Goal: Task Accomplishment & Management: Manage account settings

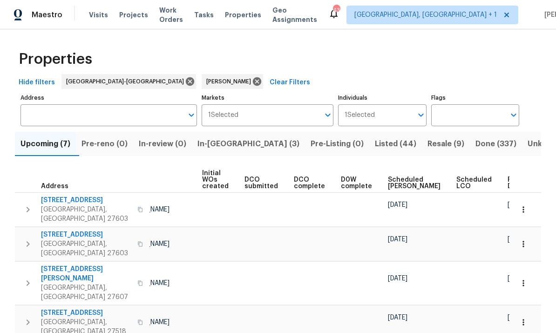
scroll to position [0, 66]
click at [508, 181] on span "Ready Date" at bounding box center [518, 182] width 20 height 13
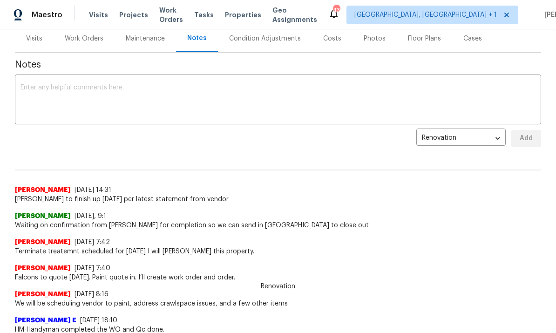
scroll to position [88, 0]
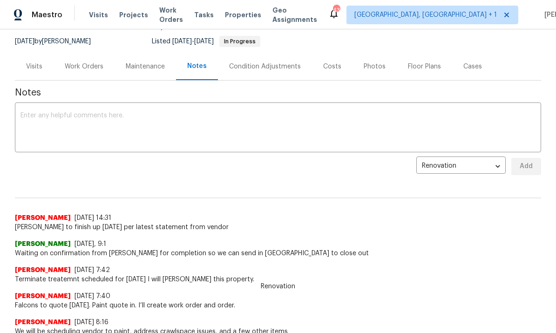
click at [91, 68] on div "Work Orders" at bounding box center [84, 66] width 39 height 9
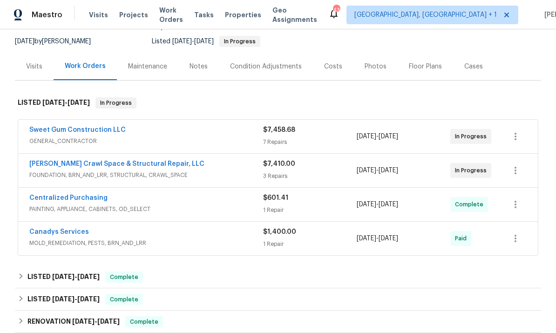
click at [144, 164] on link "Falcone Crawl Space & Structural Repair, LLC" at bounding box center [116, 164] width 175 height 7
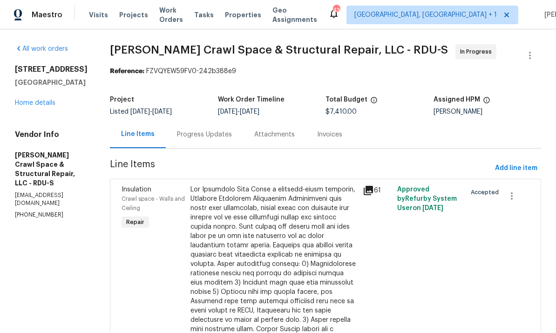
click at [215, 135] on div "Progress Updates" at bounding box center [204, 134] width 55 height 9
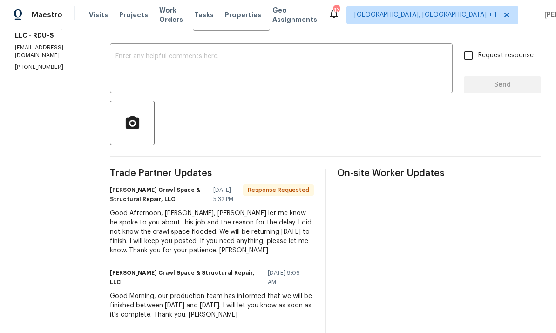
scroll to position [153, 0]
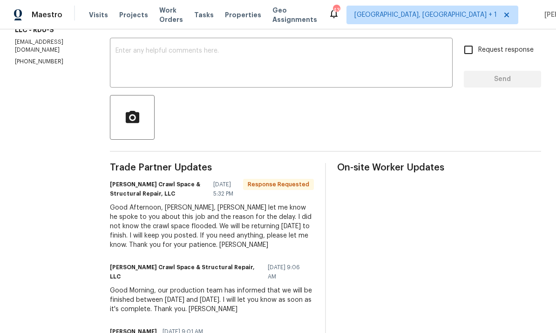
click at [168, 54] on textarea at bounding box center [280, 63] width 331 height 33
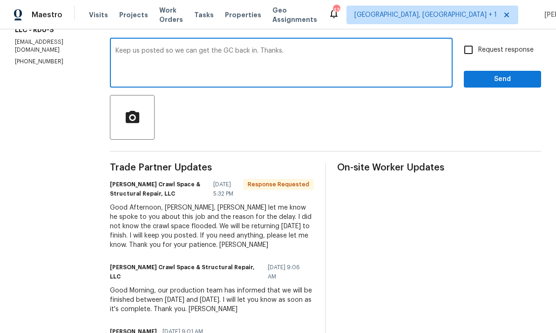
type textarea "Keep us posted so we can get the GC back in. Thanks."
click at [472, 50] on input "Request response" at bounding box center [469, 50] width 20 height 20
checkbox input "true"
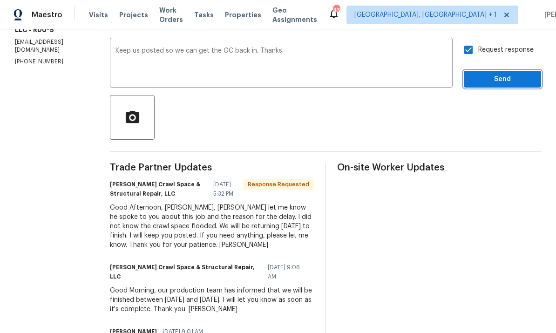
click at [506, 80] on span "Send" at bounding box center [502, 80] width 62 height 12
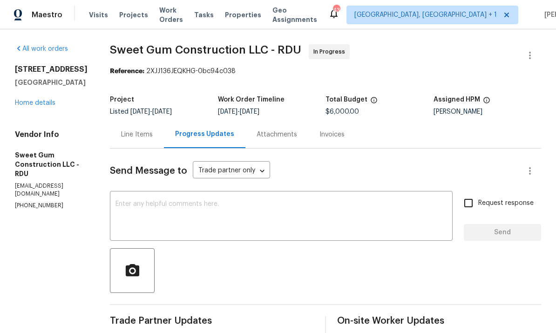
click at [43, 103] on link "Home details" at bounding box center [35, 103] width 41 height 7
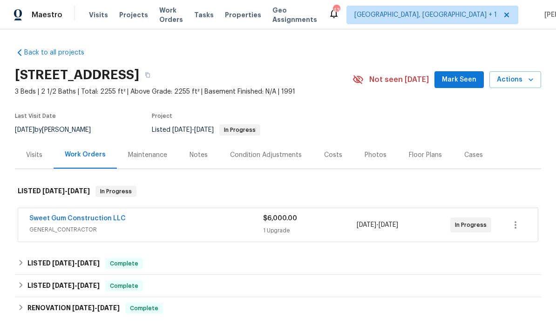
click at [95, 221] on link "Sweet Gum Construction LLC" at bounding box center [77, 218] width 96 height 7
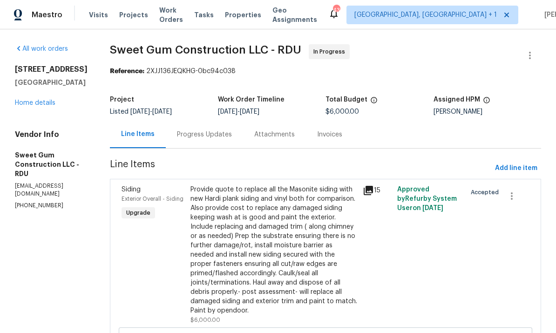
click at [219, 133] on div "Progress Updates" at bounding box center [204, 134] width 55 height 9
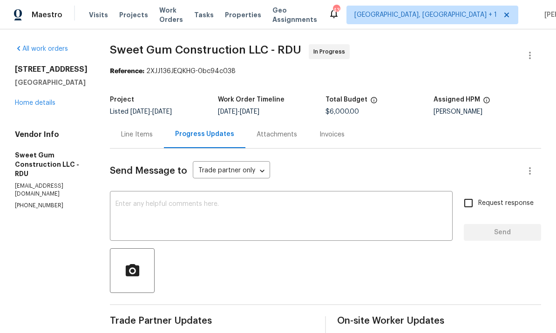
click at [49, 103] on link "Home details" at bounding box center [35, 103] width 41 height 7
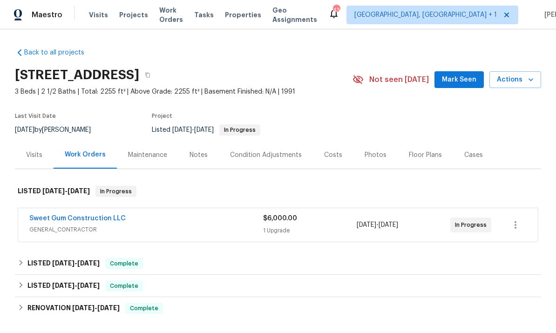
click at [198, 156] on div "Notes" at bounding box center [198, 154] width 18 height 9
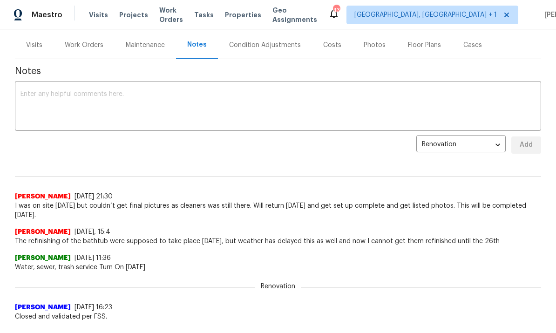
scroll to position [110, 0]
click at [63, 96] on textarea at bounding box center [277, 106] width 515 height 33
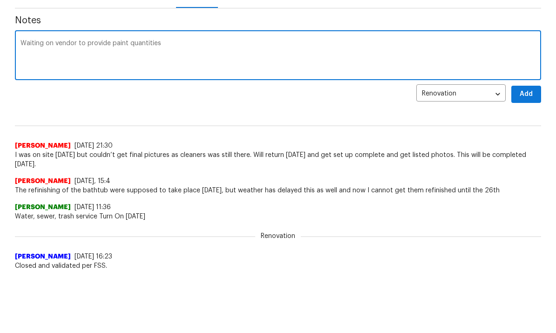
click at [151, 90] on textarea "Waiting on vendor to provide paint quantities" at bounding box center [277, 106] width 515 height 33
type textarea "Waiting on vendor to provide paint quantities and will will start to repair all…"
click at [530, 139] on span "Add" at bounding box center [526, 145] width 15 height 12
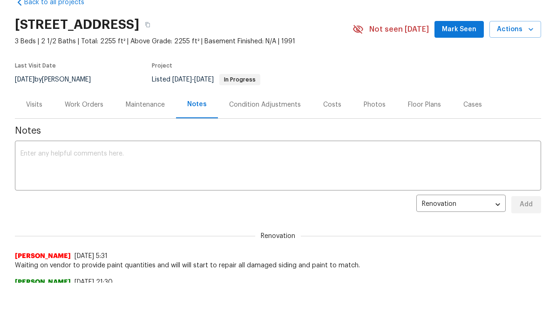
scroll to position [0, 0]
click at [458, 37] on button "Mark Seen" at bounding box center [458, 29] width 49 height 17
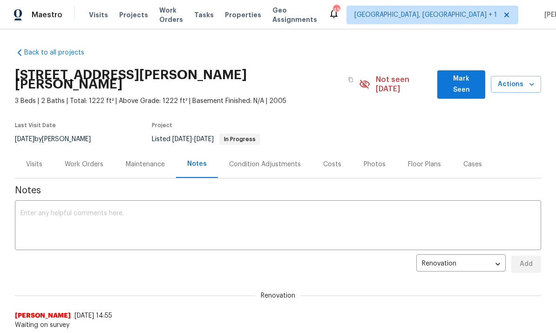
click at [89, 160] on div "Work Orders" at bounding box center [84, 164] width 39 height 9
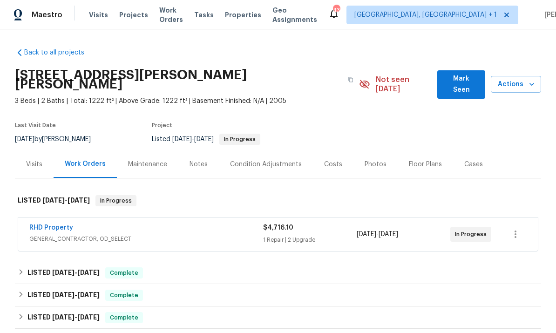
click at [63, 224] on link "RHD Property" at bounding box center [51, 227] width 44 height 7
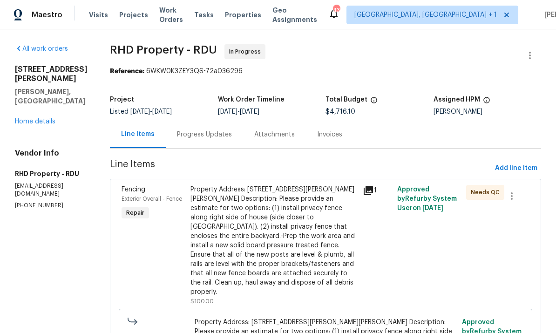
click at [216, 137] on div "Progress Updates" at bounding box center [204, 134] width 55 height 9
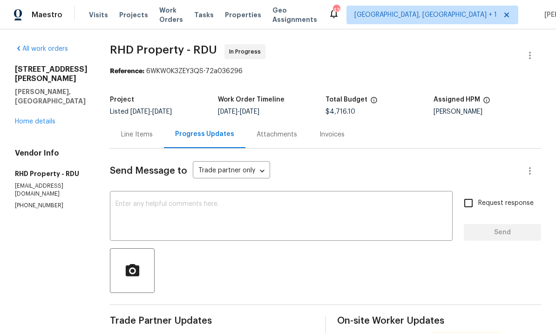
click at [44, 118] on link "Home details" at bounding box center [35, 121] width 41 height 7
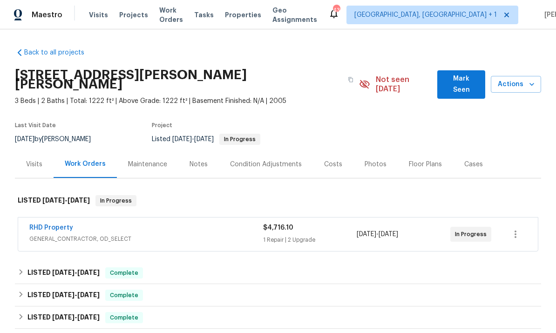
click at [467, 80] on span "Mark Seen" at bounding box center [461, 84] width 33 height 23
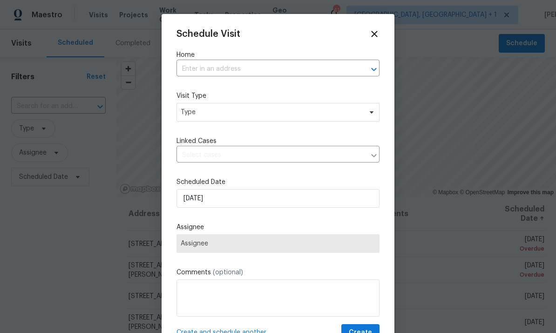
click at [217, 70] on input "text" at bounding box center [264, 69] width 177 height 14
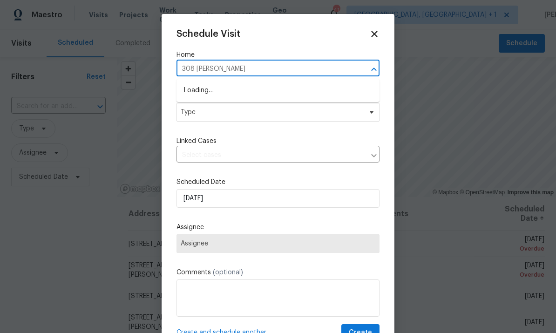
type input "308 [PERSON_NAME]"
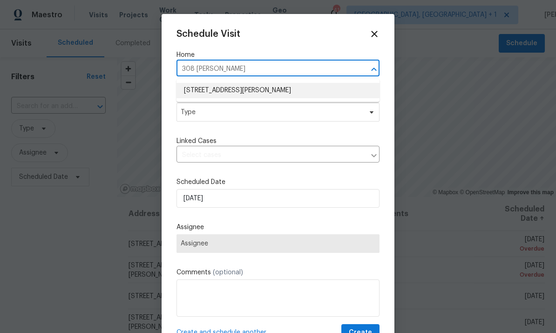
click at [250, 91] on li "[STREET_ADDRESS][PERSON_NAME]" at bounding box center [277, 90] width 203 height 15
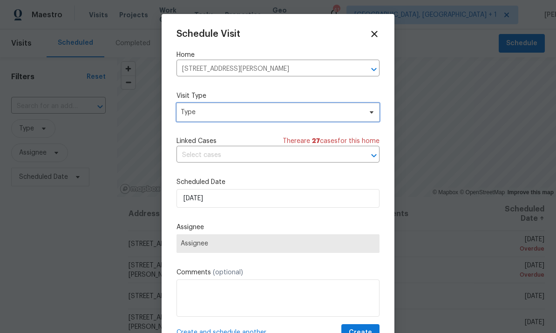
click at [366, 115] on span at bounding box center [370, 111] width 10 height 7
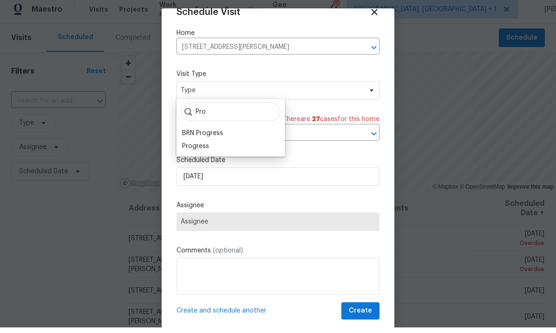
scroll to position [6, 0]
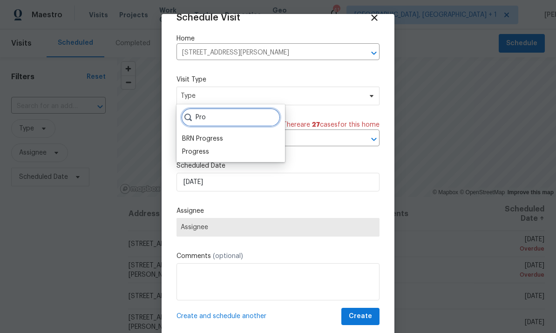
type input "Pro"
click at [206, 148] on div "Progress" at bounding box center [195, 151] width 27 height 9
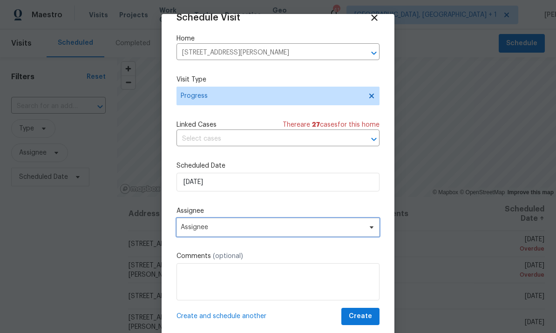
click at [372, 228] on icon at bounding box center [372, 227] width 4 height 2
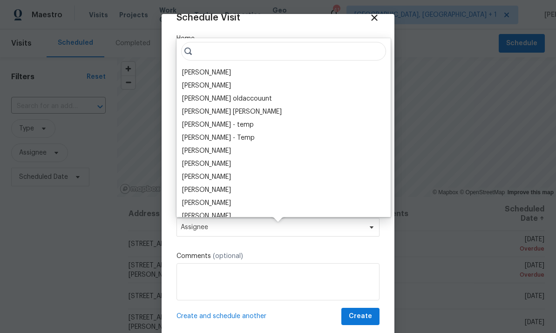
click at [216, 68] on div "[PERSON_NAME]" at bounding box center [206, 72] width 49 height 9
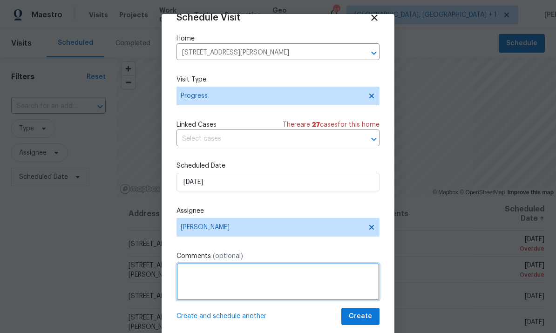
click at [230, 275] on textarea at bounding box center [277, 281] width 203 height 37
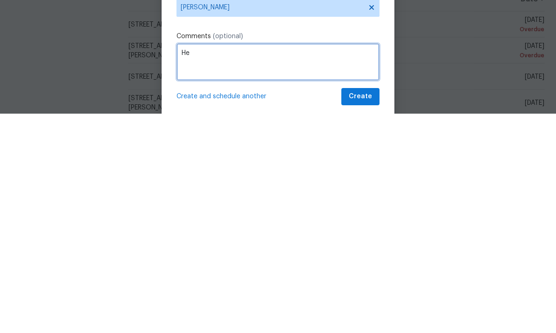
type textarea "H"
type textarea "Check flooring and progress on cabinets."
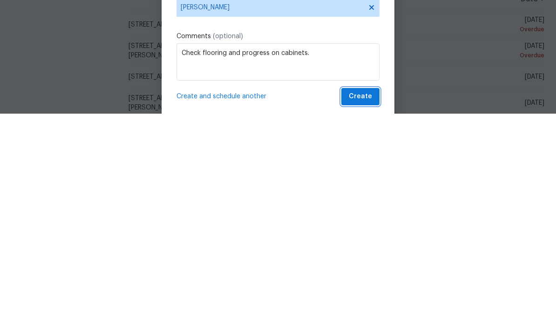
click at [367, 311] on span "Create" at bounding box center [360, 317] width 23 height 12
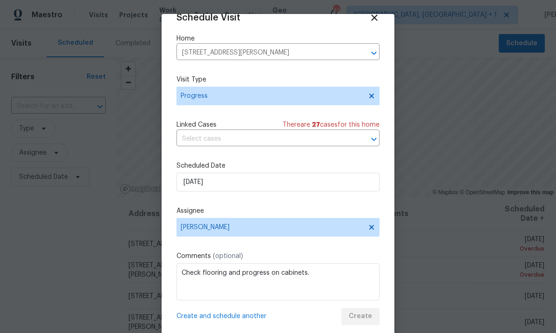
scroll to position [0, 0]
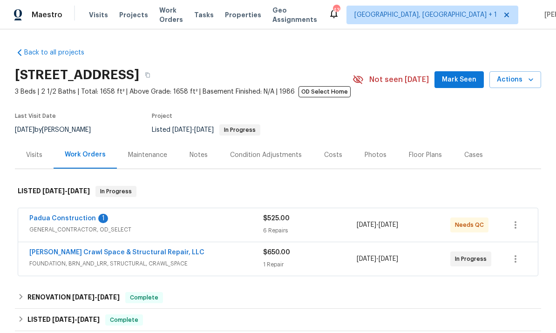
click at [72, 221] on link "Padua Construction" at bounding box center [62, 218] width 67 height 7
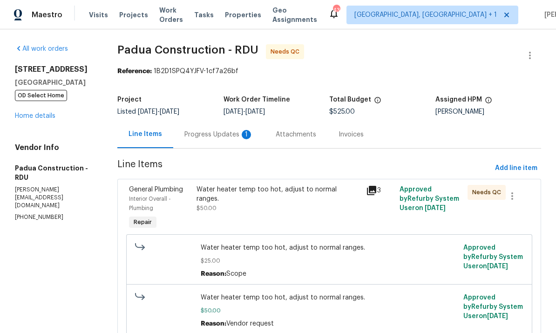
scroll to position [3, 0]
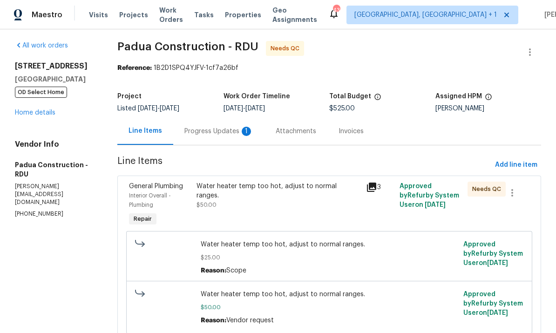
click at [214, 135] on div "Progress Updates 1" at bounding box center [218, 131] width 69 height 9
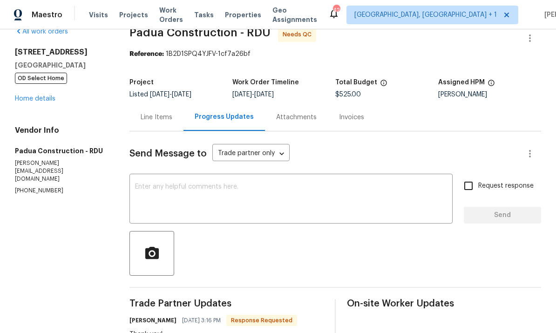
scroll to position [18, 0]
click at [186, 194] on textarea at bounding box center [291, 199] width 312 height 33
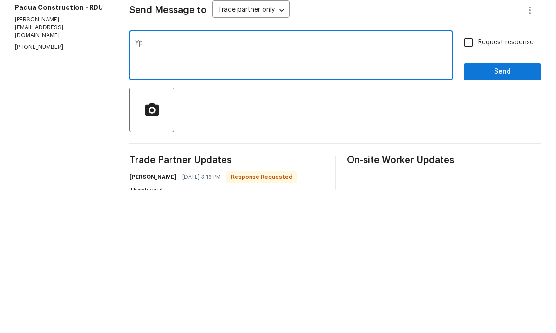
type textarea "Y"
type textarea "Thanks."
click at [468, 176] on input "Request response" at bounding box center [469, 186] width 20 height 20
checkbox input "true"
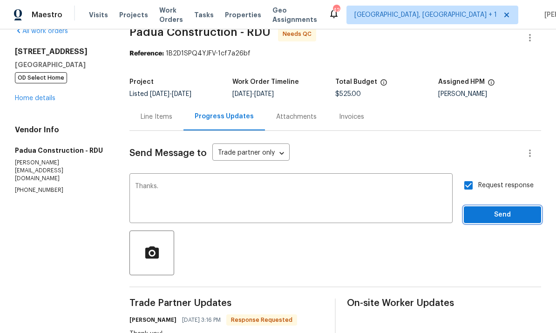
click at [493, 206] on button "Send" at bounding box center [502, 214] width 77 height 17
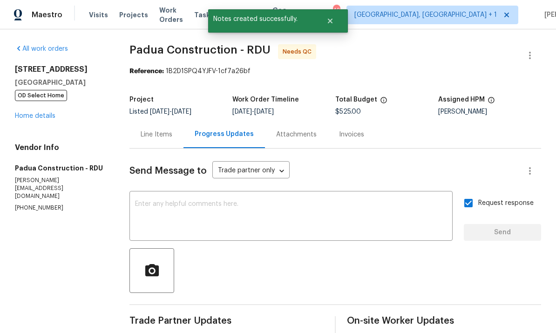
click at [49, 113] on link "Home details" at bounding box center [35, 116] width 41 height 7
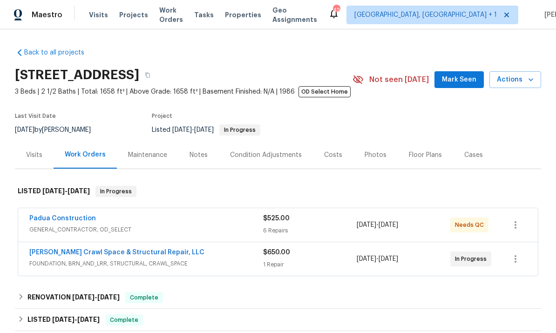
click at [81, 215] on link "Padua Construction" at bounding box center [62, 218] width 67 height 7
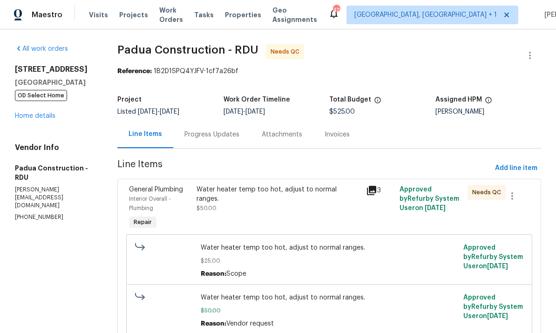
click at [299, 195] on div "Water heater temp too hot, adjust to normal ranges. $50.00" at bounding box center [277, 199] width 163 height 28
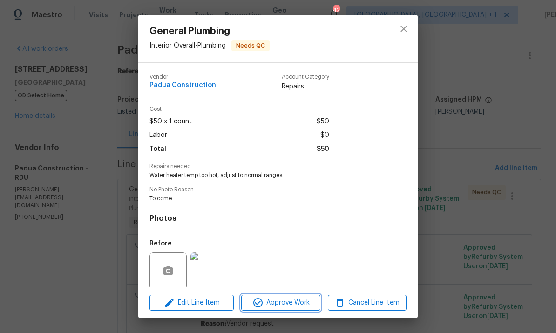
click at [298, 305] on span "Approve Work" at bounding box center [280, 303] width 73 height 12
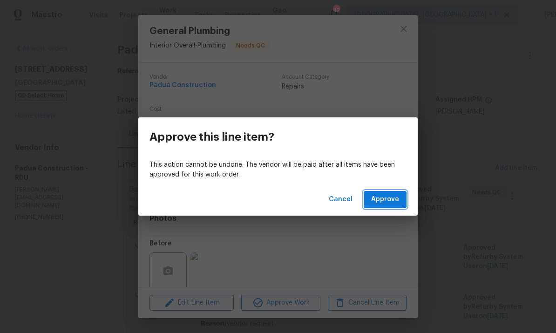
click at [393, 201] on span "Approve" at bounding box center [385, 200] width 28 height 12
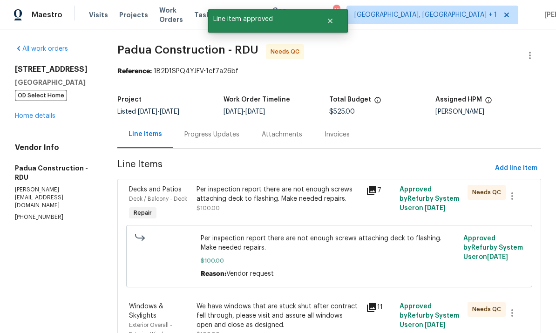
click at [305, 200] on div "Per inspection report there are not enough screws attaching deck to flashing. M…" at bounding box center [277, 194] width 163 height 19
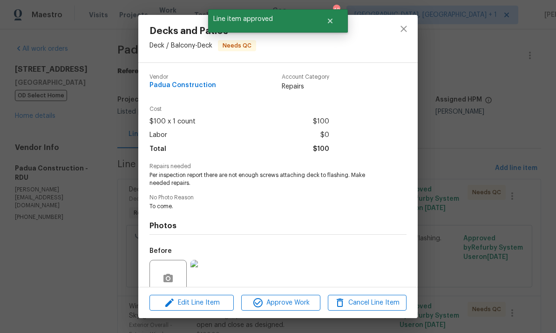
click at [291, 309] on button "Approve Work" at bounding box center [280, 303] width 79 height 16
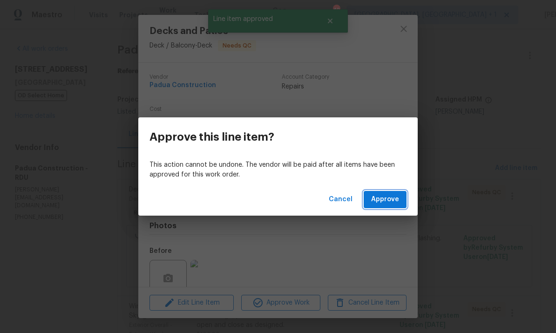
click at [391, 204] on span "Approve" at bounding box center [385, 200] width 28 height 12
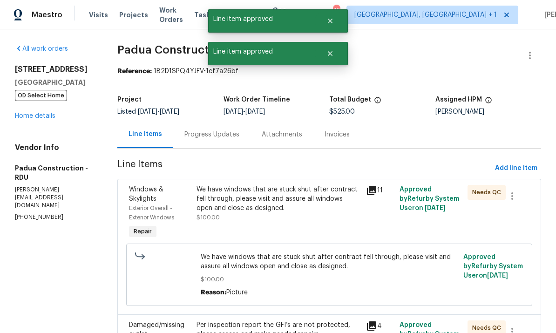
click at [295, 205] on div "We have windows that are stuck shut after contract fell through, please visit a…" at bounding box center [277, 199] width 163 height 28
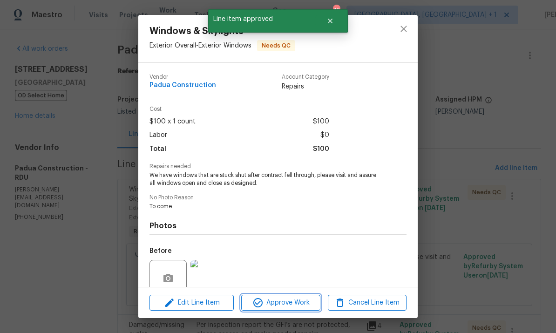
click at [296, 306] on span "Approve Work" at bounding box center [280, 303] width 73 height 12
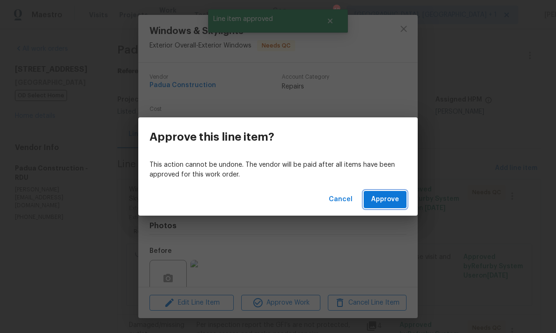
click at [395, 200] on span "Approve" at bounding box center [385, 200] width 28 height 12
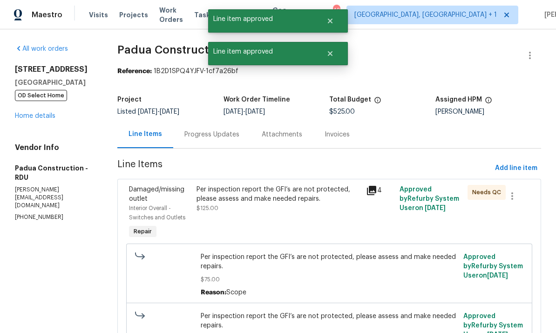
click at [292, 205] on div "Per inspection report the GFI’s are not protected, please assess and make neede…" at bounding box center [277, 199] width 163 height 28
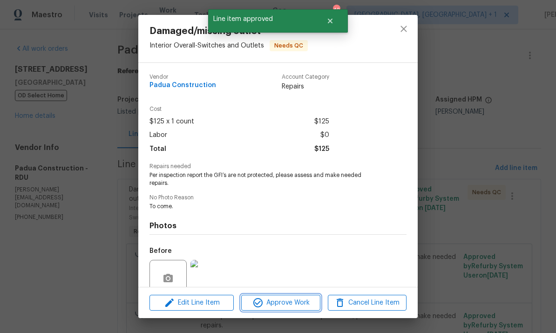
click at [295, 310] on button "Approve Work" at bounding box center [280, 303] width 79 height 16
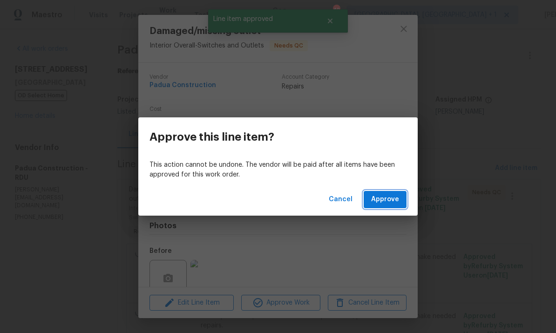
click at [399, 204] on button "Approve" at bounding box center [385, 199] width 43 height 17
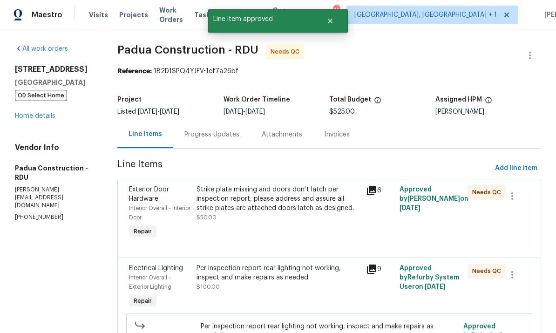
click at [297, 205] on div "Strike plate missing and doors don’t latch per inspection report, please addres…" at bounding box center [277, 199] width 163 height 28
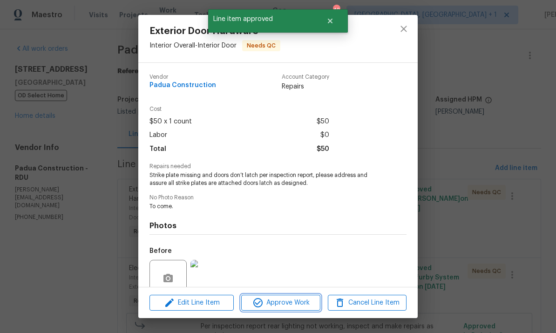
click at [295, 301] on span "Approve Work" at bounding box center [280, 303] width 73 height 12
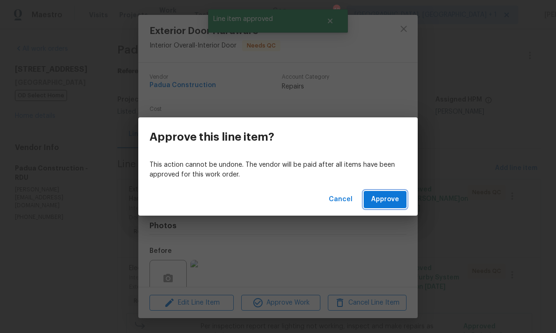
click at [392, 201] on span "Approve" at bounding box center [385, 200] width 28 height 12
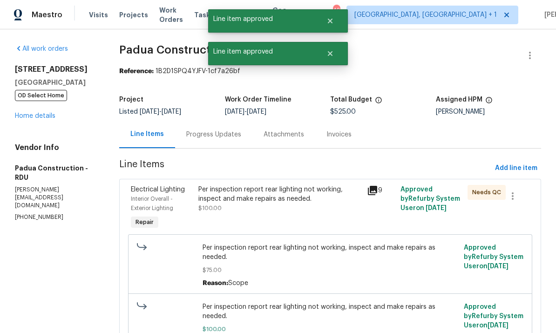
click at [303, 205] on div "Per inspection report rear lighting not working, inspect and make repairs as ne…" at bounding box center [279, 199] width 162 height 28
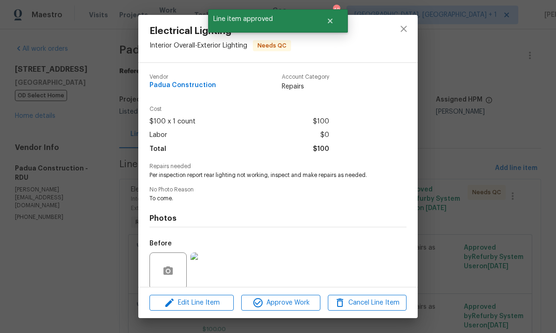
click at [302, 301] on span "Approve Work" at bounding box center [280, 303] width 73 height 12
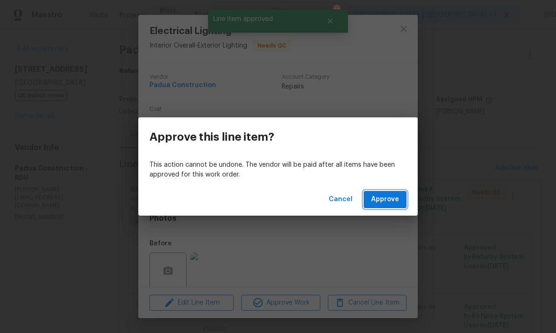
click at [396, 197] on span "Approve" at bounding box center [385, 200] width 28 height 12
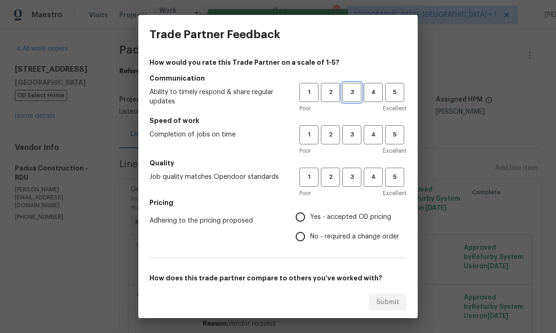
click at [356, 99] on button "3" at bounding box center [351, 92] width 19 height 19
click at [354, 140] on button "3" at bounding box center [351, 134] width 19 height 19
click at [357, 178] on span "3" at bounding box center [351, 177] width 17 height 11
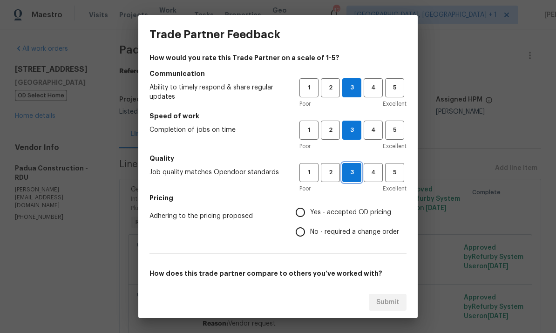
scroll to position [5, 0]
click at [301, 214] on input "Yes - accepted OD pricing" at bounding box center [301, 212] width 20 height 20
radio input "true"
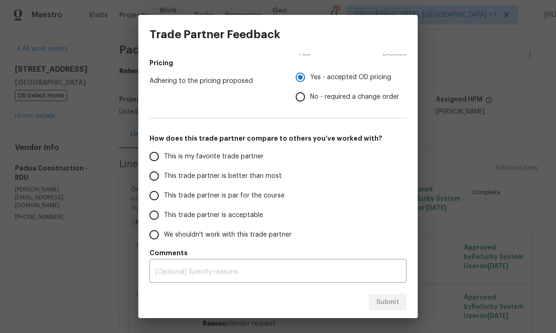
scroll to position [140, 0]
click at [154, 197] on input "This trade partner is par for the course" at bounding box center [154, 196] width 20 height 20
click at [392, 300] on span "Submit" at bounding box center [387, 303] width 23 height 12
radio input "true"
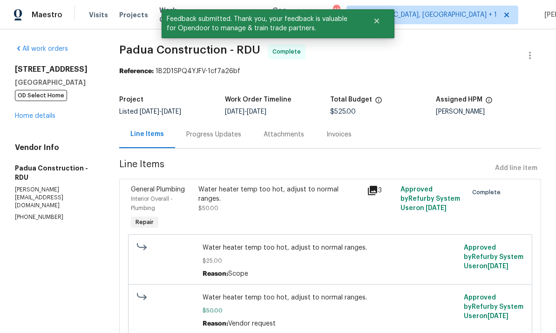
click at [47, 119] on link "Home details" at bounding box center [35, 116] width 41 height 7
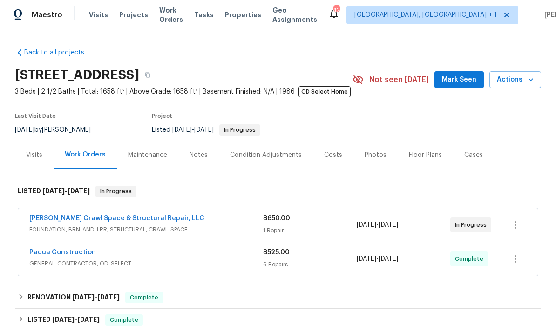
click at [102, 220] on link "Falcone Crawl Space & Structural Repair, LLC" at bounding box center [116, 218] width 175 height 7
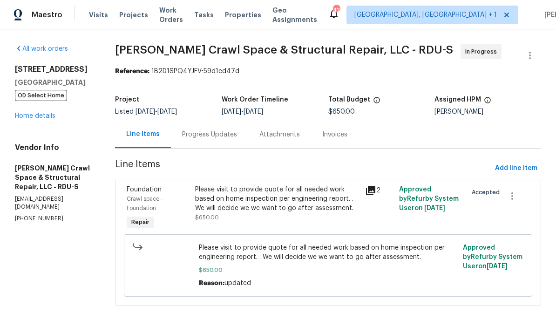
click at [212, 135] on div "Progress Updates" at bounding box center [209, 134] width 55 height 9
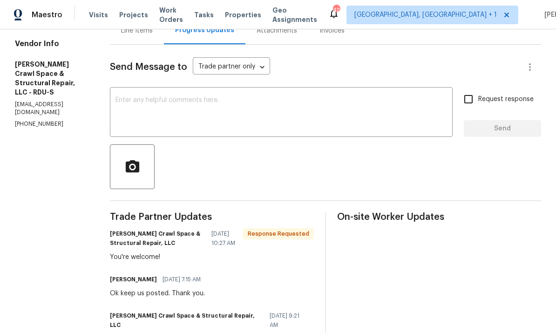
scroll to position [101, 0]
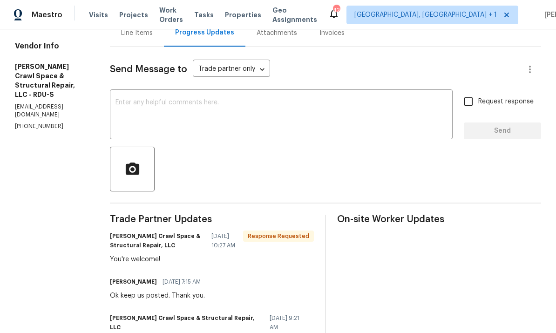
click at [167, 107] on textarea at bounding box center [280, 115] width 331 height 33
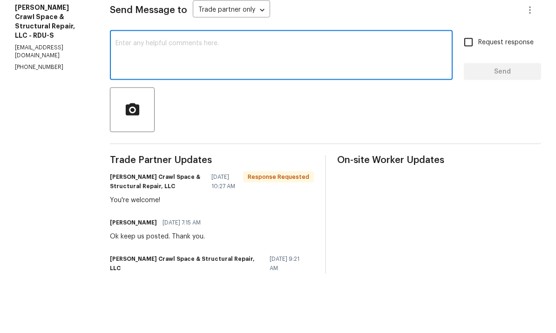
scroll to position [35, 0]
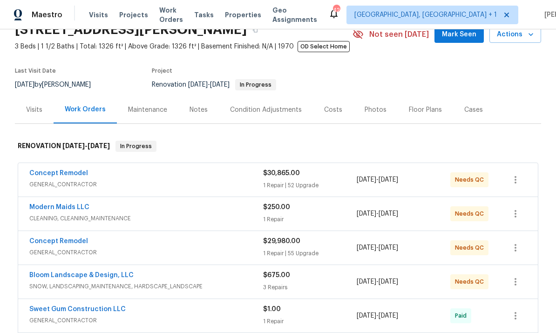
scroll to position [54, 0]
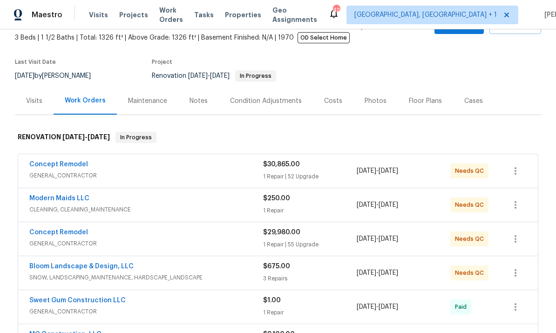
click at [94, 268] on link "Bloom Landscape & Design, LLC" at bounding box center [81, 266] width 104 height 7
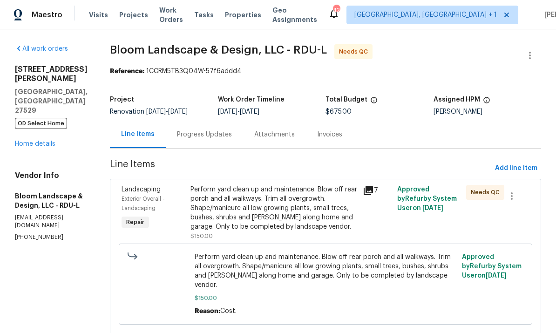
click at [277, 216] on div "Perform yard clean up and maintenance. Blow off rear porch and all walkways. Tr…" at bounding box center [273, 208] width 167 height 47
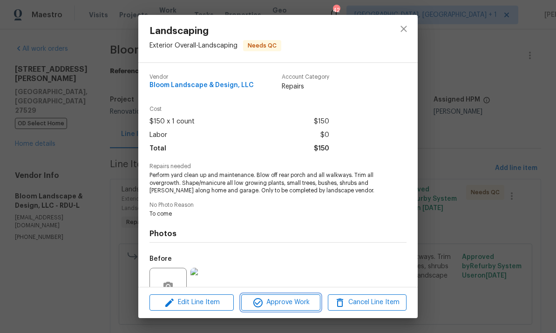
click at [308, 304] on span "Approve Work" at bounding box center [280, 303] width 73 height 12
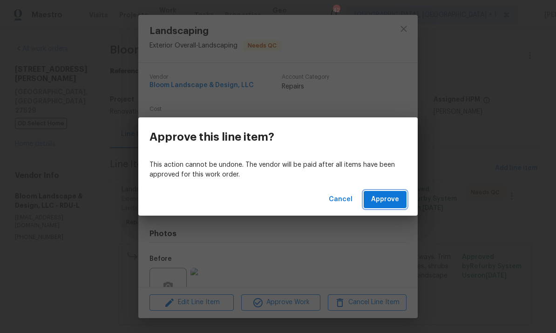
click at [388, 192] on button "Approve" at bounding box center [385, 199] width 43 height 17
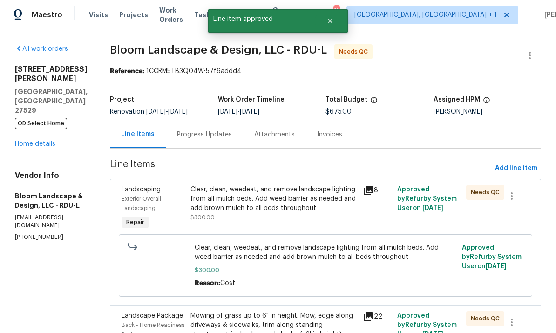
click at [315, 203] on div "Clear, clean, weedeat, and remove landscape lighting from all mulch beds. Add w…" at bounding box center [273, 199] width 167 height 28
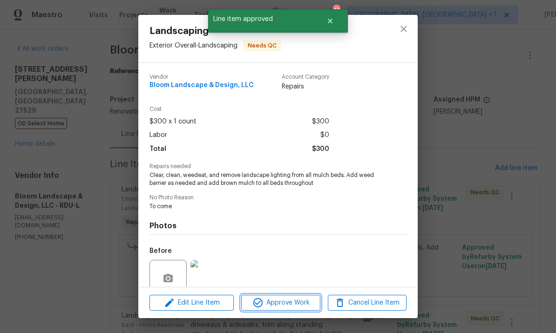
click at [303, 304] on span "Approve Work" at bounding box center [280, 303] width 73 height 12
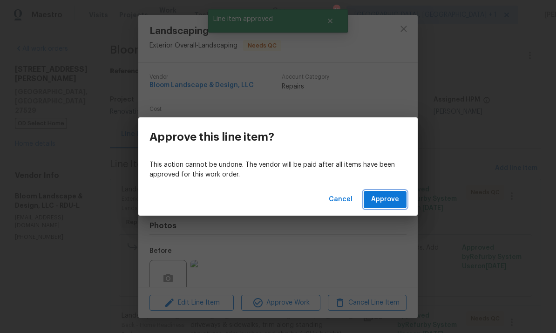
click at [382, 201] on span "Approve" at bounding box center [385, 200] width 28 height 12
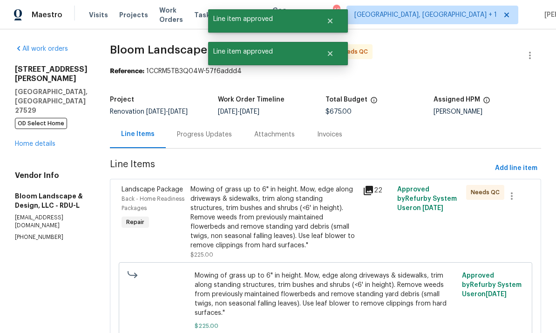
click at [319, 217] on div "Mowing of grass up to 6" in height. Mow, edge along driveways & sidewalks, trim…" at bounding box center [273, 217] width 167 height 65
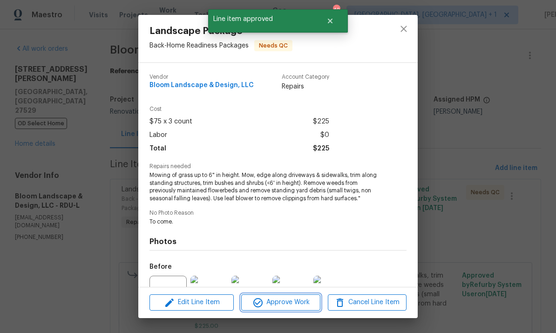
click at [304, 301] on span "Approve Work" at bounding box center [280, 303] width 73 height 12
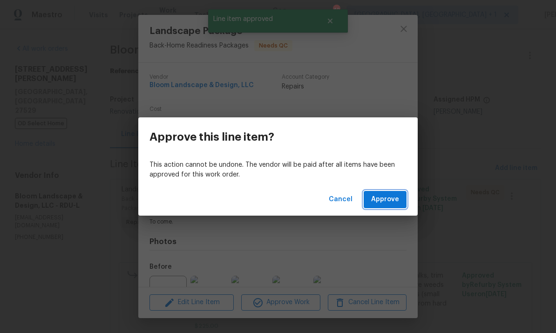
click at [391, 194] on span "Approve" at bounding box center [385, 200] width 28 height 12
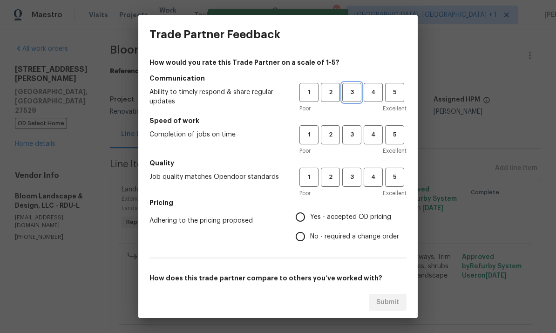
click at [351, 97] on span "3" at bounding box center [351, 92] width 17 height 11
click at [359, 128] on button "3" at bounding box center [351, 134] width 19 height 19
click at [357, 169] on button "3" at bounding box center [351, 177] width 19 height 19
click at [307, 218] on input "Yes - accepted OD pricing" at bounding box center [301, 217] width 20 height 20
radio input "true"
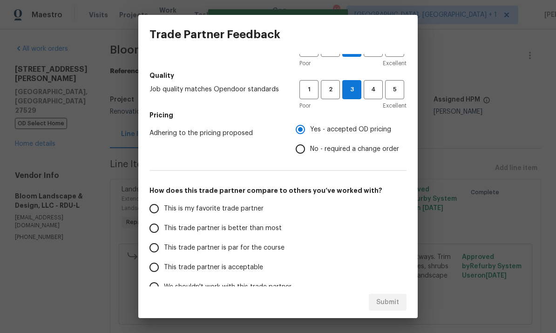
scroll to position [89, 0]
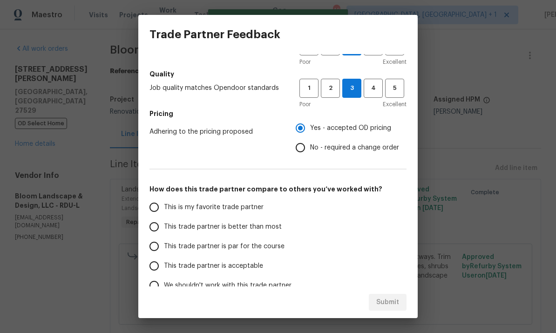
click at [163, 244] on input "This trade partner is par for the course" at bounding box center [154, 247] width 20 height 20
click at [390, 303] on span "Submit" at bounding box center [387, 303] width 23 height 12
radio input "true"
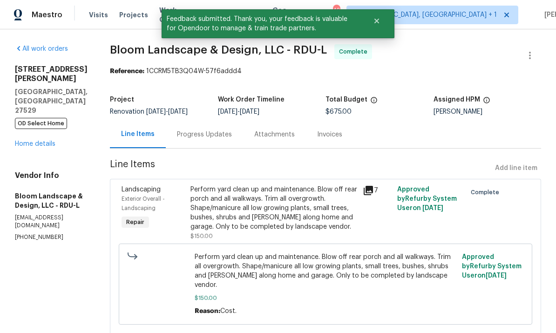
click at [46, 141] on link "Home details" at bounding box center [35, 144] width 41 height 7
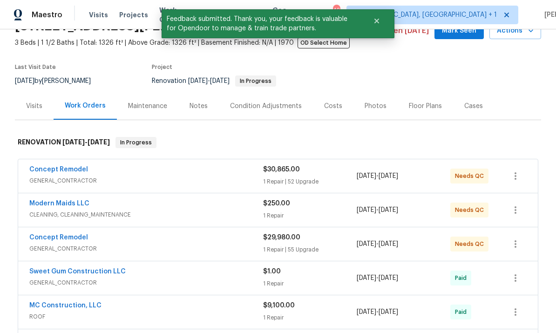
scroll to position [54, 0]
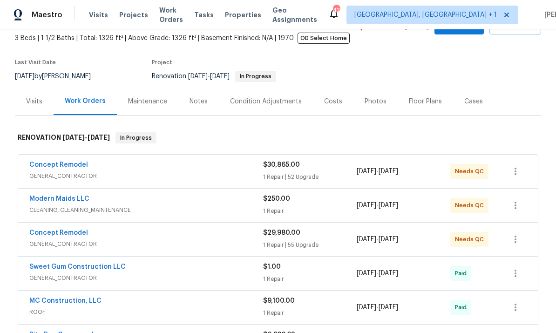
click at [80, 201] on link "Modern Maids LLC" at bounding box center [59, 199] width 60 height 7
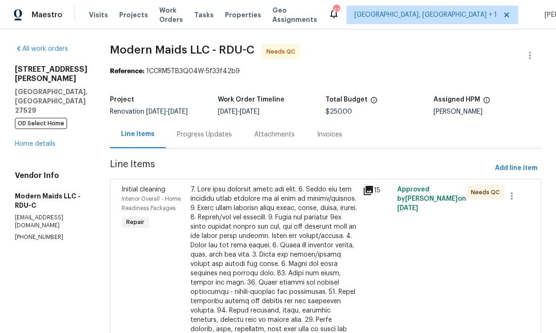
click at [211, 137] on div "Progress Updates" at bounding box center [204, 134] width 55 height 9
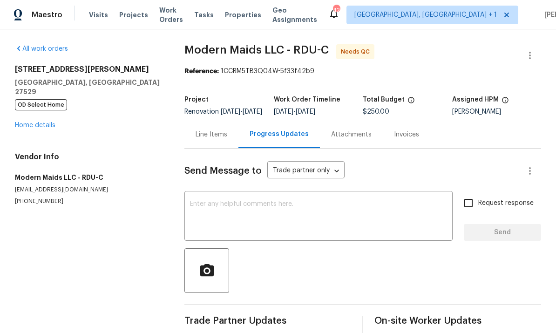
click at [272, 213] on textarea at bounding box center [318, 217] width 257 height 33
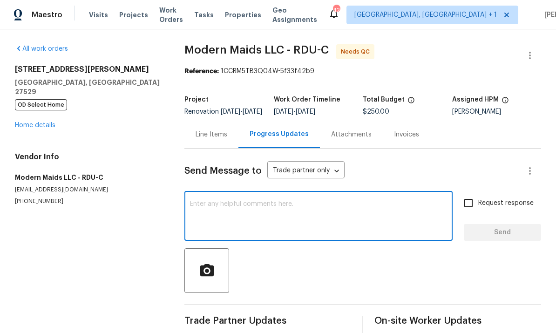
click at [212, 130] on div "Line Items" at bounding box center [212, 134] width 32 height 9
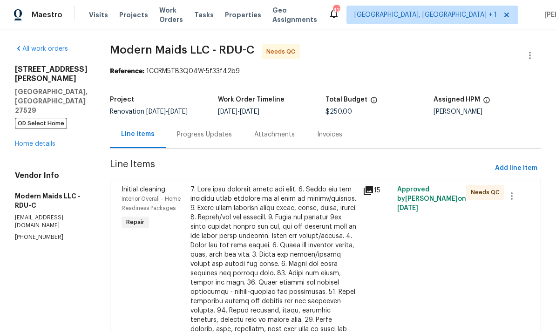
click at [276, 238] on div at bounding box center [273, 310] width 167 height 251
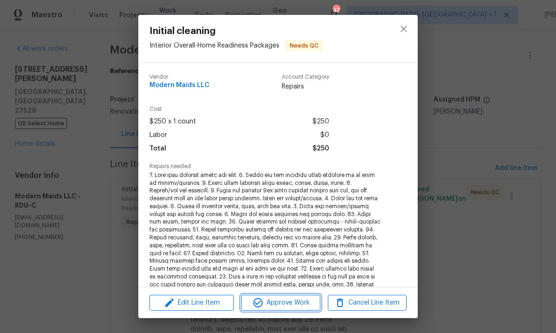
click at [293, 302] on span "Approve Work" at bounding box center [280, 303] width 73 height 12
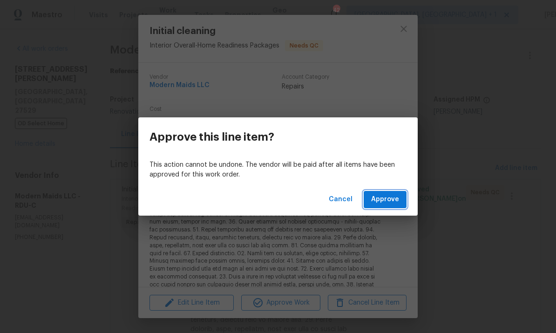
click at [393, 195] on span "Approve" at bounding box center [385, 200] width 28 height 12
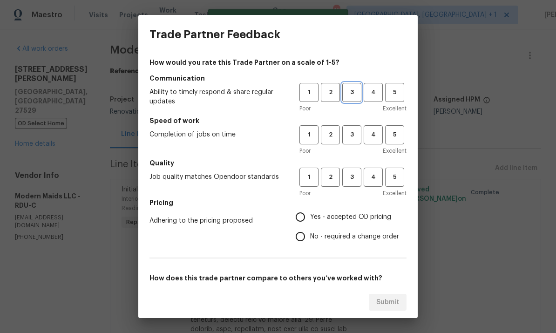
click at [356, 94] on span "3" at bounding box center [351, 92] width 17 height 11
click at [357, 135] on span "3" at bounding box center [351, 134] width 17 height 11
click at [355, 174] on span "3" at bounding box center [351, 177] width 17 height 11
click at [307, 218] on input "Yes - accepted OD pricing" at bounding box center [301, 217] width 20 height 20
radio input "true"
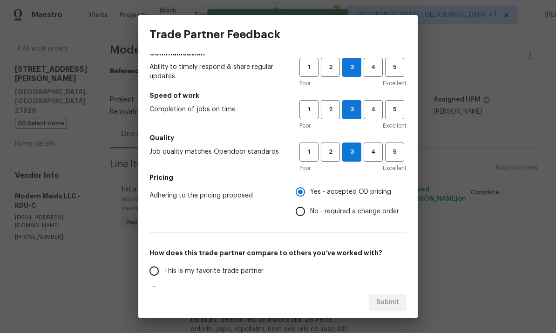
scroll to position [64, 0]
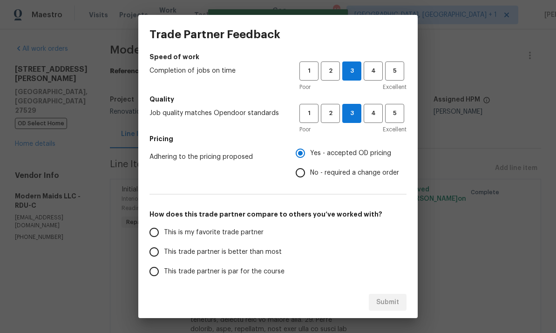
click at [161, 273] on input "This trade partner is par for the course" at bounding box center [154, 272] width 20 height 20
click at [392, 298] on span "Submit" at bounding box center [387, 303] width 23 height 12
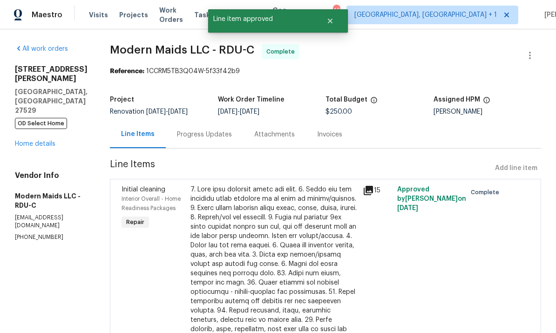
radio input "true"
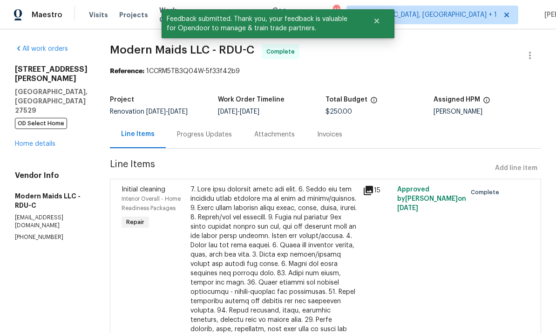
click at [39, 141] on link "Home details" at bounding box center [35, 144] width 41 height 7
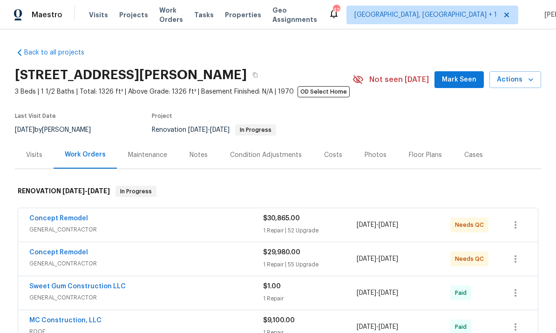
click at [199, 141] on div "Notes" at bounding box center [198, 154] width 41 height 27
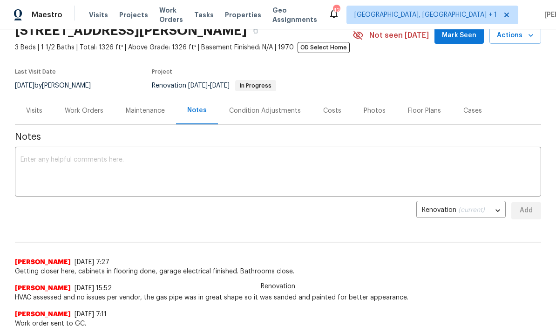
scroll to position [44, 0]
click at [89, 113] on div "Work Orders" at bounding box center [84, 110] width 39 height 9
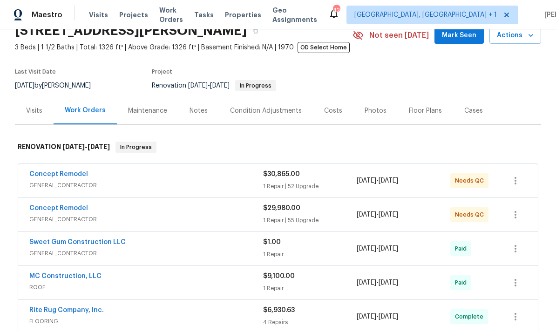
click at [80, 172] on link "Concept Remodel" at bounding box center [58, 174] width 59 height 7
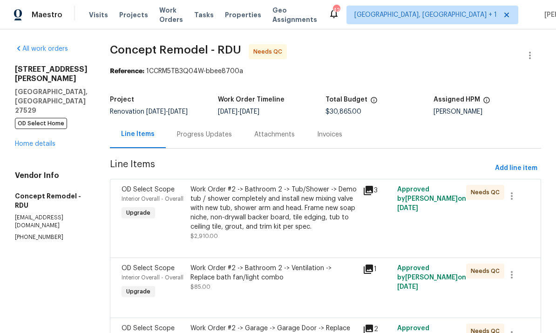
click at [196, 134] on div "Progress Updates" at bounding box center [204, 134] width 55 height 9
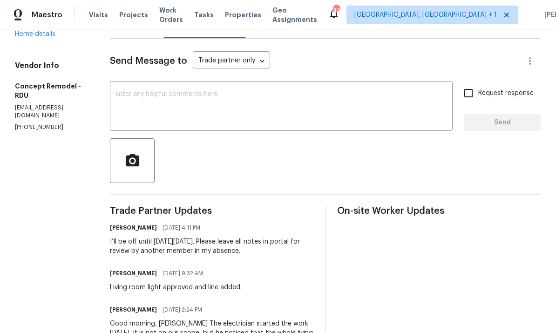
scroll to position [110, 0]
click at [154, 96] on textarea at bounding box center [280, 106] width 331 height 33
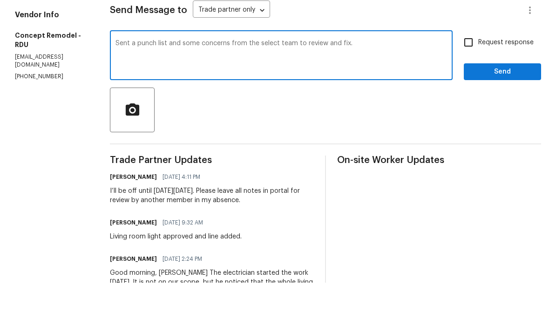
type textarea "Sent a punch list and some concerns from the select team to review and fix."
click at [470, 83] on input "Request response" at bounding box center [469, 93] width 20 height 20
checkbox input "true"
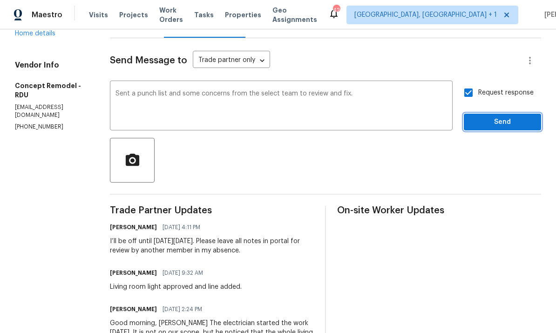
click at [507, 114] on button "Send" at bounding box center [502, 122] width 77 height 17
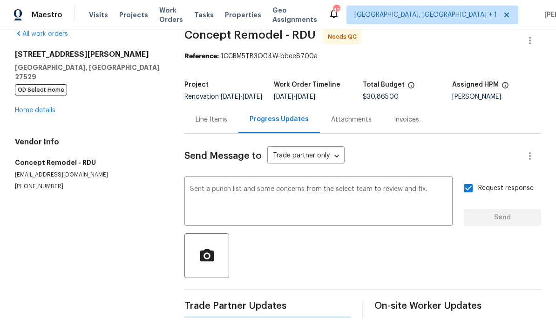
scroll to position [0, 0]
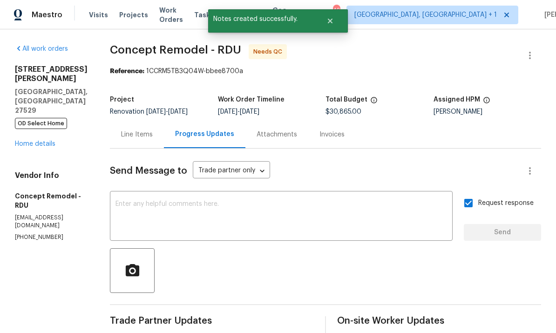
click at [51, 141] on link "Home details" at bounding box center [35, 144] width 41 height 7
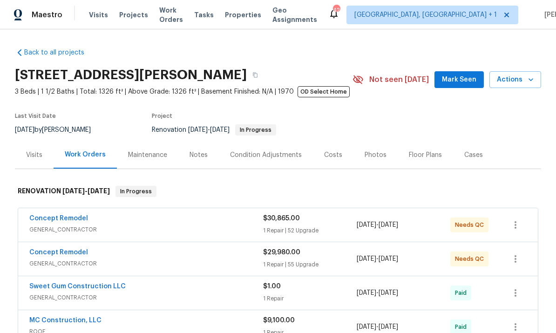
click at [72, 215] on link "Concept Remodel" at bounding box center [58, 218] width 59 height 7
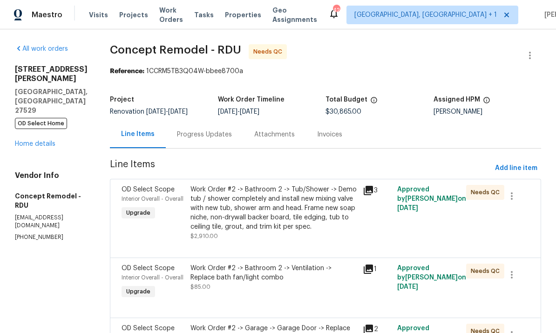
click at [289, 219] on div "Work Order #2 -> Bathroom 2 -> Tub/Shower -> Demo tub / shower completely and i…" at bounding box center [273, 208] width 167 height 47
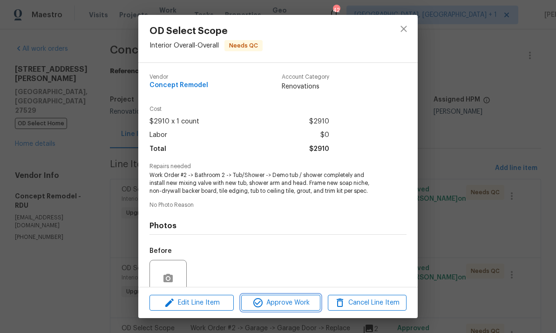
click at [303, 306] on span "Approve Work" at bounding box center [280, 303] width 73 height 12
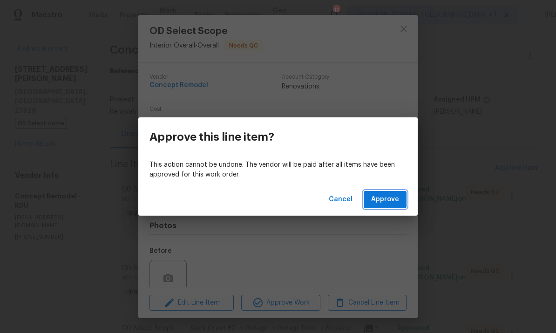
click at [393, 198] on span "Approve" at bounding box center [385, 200] width 28 height 12
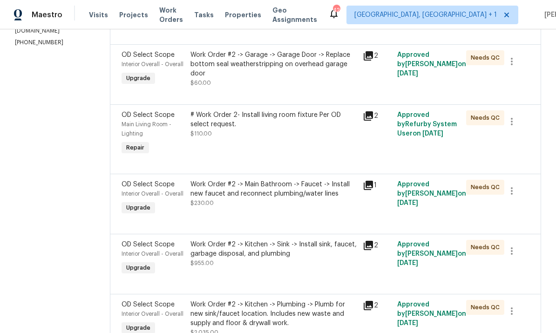
scroll to position [198, 0]
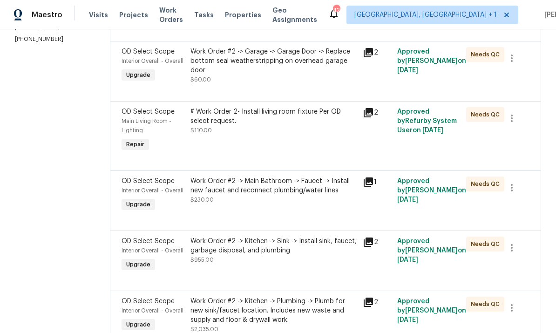
click at [287, 193] on div "Work Order #2 -> Main Bathroom -> Faucet -> Install new faucet and reconnect pl…" at bounding box center [273, 185] width 167 height 19
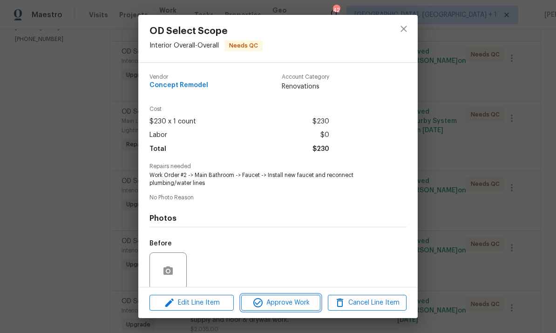
click at [302, 307] on span "Approve Work" at bounding box center [280, 303] width 73 height 12
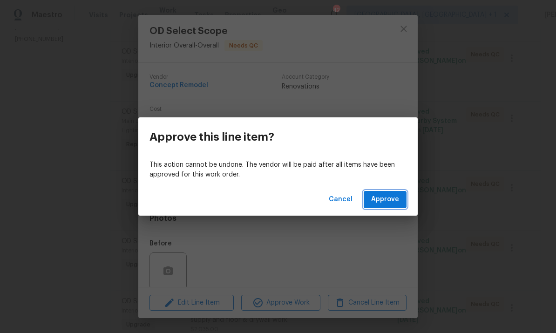
click at [391, 204] on span "Approve" at bounding box center [385, 200] width 28 height 12
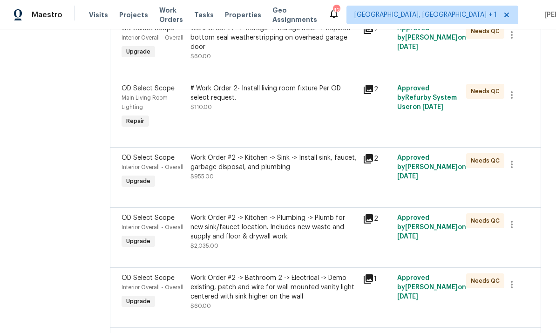
scroll to position [229, 0]
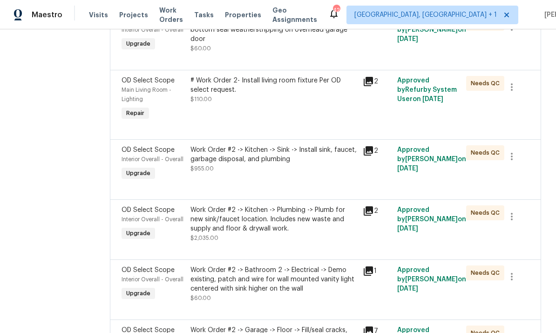
click at [317, 223] on div "Work Order #2 -> Kitchen -> Plumbing -> Plumb for new sink/faucet location. Inc…" at bounding box center [273, 219] width 167 height 28
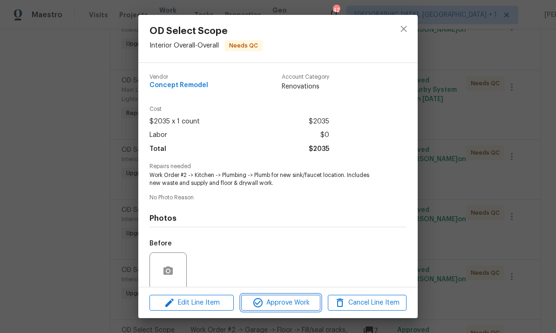
click at [297, 304] on span "Approve Work" at bounding box center [280, 303] width 73 height 12
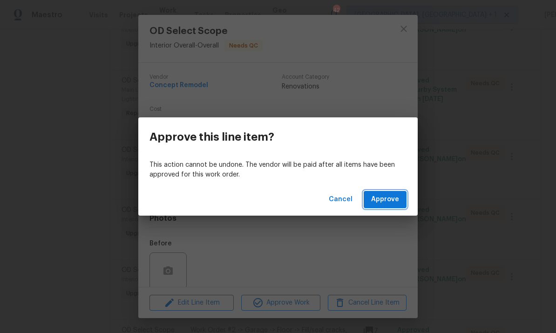
click at [388, 202] on span "Approve" at bounding box center [385, 200] width 28 height 12
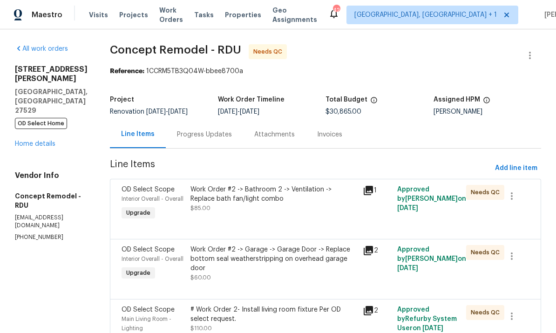
scroll to position [0, 0]
click at [36, 141] on link "Home details" at bounding box center [35, 144] width 41 height 7
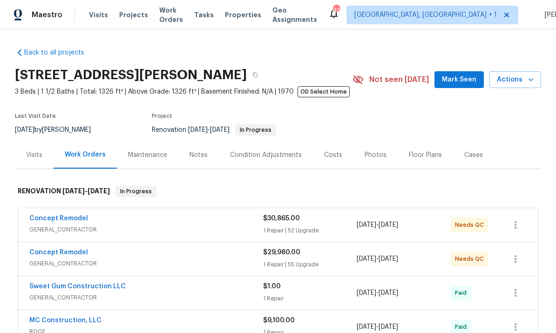
click at [81, 253] on link "Concept Remodel" at bounding box center [58, 252] width 59 height 7
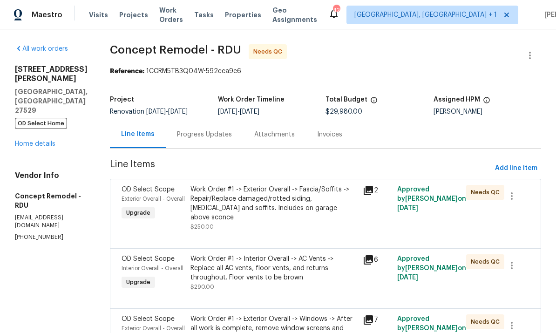
click at [284, 206] on div "Work Order #1 -> Exterior Overall -> Fascia/Soffits -> Repair/Replace damaged/r…" at bounding box center [273, 203] width 167 height 37
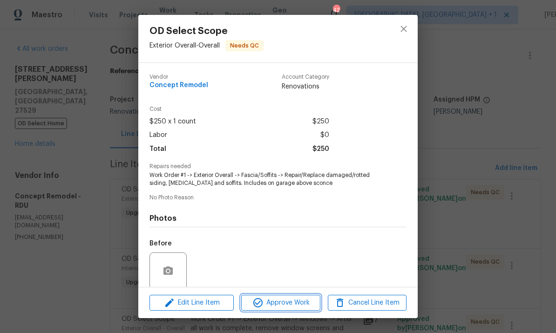
click at [301, 305] on span "Approve Work" at bounding box center [280, 303] width 73 height 12
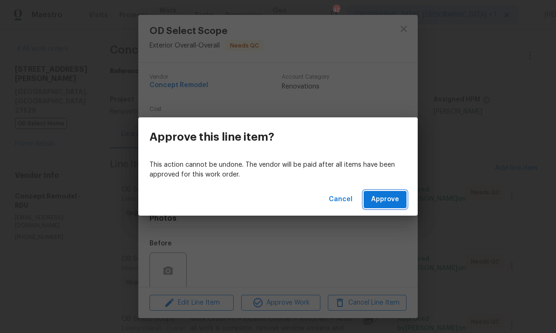
click at [390, 203] on span "Approve" at bounding box center [385, 200] width 28 height 12
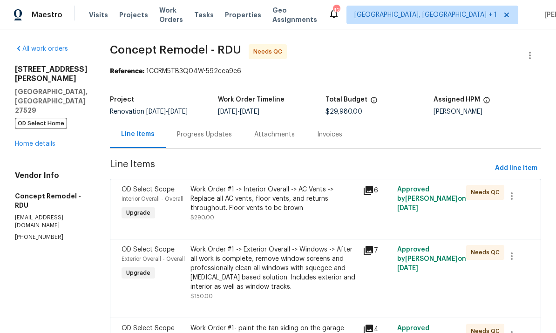
click at [366, 192] on icon at bounding box center [368, 190] width 11 height 11
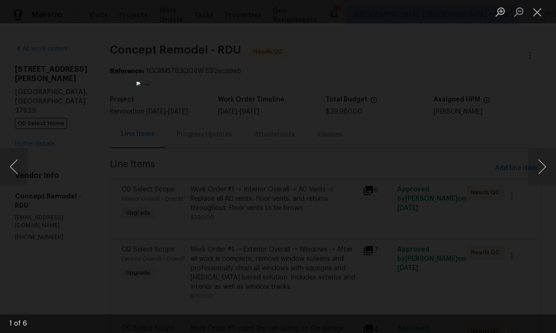
click at [517, 126] on div "Lightbox" at bounding box center [278, 166] width 556 height 333
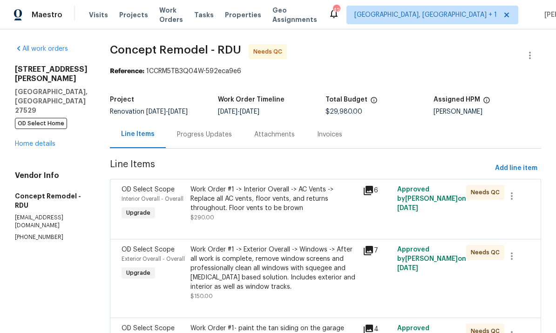
click at [284, 197] on div "Work Order #1 -> Interior Overall -> AC Vents -> Replace all AC vents, floor ve…" at bounding box center [273, 199] width 167 height 28
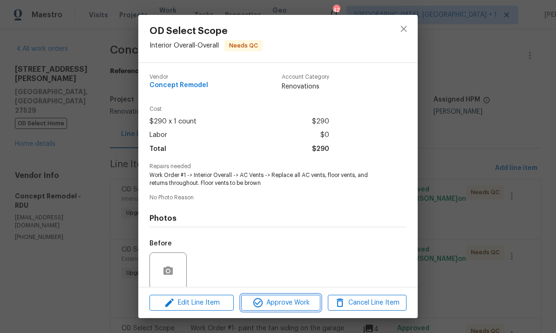
click at [290, 300] on span "Approve Work" at bounding box center [280, 303] width 73 height 12
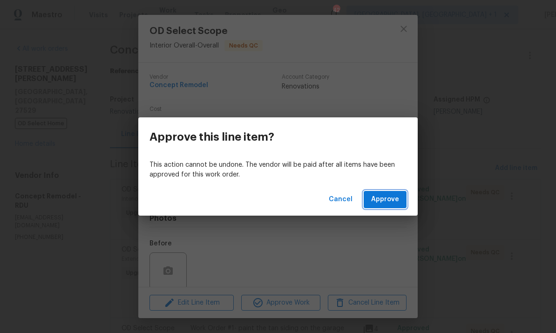
click at [382, 202] on span "Approve" at bounding box center [385, 200] width 28 height 12
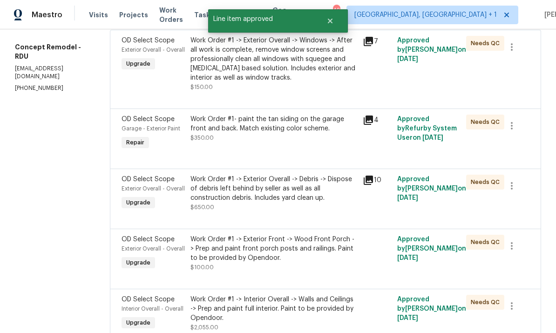
scroll to position [128, 0]
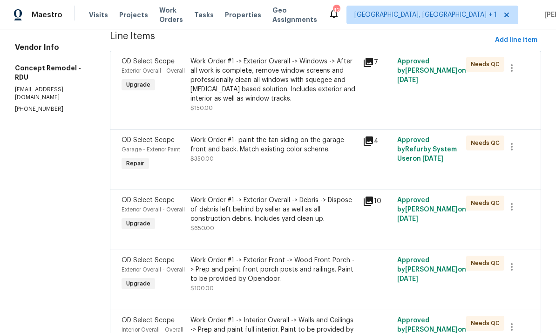
click at [293, 149] on div "Work Order #1- paint the tan siding on the garage front and back. Match existin…" at bounding box center [273, 144] width 167 height 19
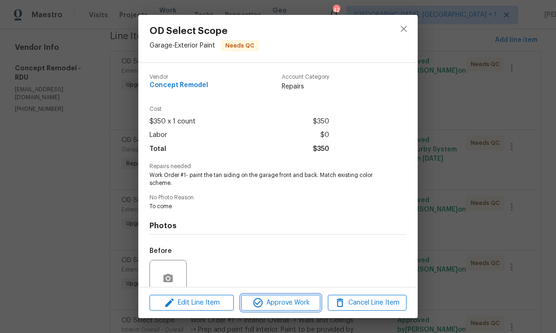
click at [300, 307] on span "Approve Work" at bounding box center [280, 303] width 73 height 12
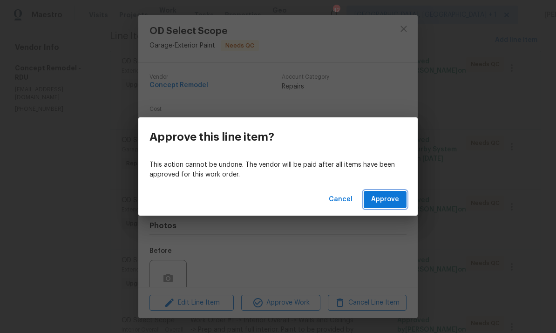
click at [392, 201] on span "Approve" at bounding box center [385, 200] width 28 height 12
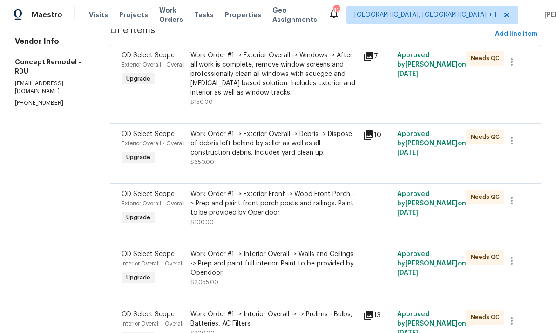
scroll to position [139, 0]
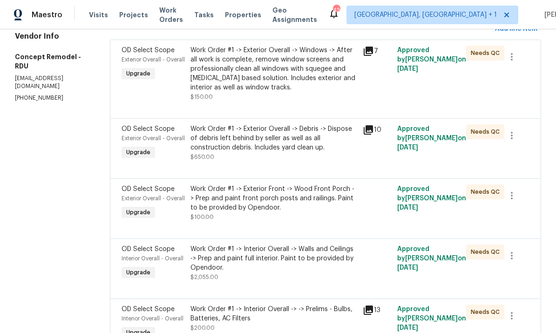
click at [319, 203] on div "Work Order #1 -> Exterior Front -> Wood Front Porch -> Prep and paint front por…" at bounding box center [273, 198] width 167 height 28
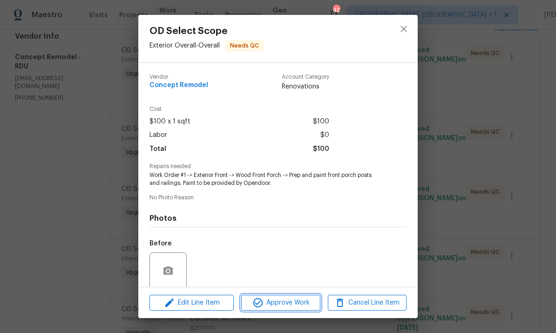
click at [305, 310] on button "Approve Work" at bounding box center [280, 303] width 79 height 16
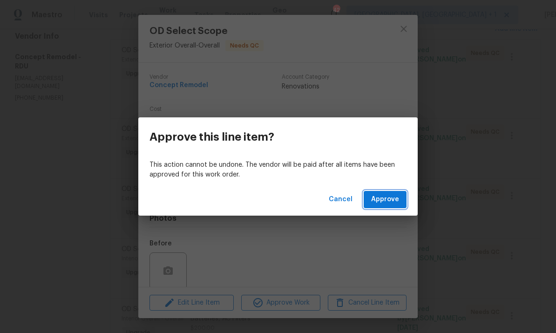
click at [398, 201] on span "Approve" at bounding box center [385, 200] width 28 height 12
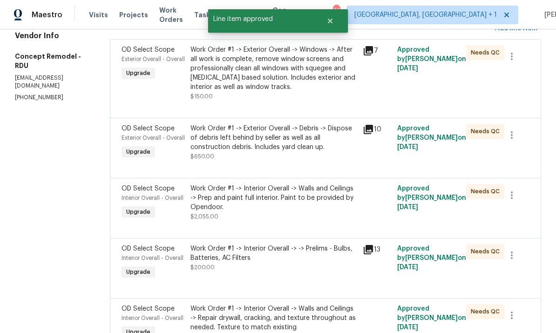
scroll to position [149, 0]
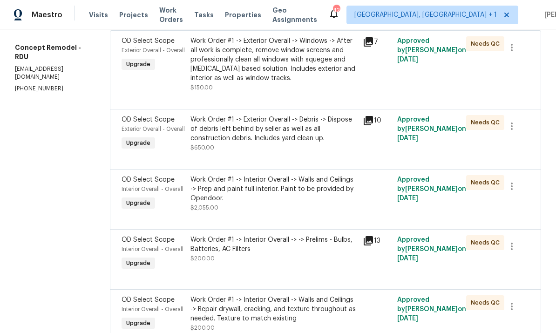
click at [313, 190] on div "Work Order #1 -> Interior Overall -> Walls and Ceilings -> Prep and paint full …" at bounding box center [273, 189] width 167 height 28
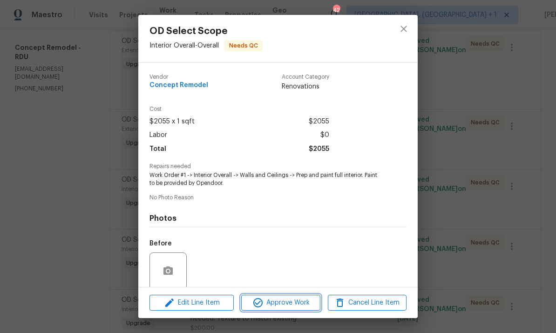
click at [293, 304] on span "Approve Work" at bounding box center [280, 303] width 73 height 12
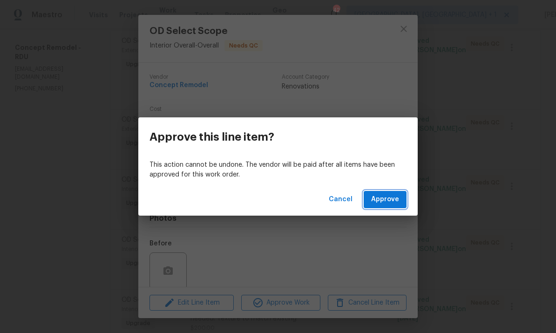
click at [388, 194] on span "Approve" at bounding box center [385, 200] width 28 height 12
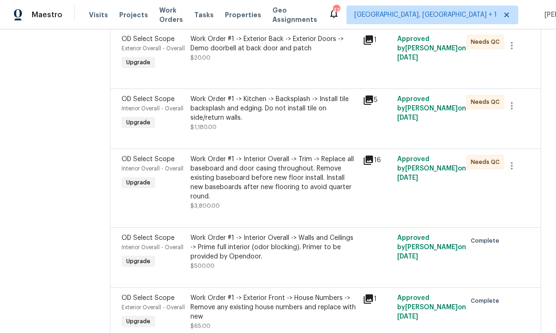
scroll to position [530, 0]
click at [315, 188] on div "Work Order #1 -> Interior Overall -> Trim -> Replace all baseboard and door cas…" at bounding box center [273, 177] width 167 height 47
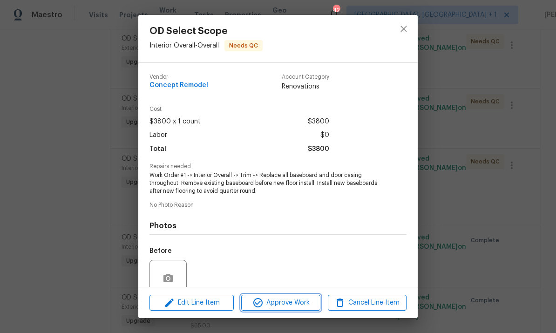
click at [299, 304] on span "Approve Work" at bounding box center [280, 303] width 73 height 12
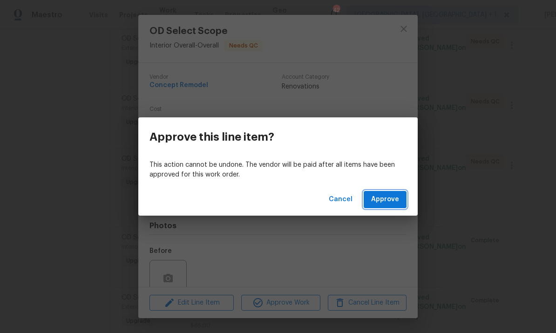
click at [396, 200] on span "Approve" at bounding box center [385, 200] width 28 height 12
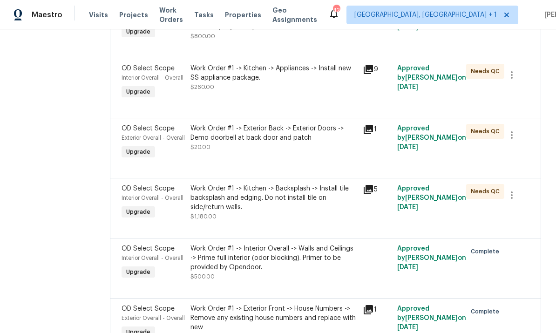
scroll to position [438, 0]
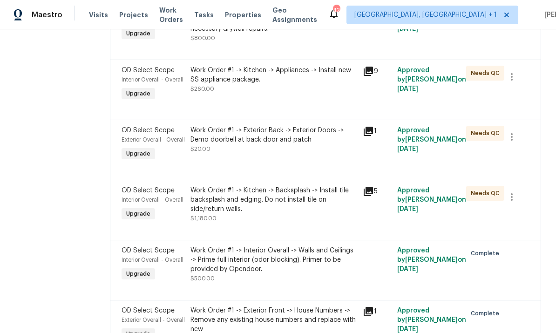
click at [301, 141] on div "Work Order #1 -> Exterior Back -> Exterior Doors -> Demo doorbell at back door …" at bounding box center [273, 135] width 167 height 19
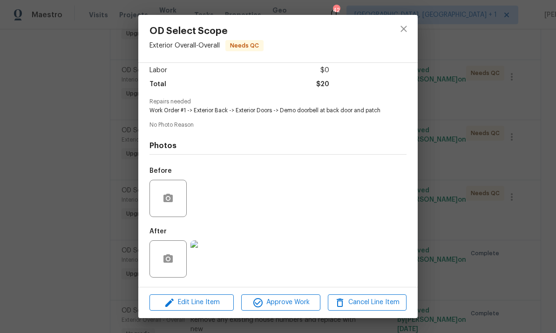
scroll to position [75, 0]
click at [301, 305] on span "Approve Work" at bounding box center [280, 303] width 73 height 12
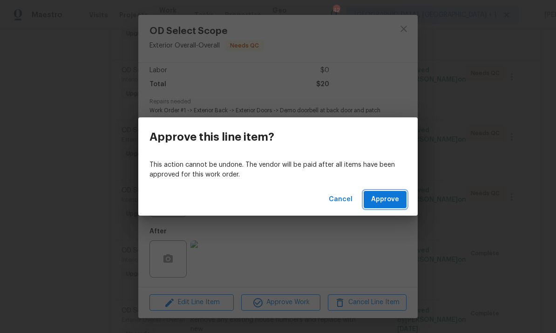
click at [391, 197] on span "Approve" at bounding box center [385, 200] width 28 height 12
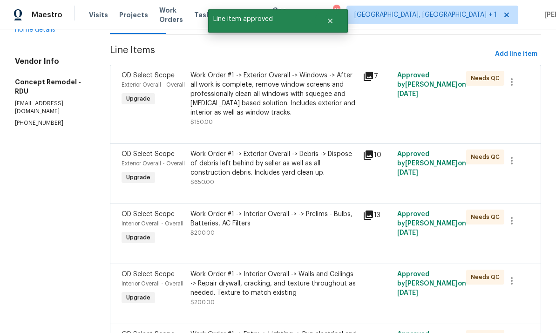
scroll to position [126, 0]
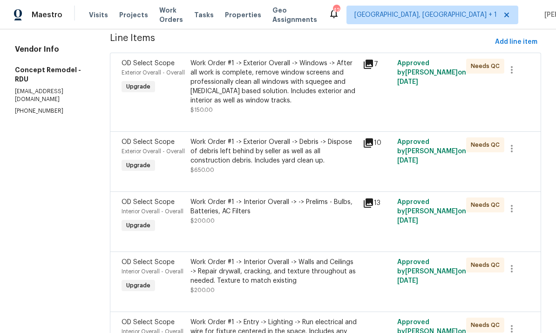
click at [319, 206] on div "Work Order #1 -> Interior Overall -> -> Prelims - Bulbs, Batteries, AC Filters" at bounding box center [273, 206] width 167 height 19
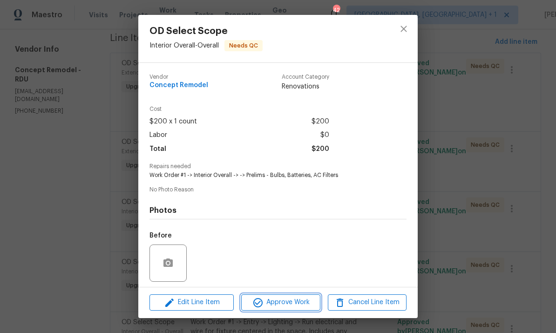
click at [307, 300] on span "Approve Work" at bounding box center [280, 303] width 73 height 12
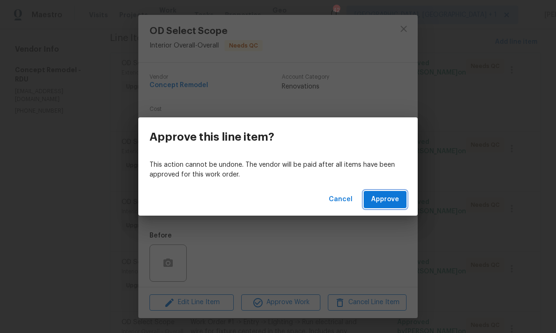
click at [397, 203] on span "Approve" at bounding box center [385, 200] width 28 height 12
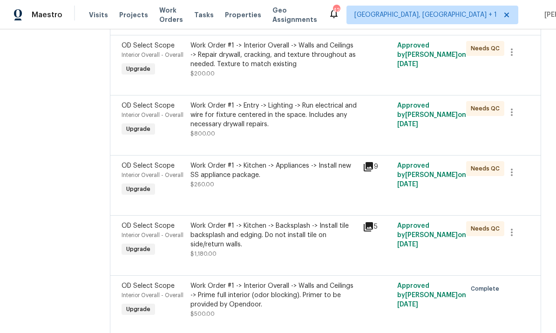
scroll to position [286, 0]
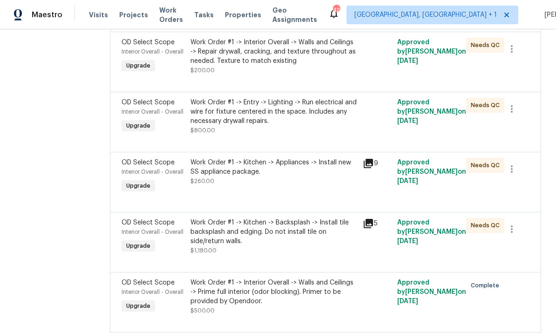
click at [322, 230] on div "Work Order #1 -> Kitchen -> Backsplash -> Install tile backsplash and edging. D…" at bounding box center [273, 232] width 167 height 28
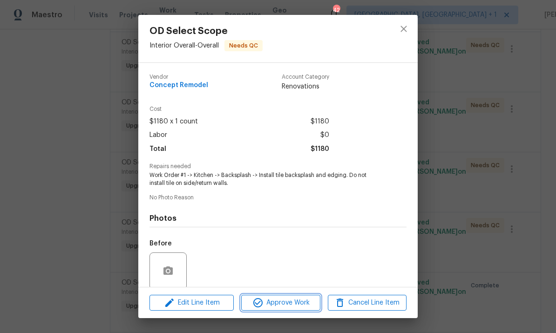
click at [303, 305] on span "Approve Work" at bounding box center [280, 303] width 73 height 12
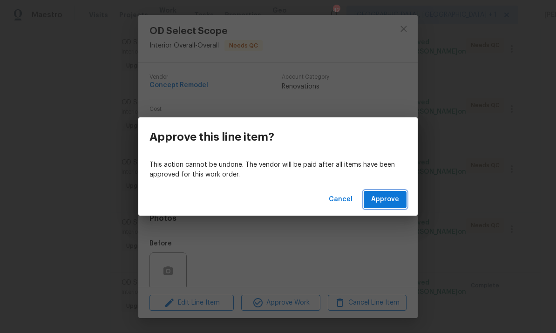
click at [390, 197] on span "Approve" at bounding box center [385, 200] width 28 height 12
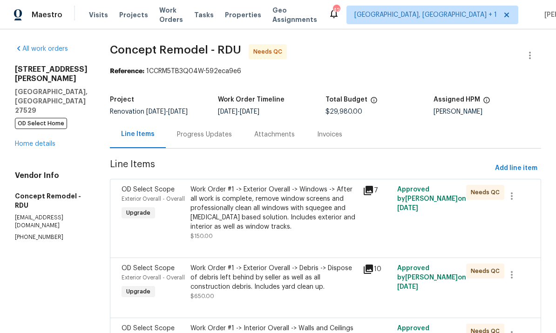
scroll to position [0, 0]
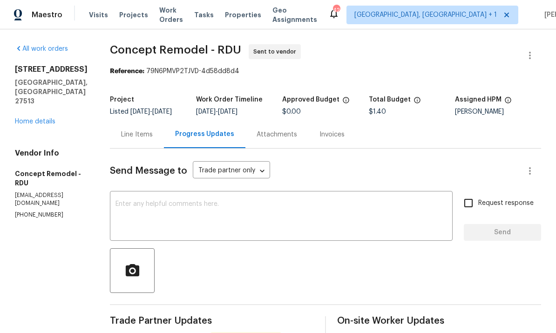
scroll to position [4, 0]
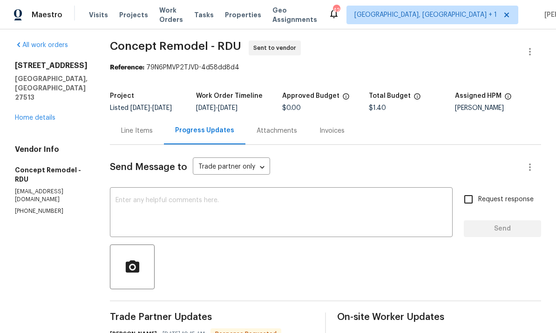
click at [49, 116] on link "Home details" at bounding box center [35, 118] width 41 height 7
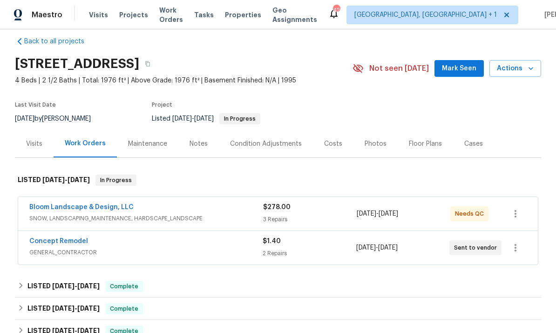
scroll to position [6, 0]
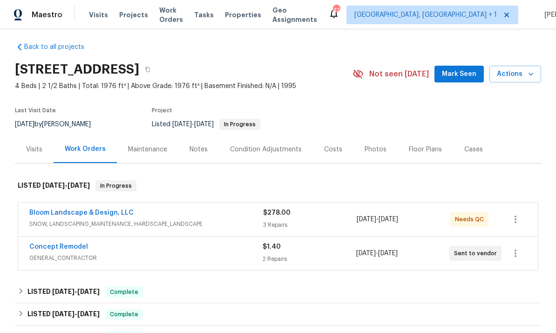
click at [77, 249] on link "Concept Remodel" at bounding box center [58, 246] width 59 height 7
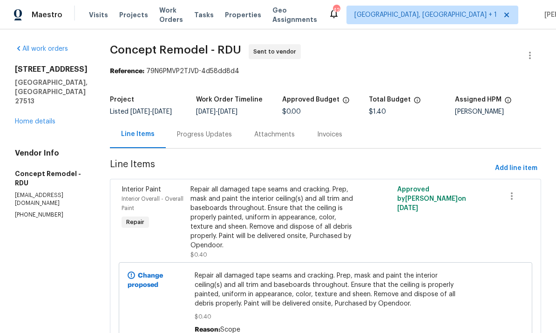
click at [187, 136] on div "Progress Updates" at bounding box center [204, 134] width 55 height 9
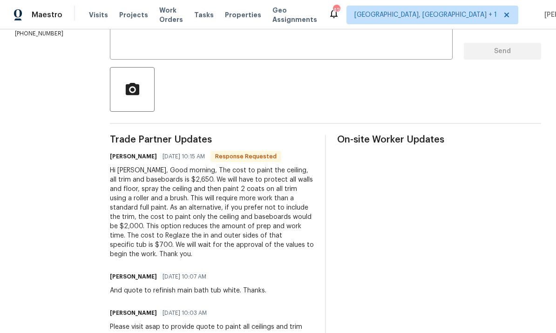
scroll to position [181, 0]
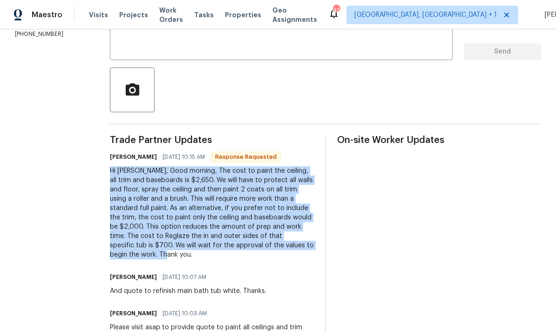
copy div "Hi [PERSON_NAME], Good morning, The cost to paint the ceiling, all trim and bas…"
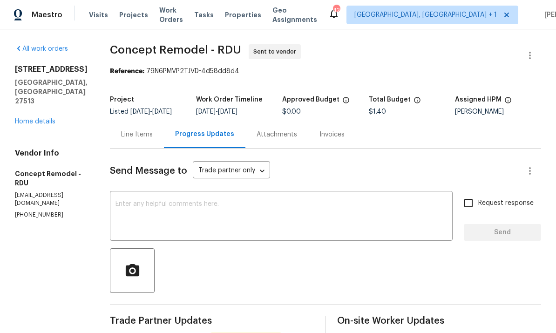
scroll to position [0, 0]
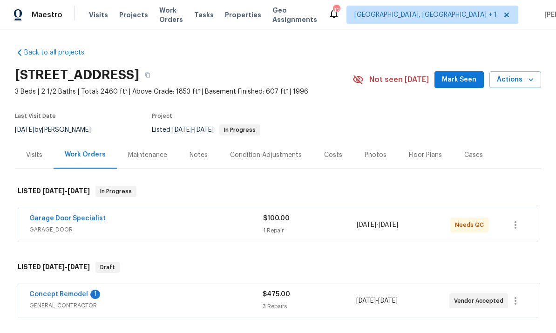
click at [81, 220] on link "Garage Door Specialist" at bounding box center [67, 218] width 76 height 7
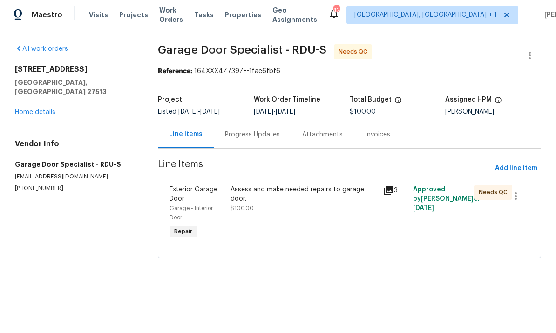
click at [251, 134] on div "Progress Updates" at bounding box center [252, 134] width 55 height 9
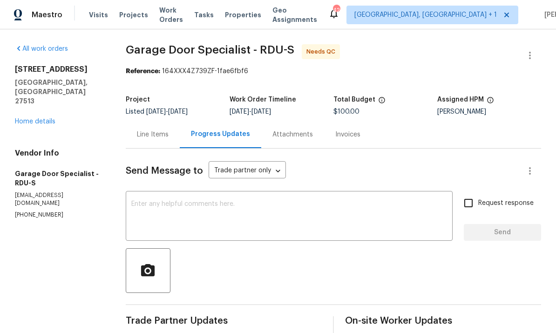
click at [161, 139] on div "Line Items" at bounding box center [153, 134] width 32 height 9
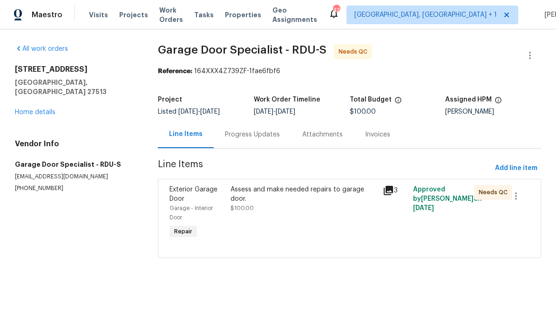
click at [246, 200] on div "Assess and make needed repairs to garage door." at bounding box center [303, 194] width 147 height 19
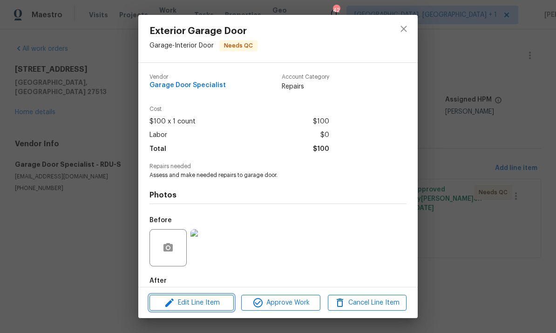
click at [202, 301] on span "Edit Line Item" at bounding box center [191, 303] width 79 height 12
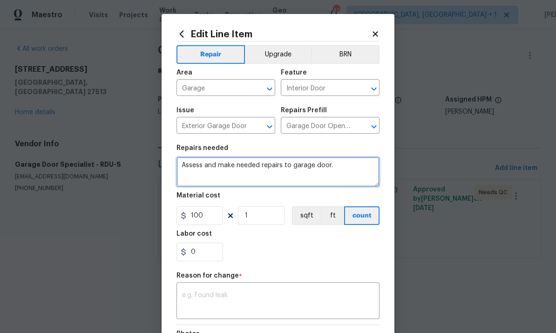
click at [340, 172] on textarea "Assess and make needed repairs to garage door." at bounding box center [277, 172] width 203 height 30
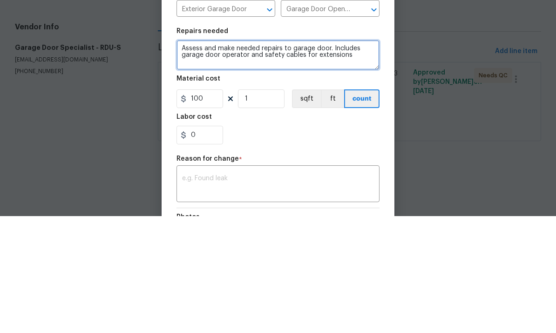
type textarea "Assess and make needed repairs to garage door. Includes garage door operator an…"
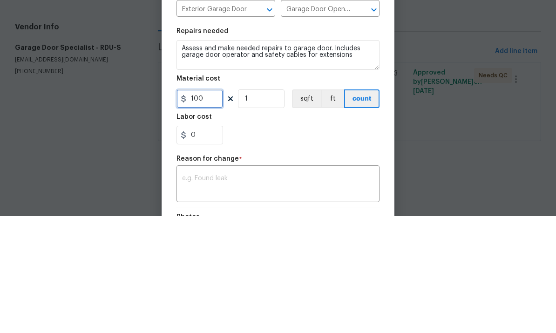
click at [213, 206] on input "100" at bounding box center [199, 215] width 47 height 19
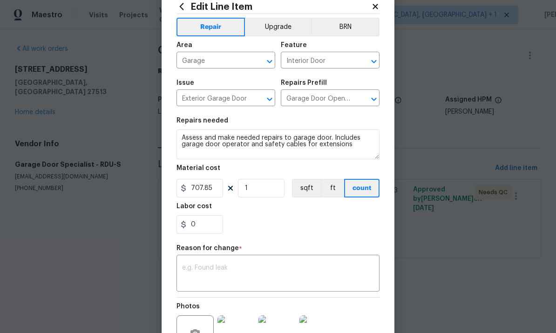
scroll to position [36, 0]
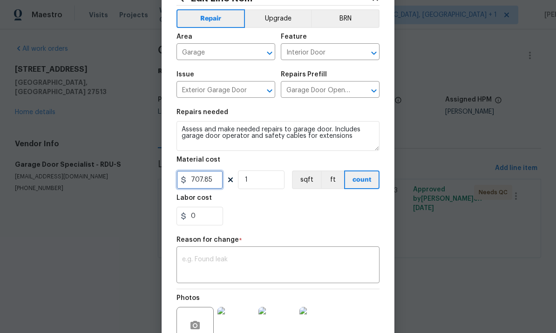
type input "707.85"
click at [234, 264] on textarea at bounding box center [278, 266] width 192 height 20
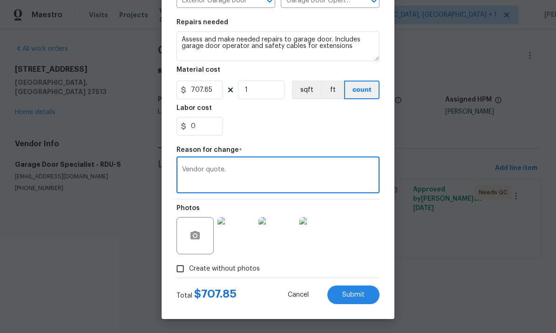
scroll to position [128, 0]
type textarea "Vendor quote."
click at [360, 298] on span "Submit" at bounding box center [353, 294] width 22 height 7
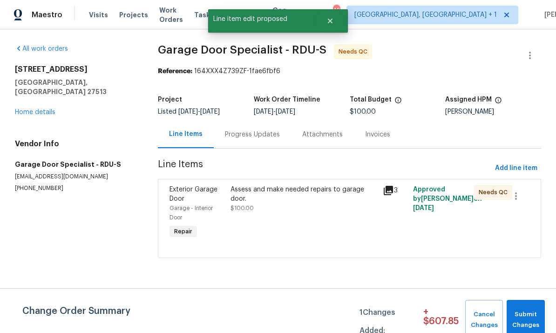
scroll to position [0, 0]
click at [527, 319] on span "Submit Changes" at bounding box center [525, 319] width 29 height 21
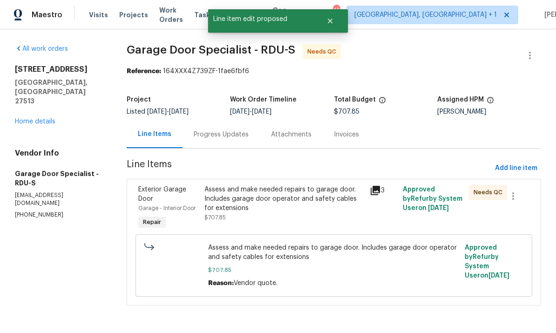
click at [375, 192] on icon at bounding box center [375, 190] width 9 height 9
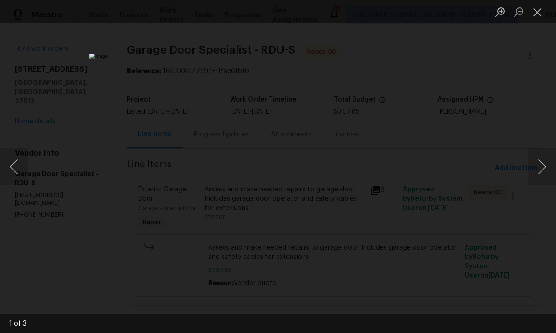
click at [541, 163] on button "Next image" at bounding box center [542, 166] width 28 height 37
click at [542, 164] on button "Next image" at bounding box center [542, 166] width 28 height 37
click at [545, 166] on button "Next image" at bounding box center [542, 166] width 28 height 37
click at [540, 167] on button "Next image" at bounding box center [542, 166] width 28 height 37
click at [543, 167] on button "Next image" at bounding box center [542, 166] width 28 height 37
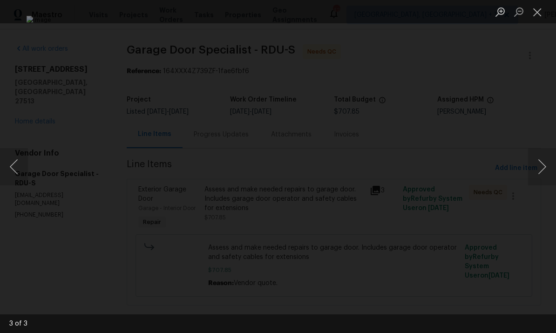
click at [547, 214] on div "Lightbox" at bounding box center [278, 166] width 556 height 333
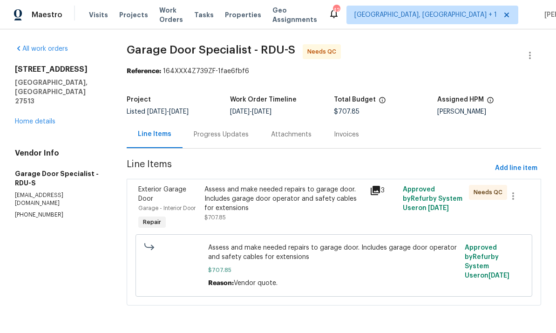
click at [40, 118] on link "Home details" at bounding box center [35, 121] width 41 height 7
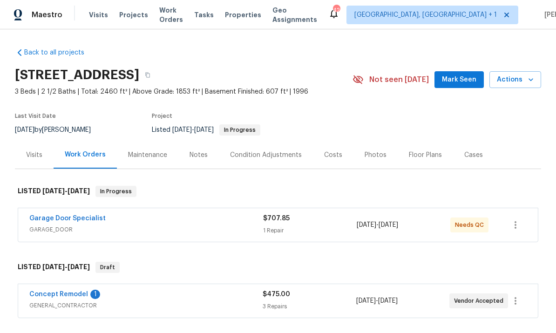
click at [197, 159] on div "Notes" at bounding box center [198, 154] width 18 height 9
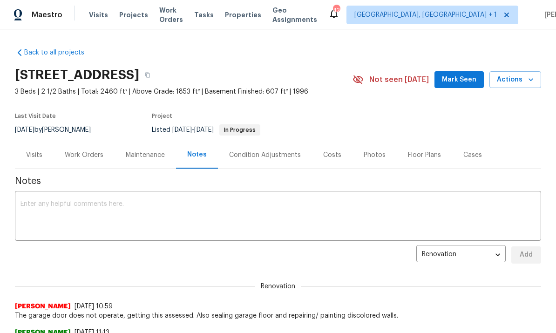
click at [96, 147] on div "Work Orders" at bounding box center [84, 154] width 61 height 27
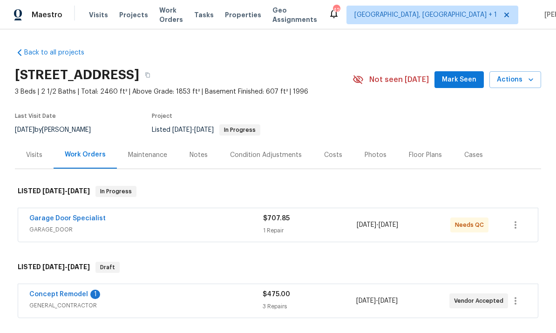
click at [466, 83] on span "Mark Seen" at bounding box center [459, 80] width 34 height 12
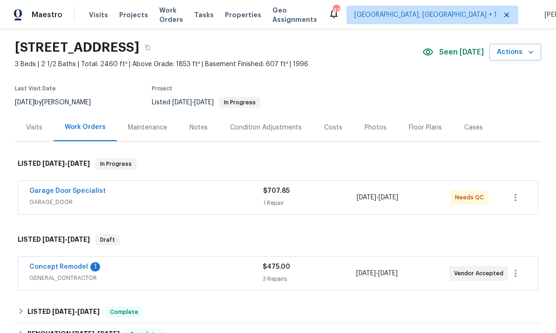
scroll to position [30, 0]
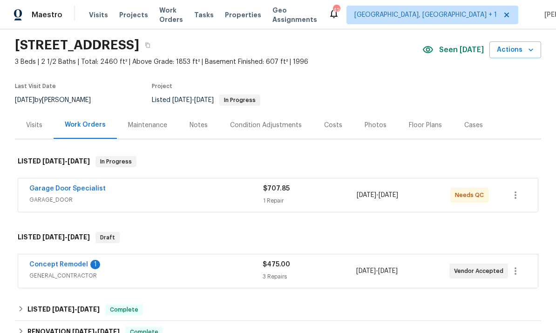
click at [74, 267] on link "Concept Remodel" at bounding box center [58, 264] width 59 height 7
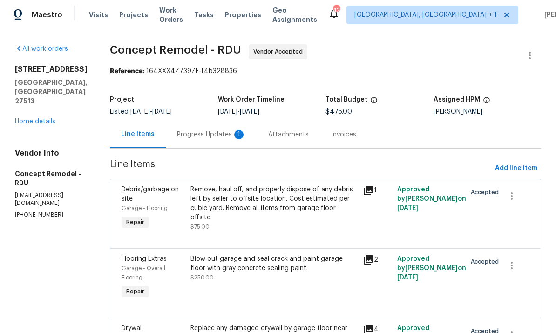
click at [188, 142] on div "Progress Updates 1" at bounding box center [211, 134] width 91 height 27
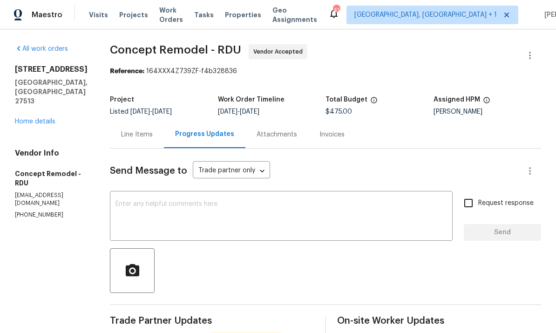
click at [122, 137] on div "Line Items" at bounding box center [137, 134] width 32 height 9
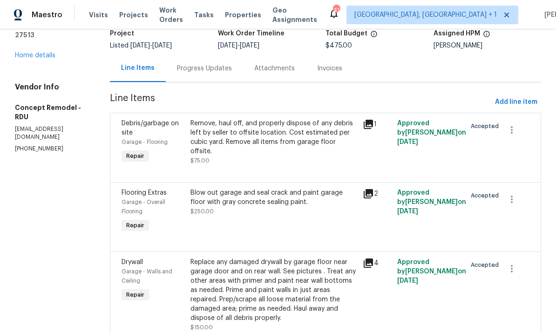
scroll to position [66, 0]
click at [44, 59] on link "Home details" at bounding box center [35, 56] width 41 height 7
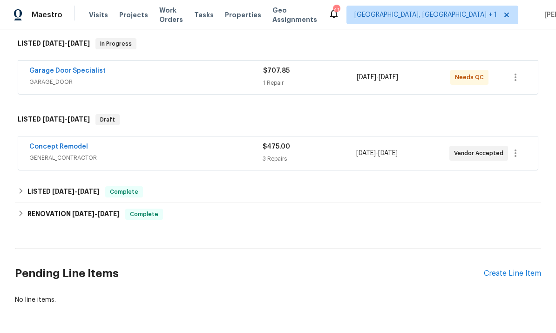
scroll to position [147, 0]
click at [74, 149] on link "Concept Remodel" at bounding box center [58, 147] width 59 height 7
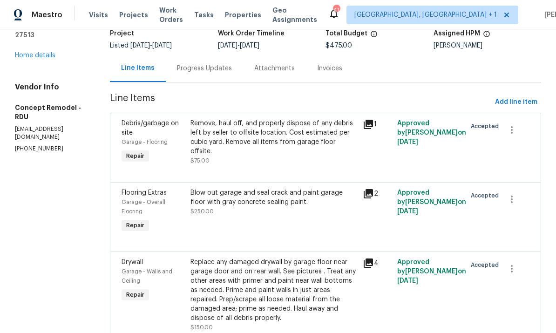
scroll to position [66, 0]
click at [181, 74] on div "Progress Updates" at bounding box center [204, 68] width 77 height 27
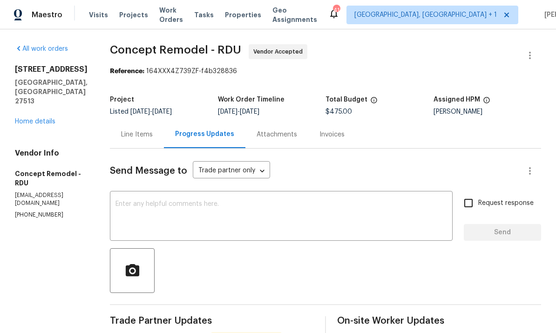
click at [125, 133] on div "Line Items" at bounding box center [137, 134] width 32 height 9
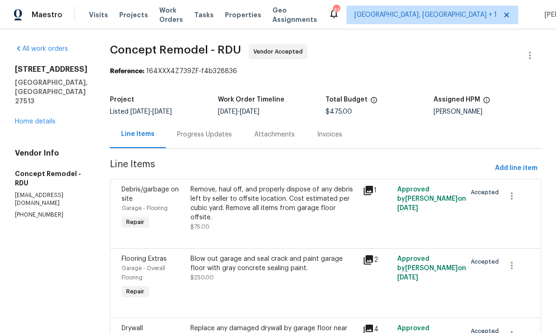
click at [184, 134] on div "Progress Updates" at bounding box center [204, 134] width 55 height 9
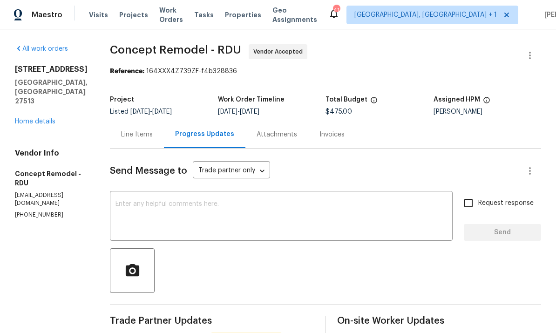
click at [128, 133] on div "Line Items" at bounding box center [137, 134] width 32 height 9
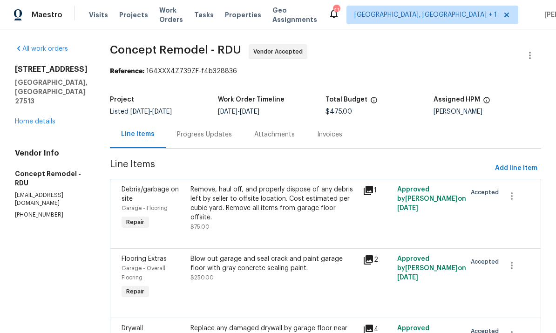
click at [40, 125] on link "Home details" at bounding box center [35, 121] width 41 height 7
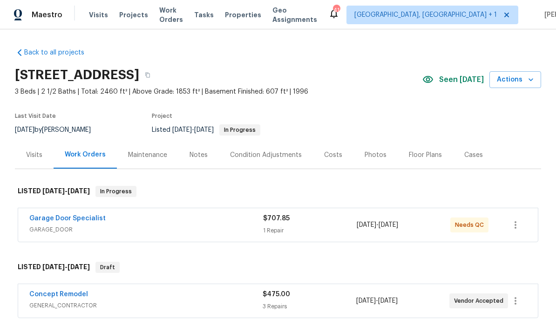
click at [70, 296] on link "Concept Remodel" at bounding box center [58, 294] width 59 height 7
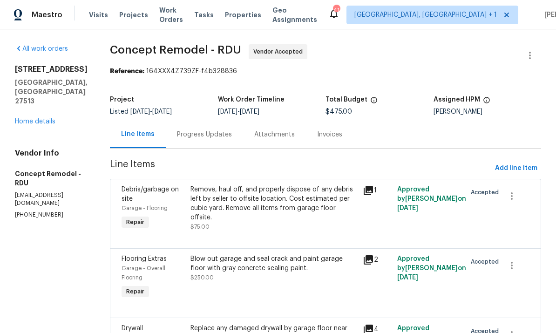
click at [187, 134] on div "Progress Updates" at bounding box center [204, 134] width 55 height 9
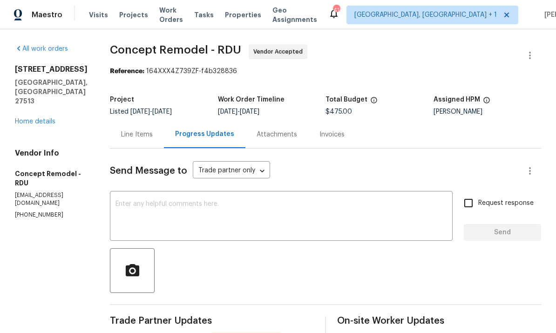
click at [42, 118] on link "Home details" at bounding box center [35, 121] width 41 height 7
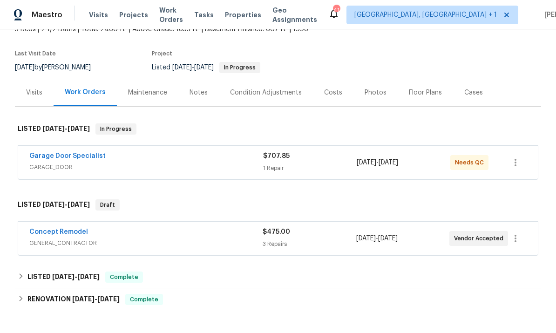
scroll to position [81, 0]
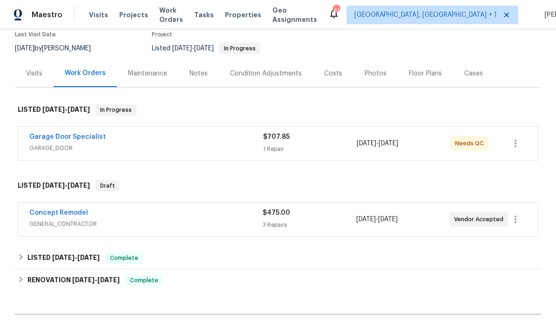
click at [74, 212] on link "Concept Remodel" at bounding box center [58, 213] width 59 height 7
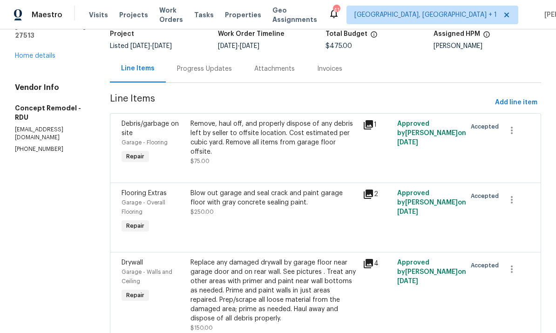
scroll to position [35, 0]
click at [252, 189] on div "Blow out garage and seal crack and paint garage floor with gray concrete sealin…" at bounding box center [273, 198] width 167 height 19
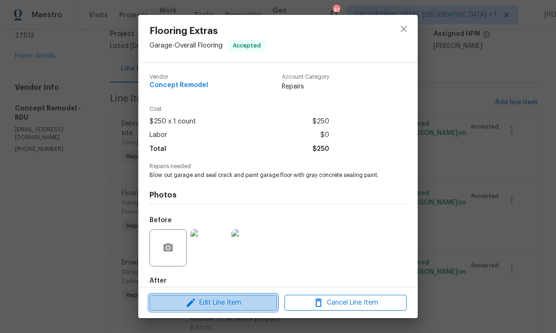
click at [230, 302] on span "Edit Line Item" at bounding box center [213, 303] width 122 height 12
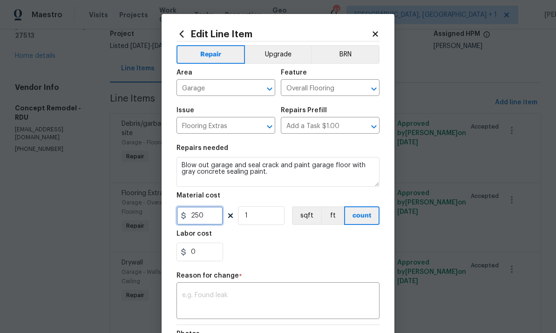
click at [216, 216] on input "250" at bounding box center [199, 215] width 47 height 19
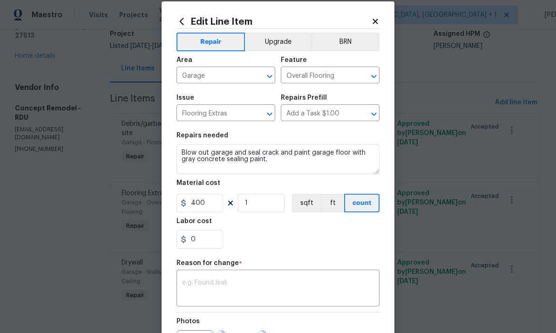
scroll to position [14, 0]
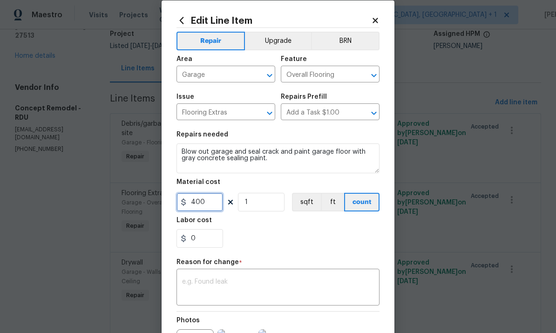
type input "400"
click at [266, 281] on textarea at bounding box center [278, 288] width 192 height 20
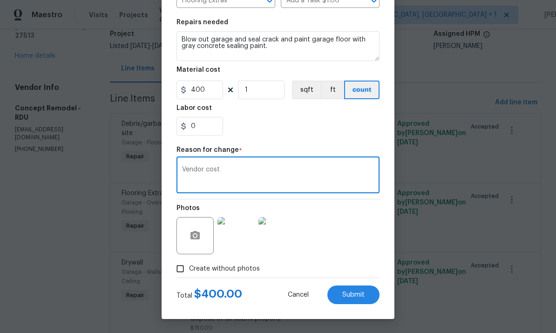
scroll to position [128, 0]
type textarea "Vendor cost"
click at [354, 292] on span "Submit" at bounding box center [353, 294] width 22 height 7
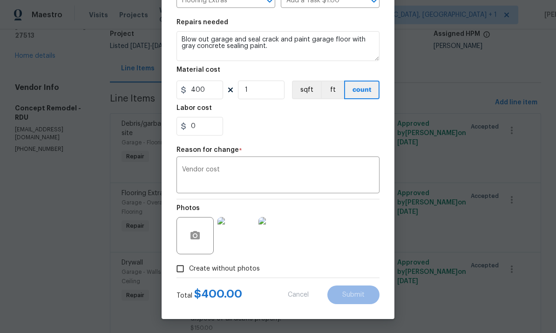
type input "250"
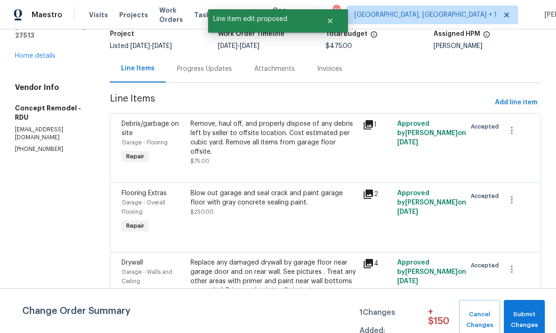
scroll to position [0, 0]
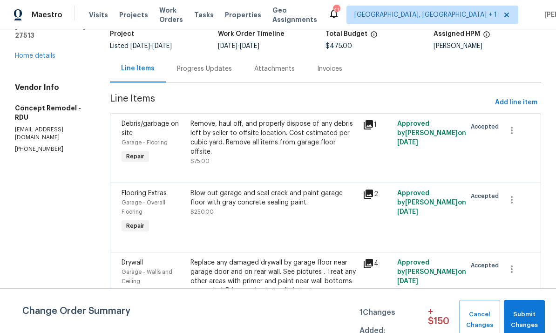
click at [178, 64] on div "Progress Updates" at bounding box center [204, 68] width 55 height 9
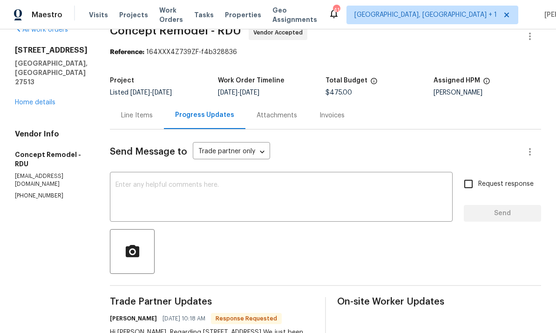
scroll to position [22, 0]
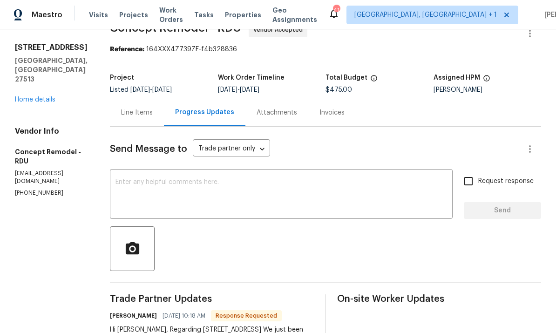
click at [128, 108] on div "Line Items" at bounding box center [137, 112] width 32 height 9
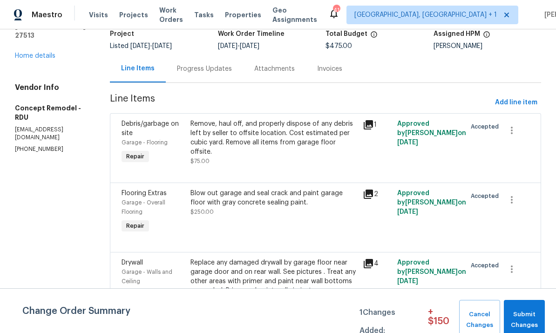
scroll to position [35, 0]
click at [238, 258] on div "Replace any damaged drywall by garage floor near garage door and on rear wall. …" at bounding box center [273, 290] width 167 height 65
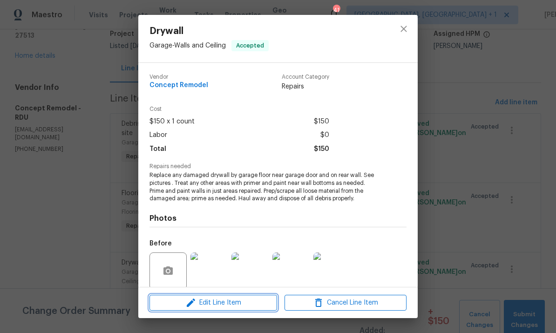
click at [224, 301] on span "Edit Line Item" at bounding box center [213, 303] width 122 height 12
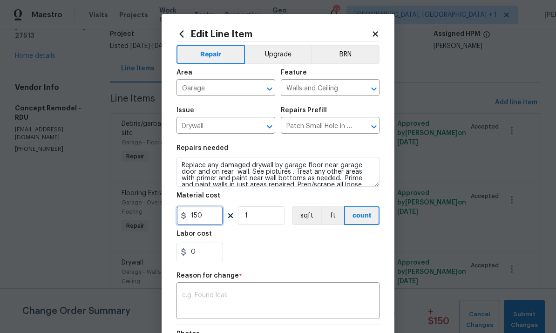
click at [218, 219] on input "150" at bounding box center [199, 215] width 47 height 19
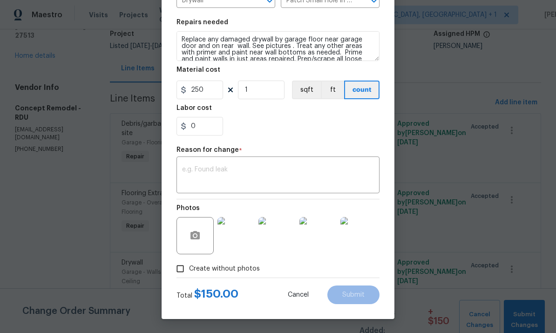
scroll to position [128, 0]
type input "250"
click at [216, 174] on textarea at bounding box center [278, 176] width 192 height 20
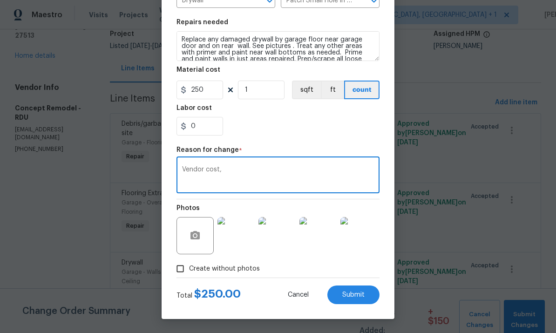
click at [241, 172] on textarea "Vendor cost," at bounding box center [278, 176] width 192 height 20
type textarea "Vendor cost."
click at [354, 291] on span "Submit" at bounding box center [353, 294] width 22 height 7
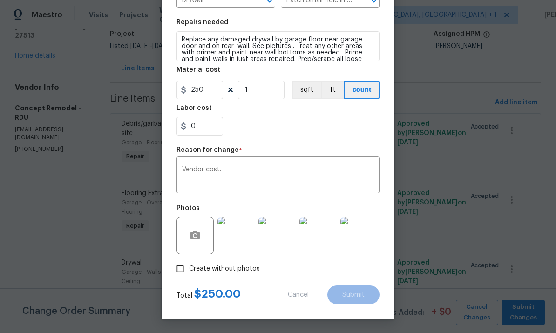
type input "150"
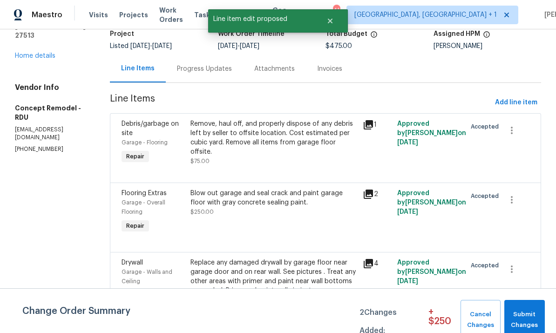
scroll to position [0, 0]
click at [530, 319] on span "Submit Changes" at bounding box center [524, 319] width 31 height 21
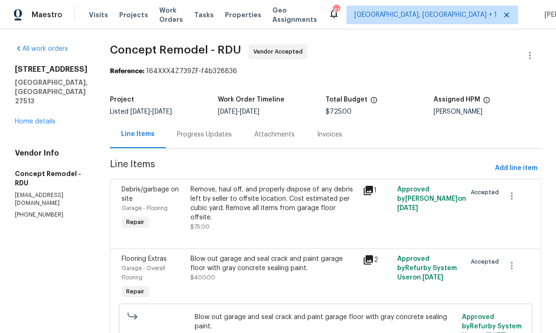
click at [177, 139] on div "Progress Updates" at bounding box center [204, 134] width 55 height 9
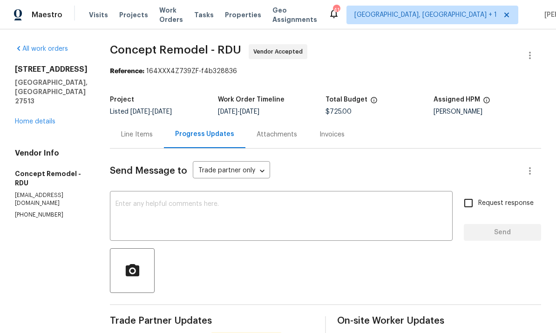
click at [169, 206] on textarea at bounding box center [280, 217] width 331 height 33
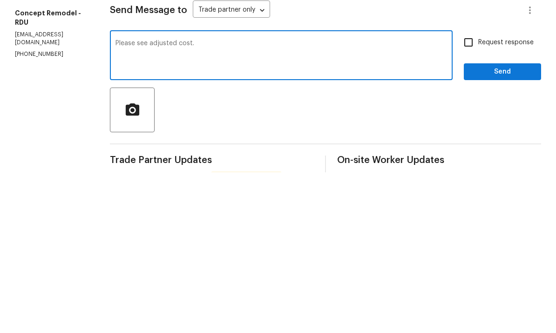
click at [205, 201] on textarea "Please see adjusted cost." at bounding box center [280, 217] width 331 height 33
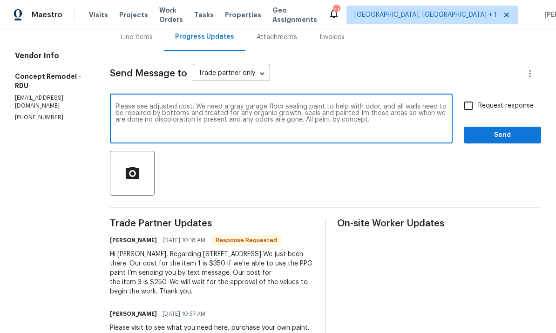
scroll to position [98, 0]
type textarea "Please see adjusted cost. We need a gray garage floor sealing paint to help wit…"
click at [469, 95] on input "Request response" at bounding box center [469, 105] width 20 height 20
checkbox input "true"
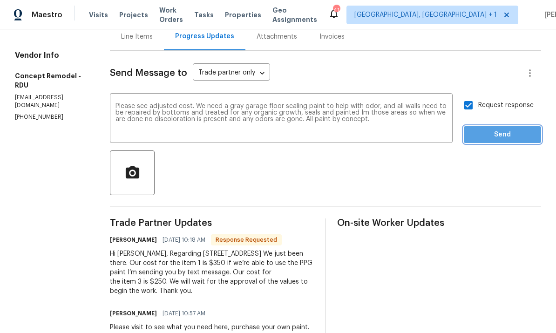
click at [506, 129] on span "Send" at bounding box center [502, 135] width 62 height 12
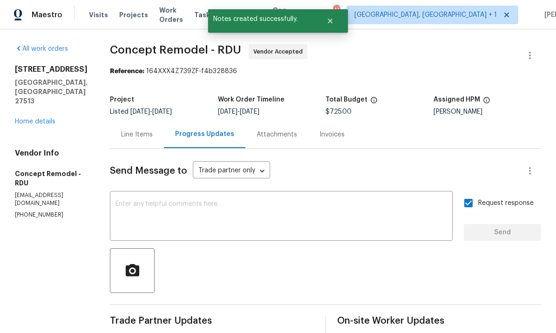
click at [46, 118] on link "Home details" at bounding box center [35, 121] width 41 height 7
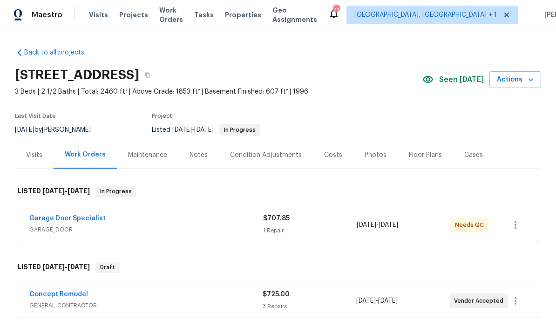
click at [79, 291] on link "Concept Remodel" at bounding box center [58, 294] width 59 height 7
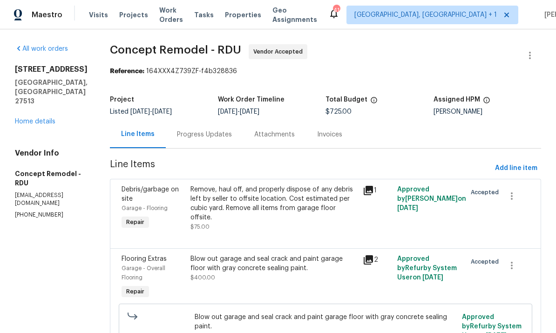
click at [177, 133] on div "Progress Updates" at bounding box center [204, 134] width 55 height 9
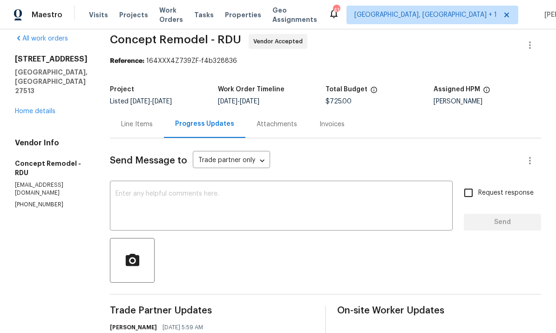
scroll to position [7, 0]
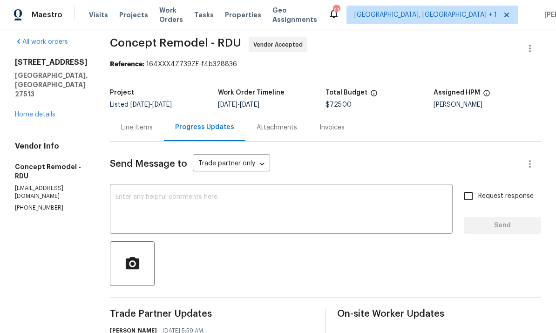
click at [37, 111] on link "Home details" at bounding box center [35, 114] width 41 height 7
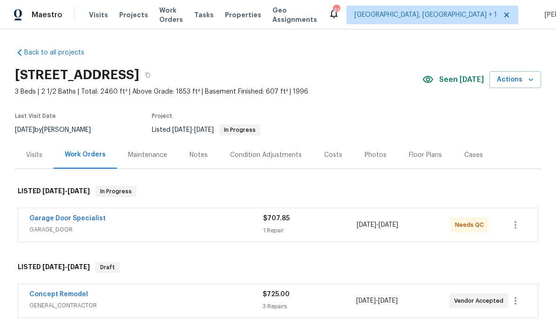
click at [78, 294] on link "Concept Remodel" at bounding box center [58, 294] width 59 height 7
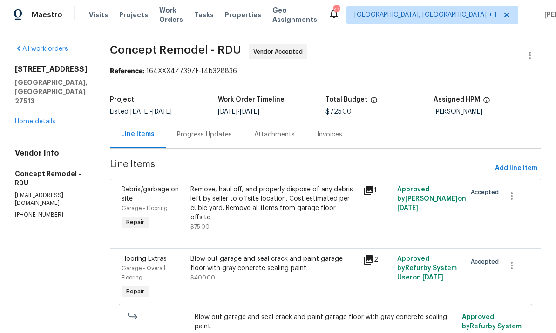
click at [180, 135] on div "Progress Updates" at bounding box center [204, 134] width 55 height 9
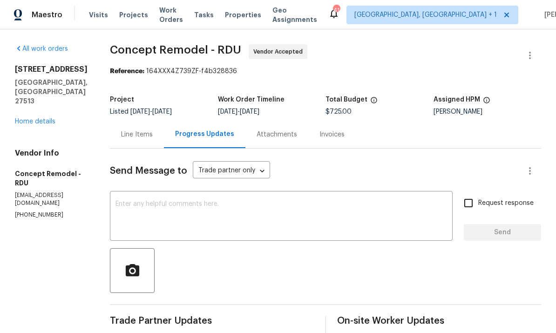
click at [175, 203] on textarea at bounding box center [280, 217] width 331 height 33
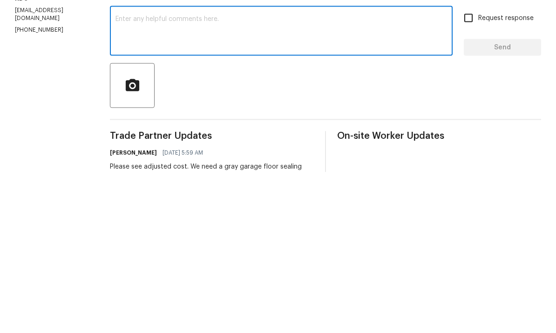
scroll to position [8, 0]
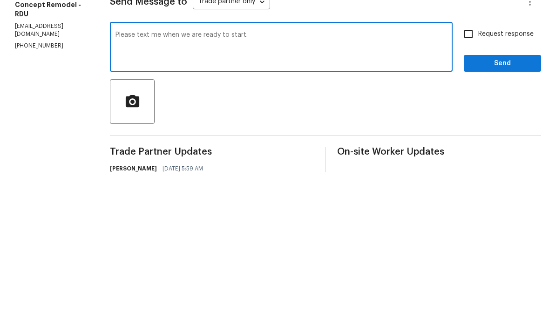
type textarea "Please text me when we are ready to start."
click at [474, 185] on input "Request response" at bounding box center [469, 195] width 20 height 20
checkbox input "true"
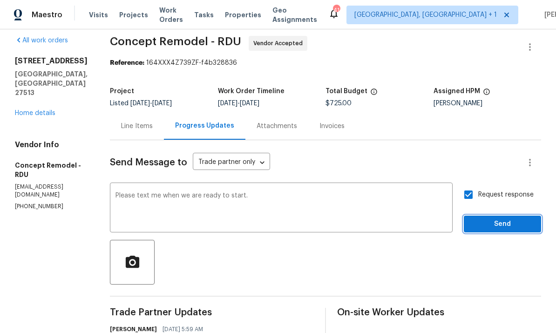
click at [503, 218] on span "Send" at bounding box center [502, 224] width 62 height 12
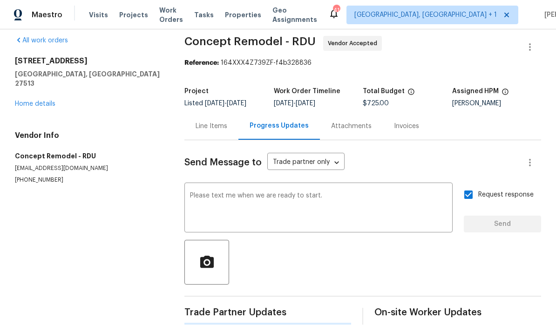
scroll to position [0, 0]
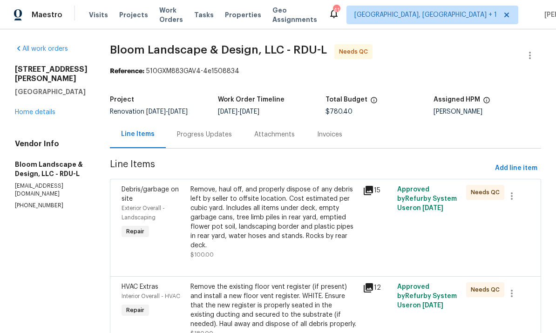
click at [37, 109] on link "Home details" at bounding box center [35, 112] width 41 height 7
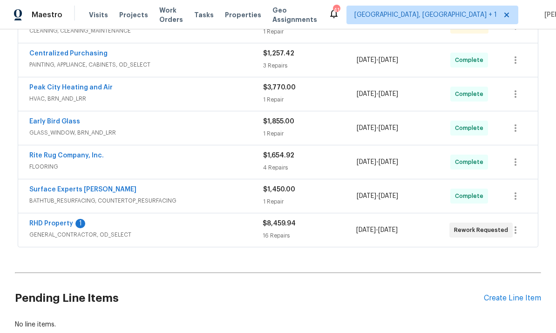
scroll to position [235, 0]
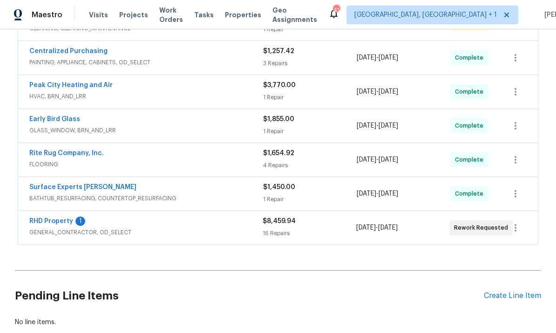
click at [64, 219] on link "RHD Property" at bounding box center [51, 221] width 44 height 7
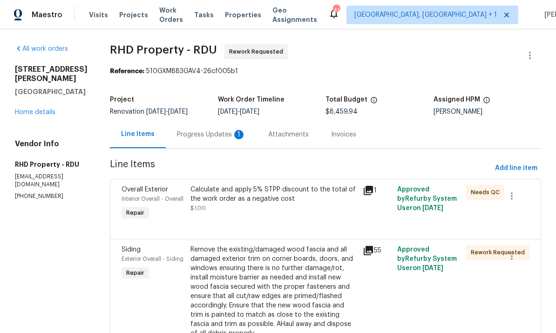
click at [217, 138] on div "Progress Updates 1" at bounding box center [211, 134] width 69 height 9
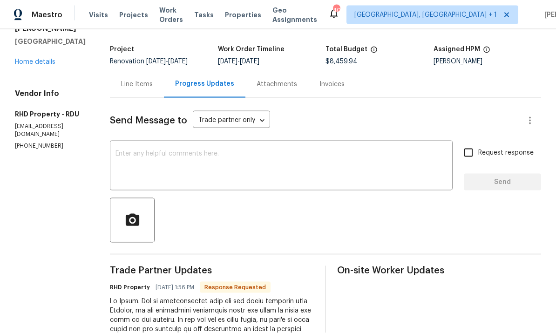
scroll to position [21, 0]
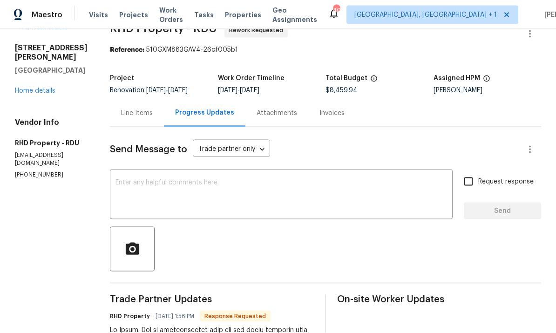
click at [167, 179] on textarea at bounding box center [280, 195] width 331 height 33
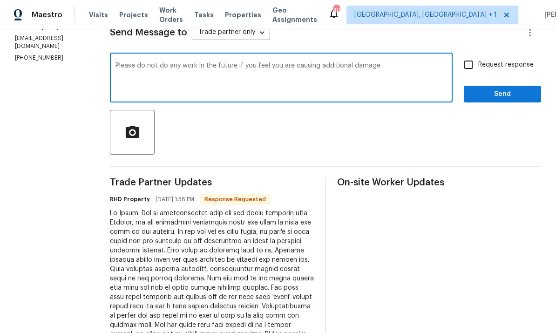
scroll to position [118, 0]
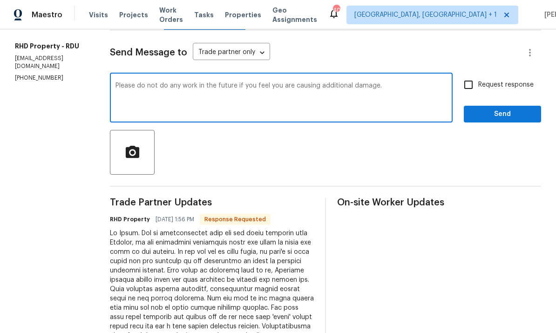
click at [404, 82] on textarea "Please do not do any work in the future if you feel you are causing additional …" at bounding box center [280, 98] width 331 height 33
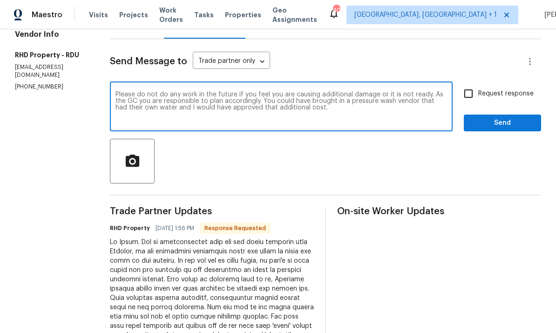
scroll to position [104, 0]
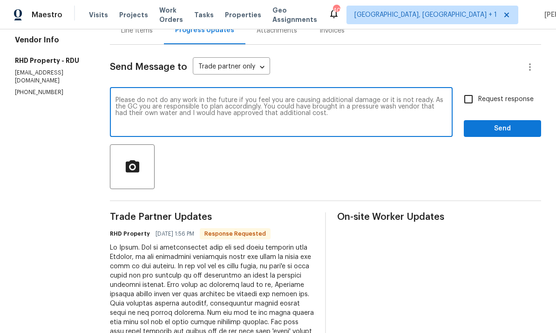
click at [366, 97] on textarea "Please do not do any work in the future if you feel you are causing additional …" at bounding box center [280, 113] width 331 height 33
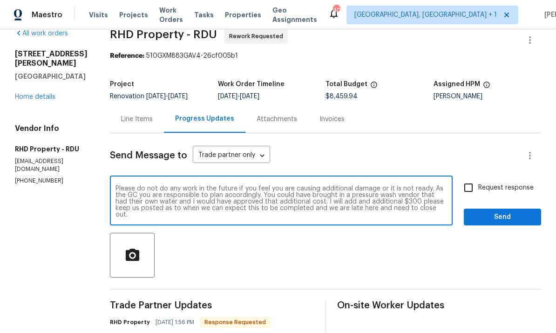
scroll to position [17, 0]
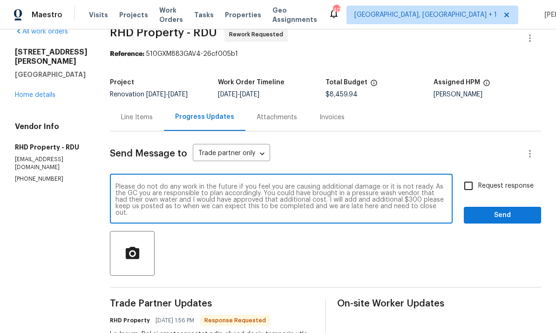
click at [175, 188] on div "Please do not do any work in the future if you feel you are causing additional …" at bounding box center [281, 199] width 343 height 47
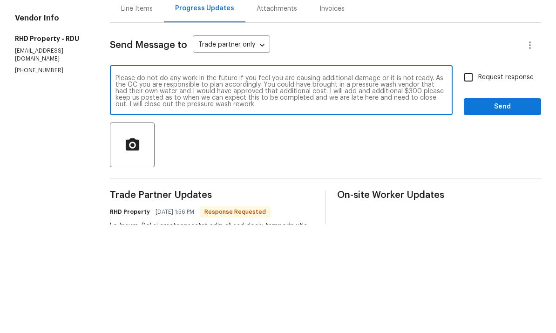
click at [345, 183] on textarea "Please do not do any work in the future if you feel you are causing additional …" at bounding box center [280, 199] width 331 height 33
type textarea "Please do not do any work in the future if you feel you are causing additional …"
click at [477, 176] on input "Request response" at bounding box center [469, 186] width 20 height 20
checkbox input "true"
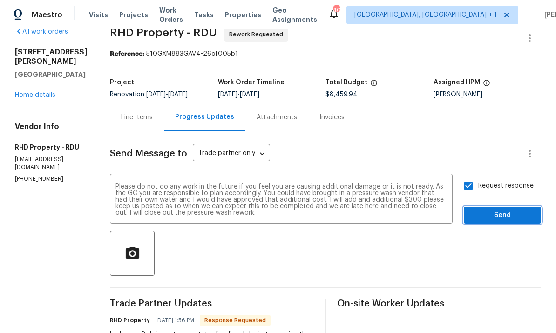
click at [504, 207] on button "Send" at bounding box center [502, 215] width 77 height 17
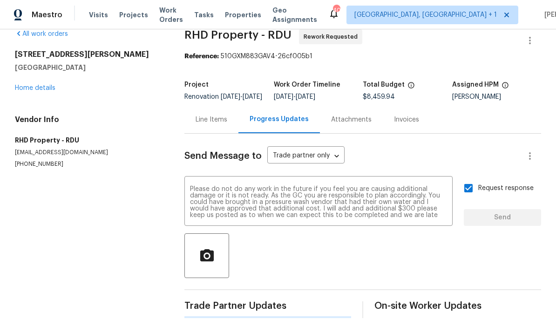
scroll to position [0, 0]
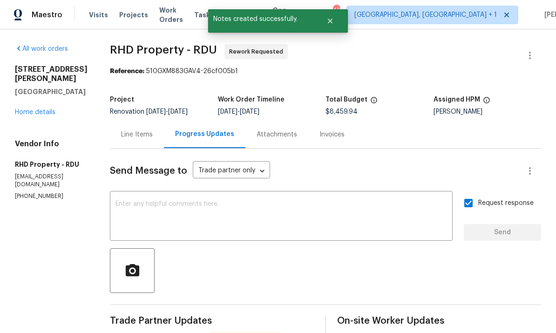
click at [32, 109] on link "Home details" at bounding box center [35, 112] width 41 height 7
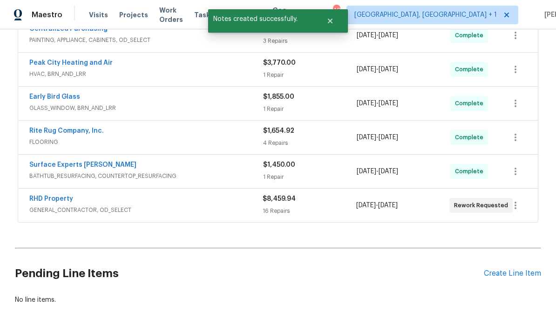
scroll to position [257, 0]
click at [62, 196] on link "RHD Property" at bounding box center [51, 199] width 44 height 7
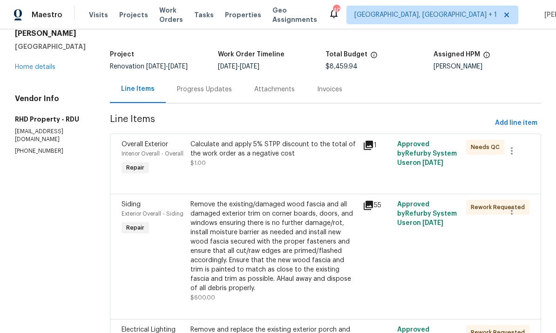
scroll to position [31, 0]
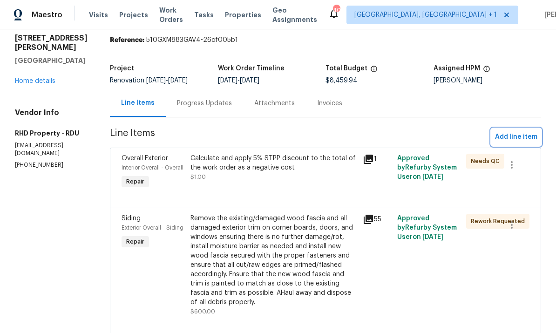
click at [517, 131] on button "Add line item" at bounding box center [516, 136] width 50 height 17
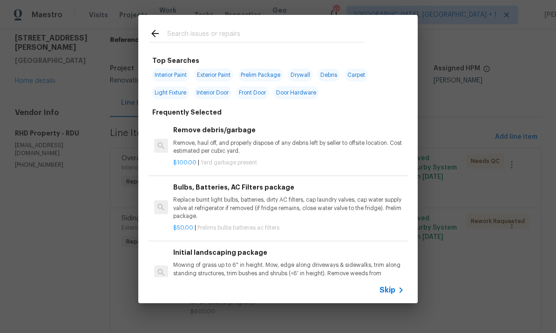
click at [202, 38] on input "text" at bounding box center [265, 35] width 197 height 14
type input "Exterio"
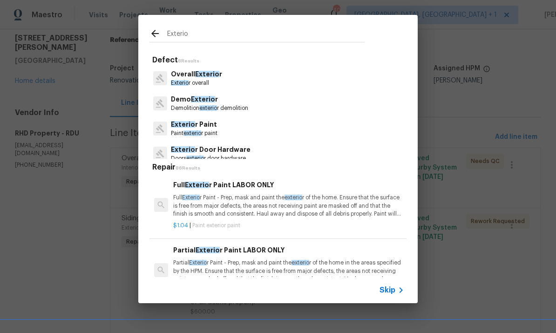
click at [211, 128] on p "Exterio r Paint" at bounding box center [194, 125] width 47 height 10
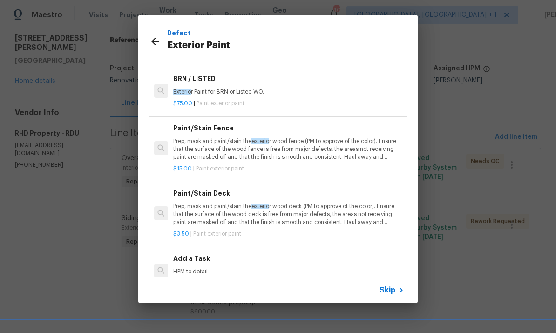
scroll to position [31, 0]
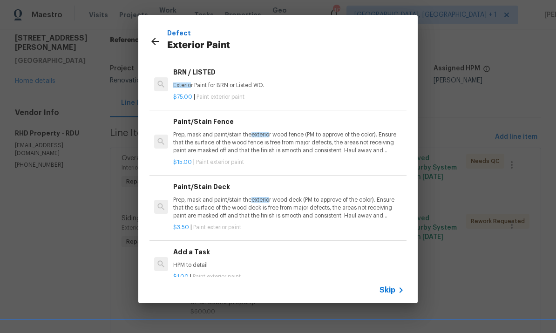
click at [199, 252] on h6 "Add a Task" at bounding box center [288, 252] width 231 height 10
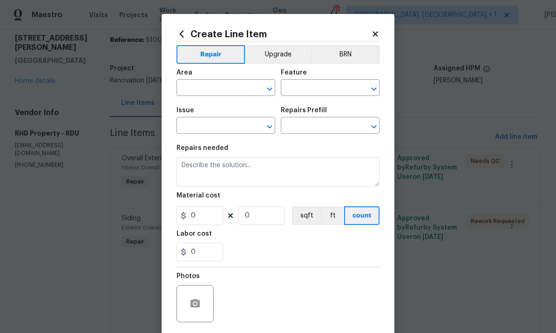
type input "Overall Paint"
type input "Exterior Paint"
type input "Add a Task $1.00"
type textarea "HPM to detail"
type input "1"
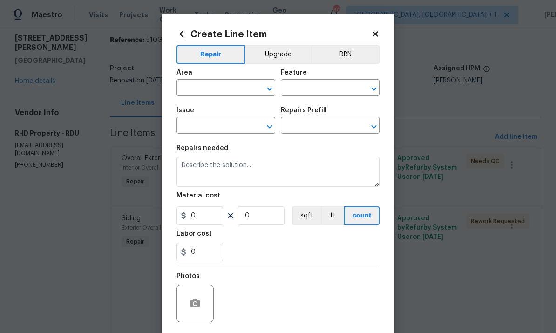
type input "1"
click at [218, 88] on input "text" at bounding box center [212, 88] width 73 height 14
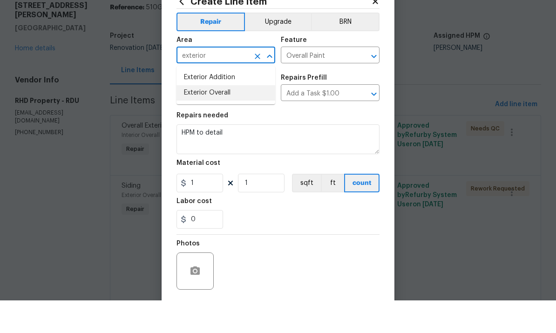
click at [222, 118] on li "Exterior Overall" at bounding box center [225, 125] width 99 height 15
type input "Exterior Overall"
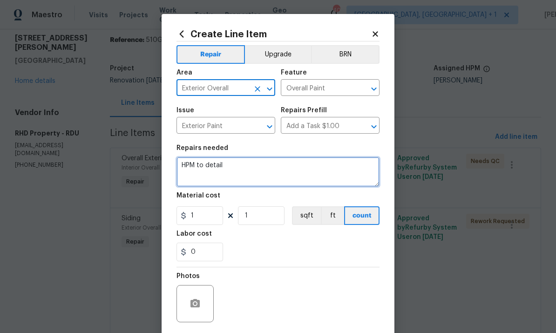
click at [243, 168] on textarea "HPM to detail" at bounding box center [277, 172] width 203 height 30
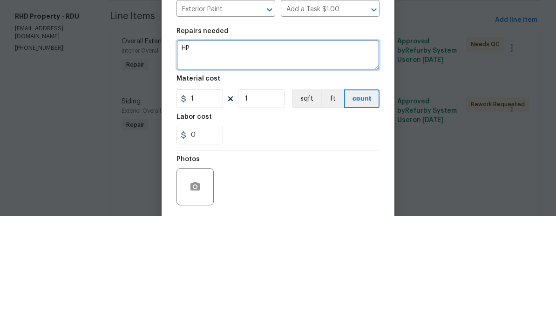
type textarea "H"
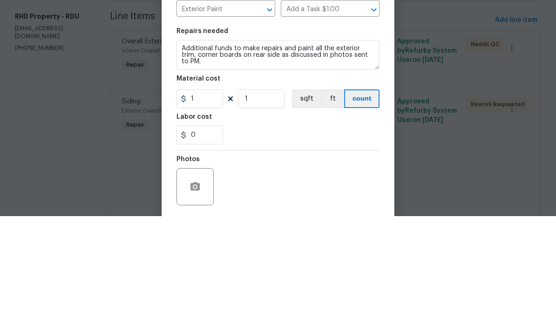
scroll to position [35, 0]
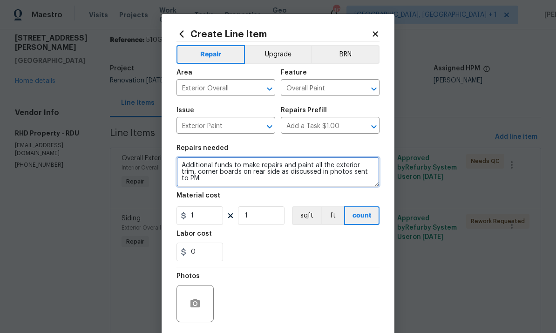
type textarea "Additional funds to make repairs and paint all the exterior trim, corner boards…"
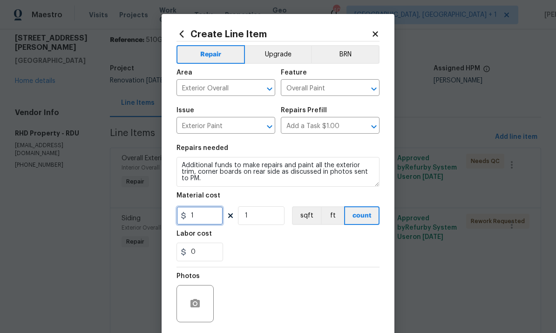
click at [216, 221] on input "1" at bounding box center [199, 215] width 47 height 19
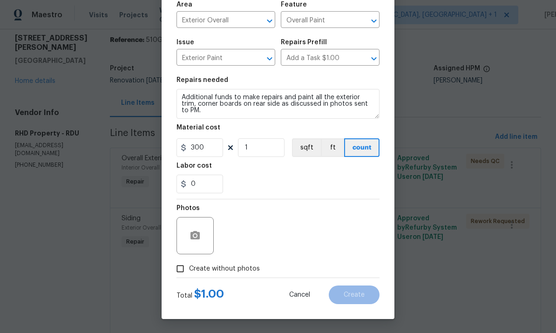
scroll to position [70, 0]
type input "300"
click at [186, 270] on input "Create without photos" at bounding box center [180, 269] width 18 height 18
checkbox input "true"
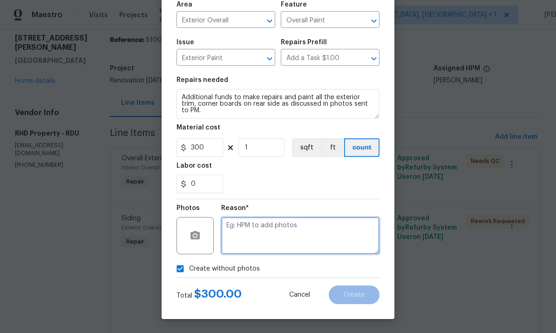
click at [255, 229] on textarea at bounding box center [300, 235] width 158 height 37
type textarea "To come."
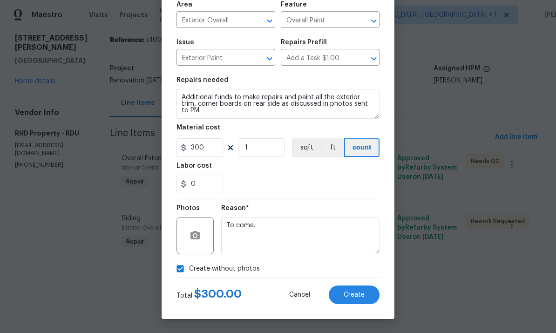
click at [355, 290] on button "Create" at bounding box center [354, 294] width 51 height 19
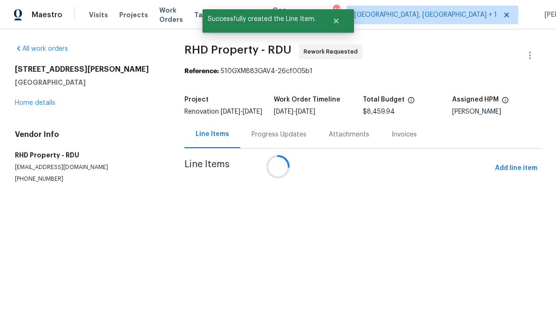
scroll to position [0, 0]
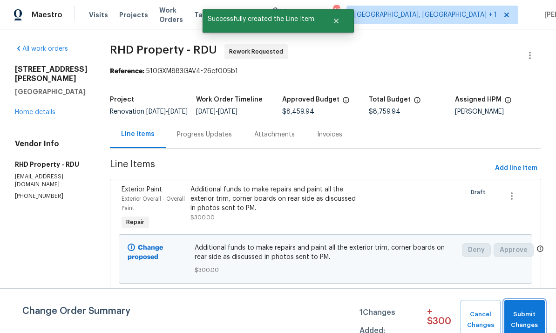
click at [522, 312] on span "Submit Changes" at bounding box center [524, 319] width 31 height 21
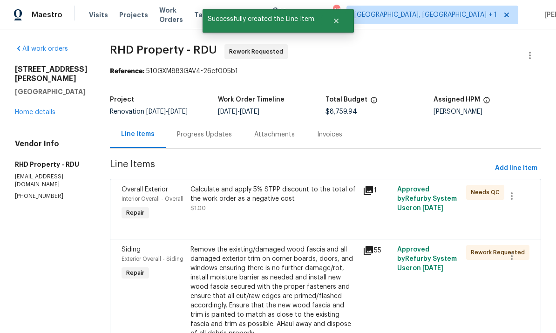
click at [42, 109] on link "Home details" at bounding box center [35, 112] width 41 height 7
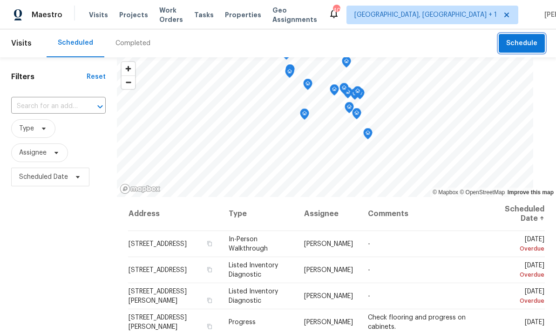
click at [526, 45] on span "Schedule" at bounding box center [521, 44] width 31 height 12
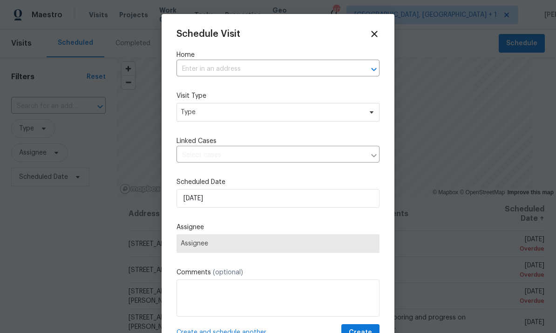
click at [212, 66] on input "text" at bounding box center [264, 69] width 177 height 14
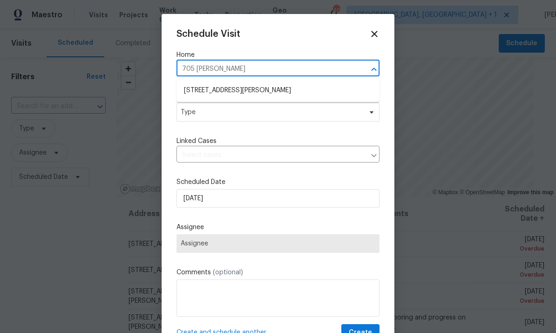
type input "705 [PERSON_NAME]"
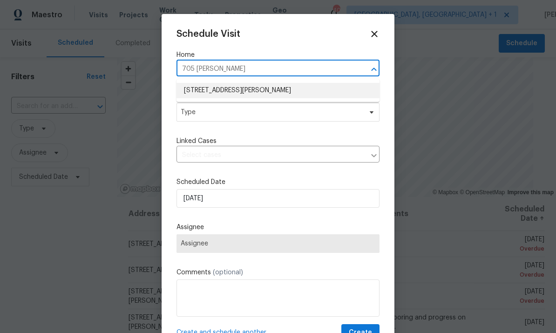
click at [284, 87] on li "[STREET_ADDRESS][PERSON_NAME]" at bounding box center [277, 90] width 203 height 15
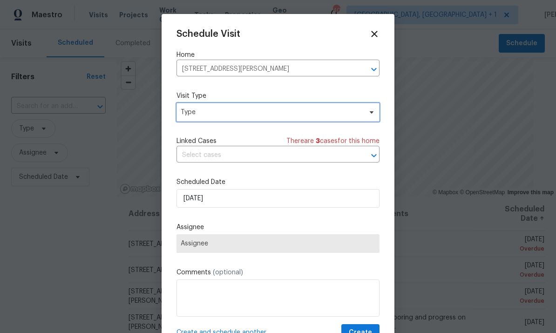
click at [369, 115] on icon at bounding box center [371, 111] width 7 height 7
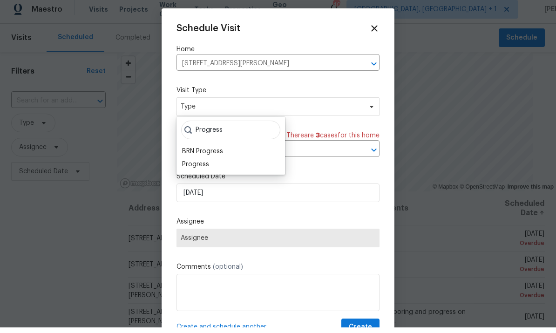
scroll to position [6, 0]
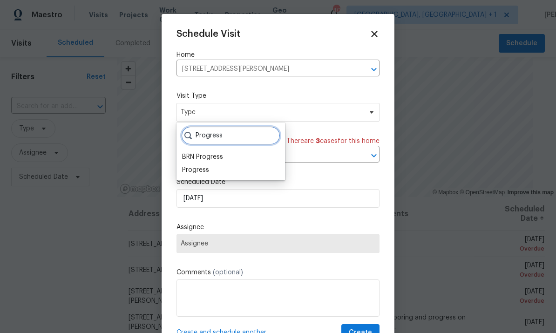
type input "Progress"
click at [207, 165] on div "Progress" at bounding box center [195, 169] width 27 height 9
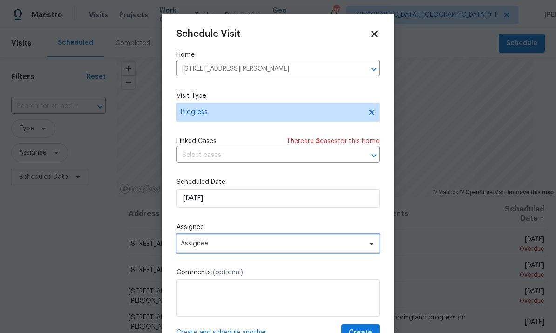
click at [367, 247] on span at bounding box center [370, 243] width 10 height 7
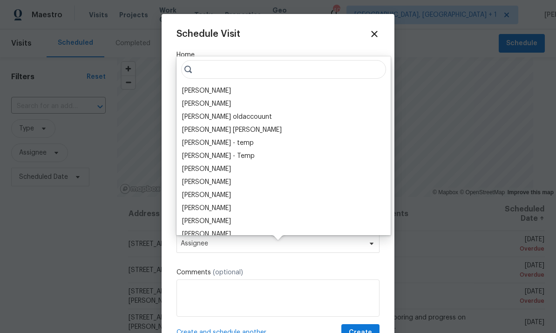
click at [219, 86] on div "[PERSON_NAME]" at bounding box center [206, 90] width 49 height 9
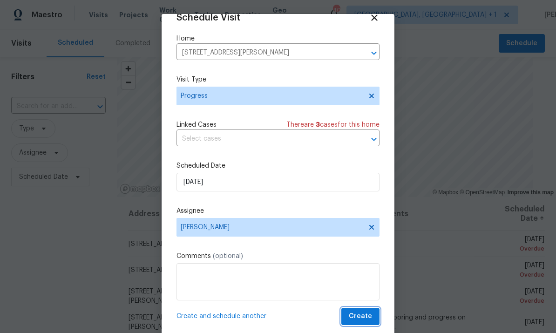
click at [364, 312] on span "Create" at bounding box center [360, 317] width 23 height 12
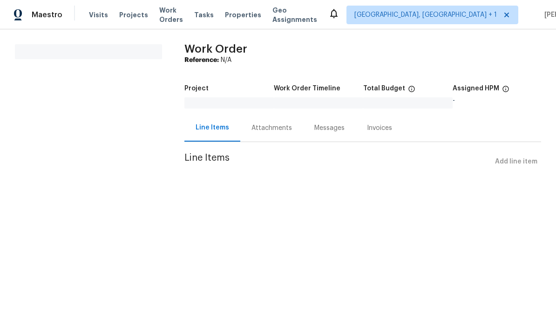
scroll to position [-34, 0]
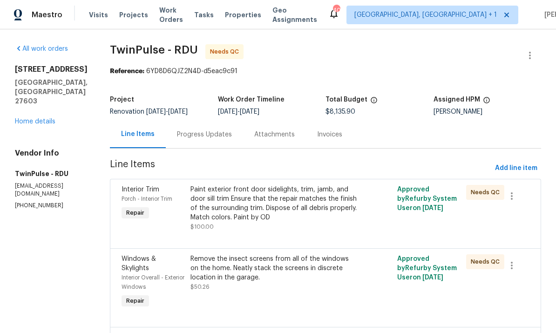
click at [41, 118] on link "Home details" at bounding box center [35, 121] width 41 height 7
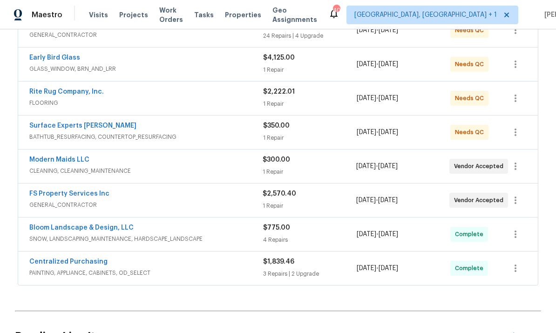
scroll to position [199, 0]
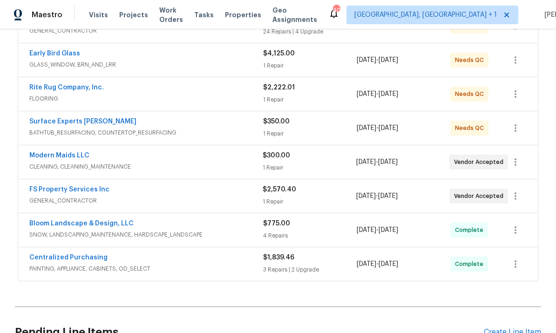
click at [66, 157] on link "Modern Maids LLC" at bounding box center [59, 155] width 60 height 7
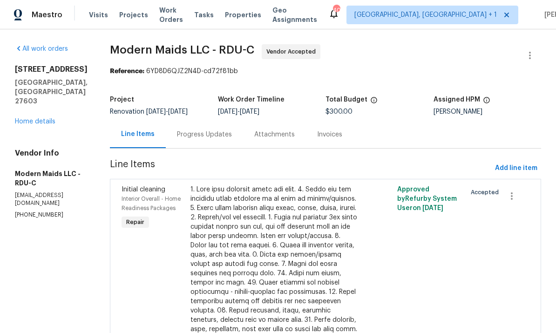
click at [210, 136] on div "Progress Updates" at bounding box center [204, 134] width 55 height 9
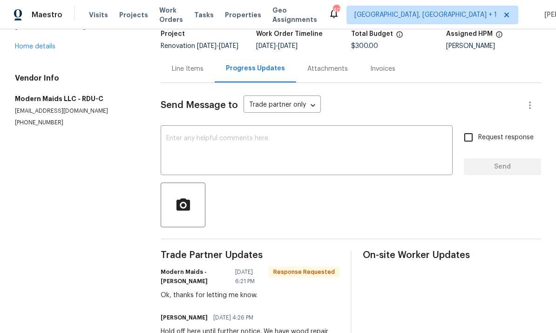
scroll to position [23, 0]
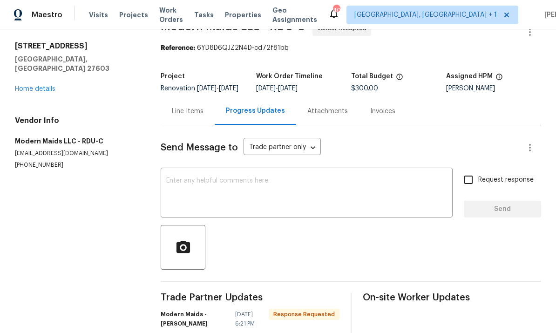
click at [44, 86] on link "Home details" at bounding box center [35, 89] width 41 height 7
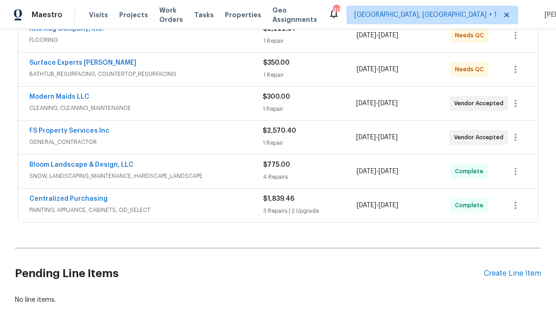
scroll to position [257, 0]
click at [83, 133] on link "FS Property Services Inc" at bounding box center [69, 131] width 80 height 7
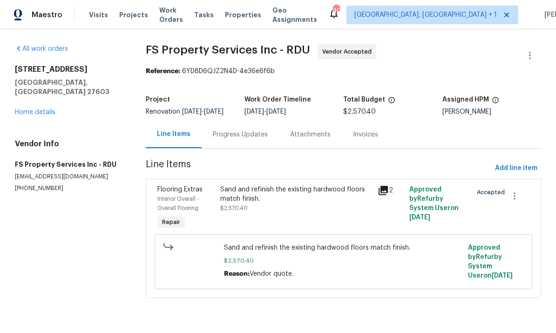
click at [243, 139] on div "Progress Updates" at bounding box center [240, 134] width 55 height 9
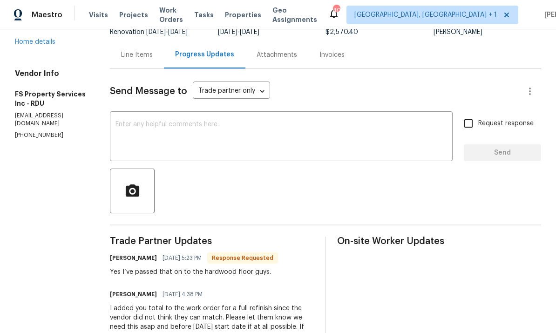
scroll to position [80, 0]
click at [172, 117] on div "x ​" at bounding box center [281, 137] width 343 height 47
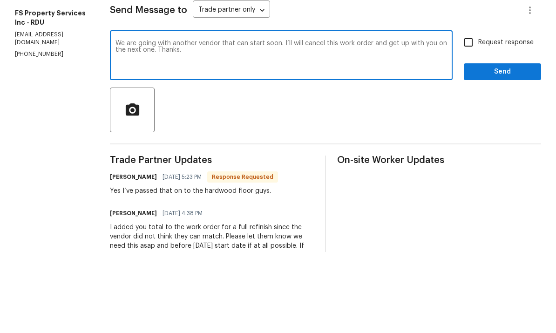
scroll to position [35, 0]
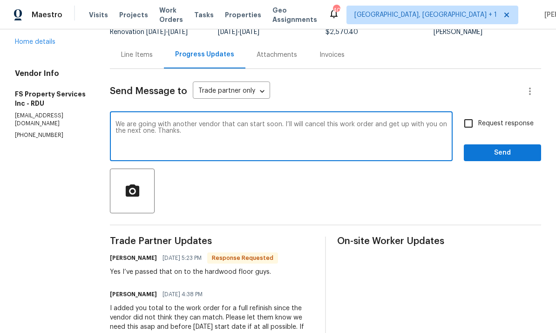
type textarea "We are going with another vendor that can start soon. I’ll will cancel this wor…"
click at [471, 114] on input "Request response" at bounding box center [469, 124] width 20 height 20
checkbox input "true"
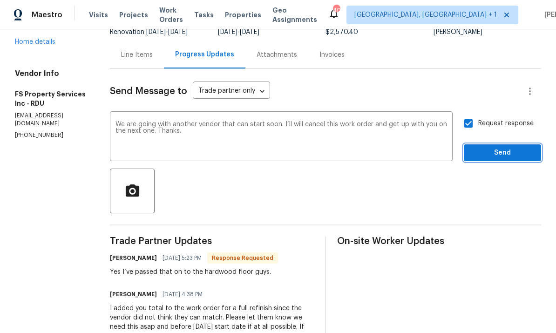
click at [502, 147] on span "Send" at bounding box center [502, 153] width 62 height 12
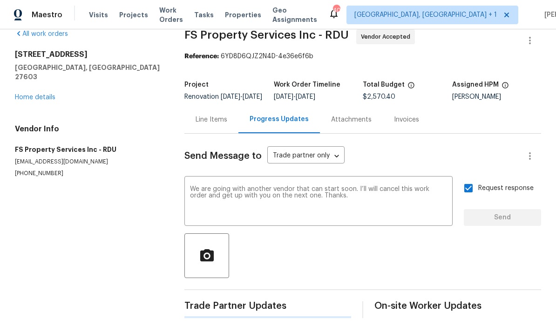
scroll to position [0, 0]
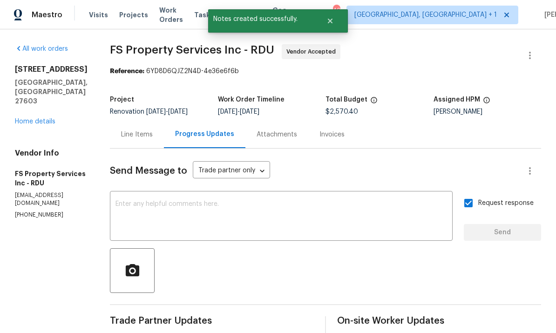
click at [34, 118] on link "Home details" at bounding box center [35, 121] width 41 height 7
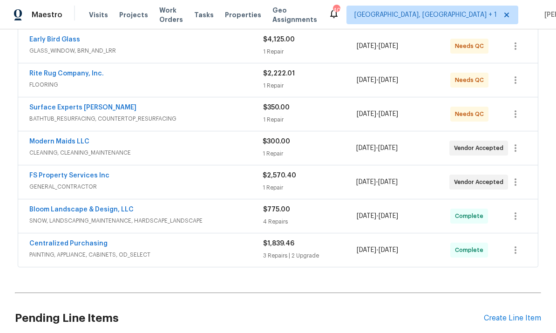
scroll to position [225, 0]
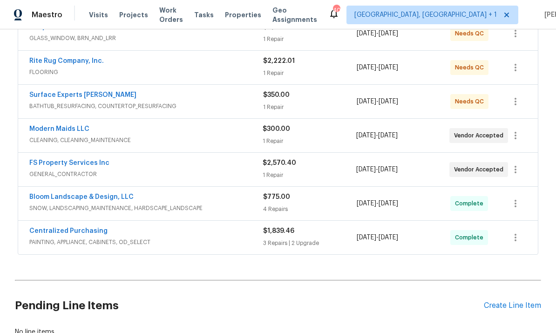
click at [512, 301] on div "Create Line Item" at bounding box center [512, 305] width 57 height 9
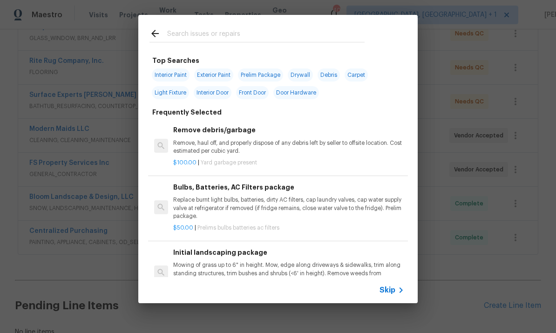
click at [194, 35] on input "text" at bounding box center [265, 35] width 197 height 14
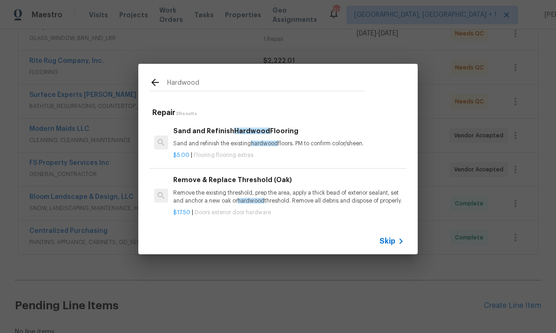
type input "Hardwood"
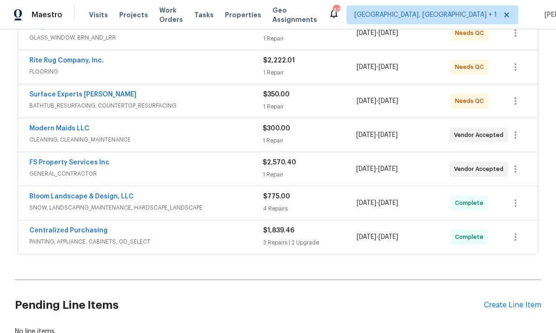
scroll to position [212, 0]
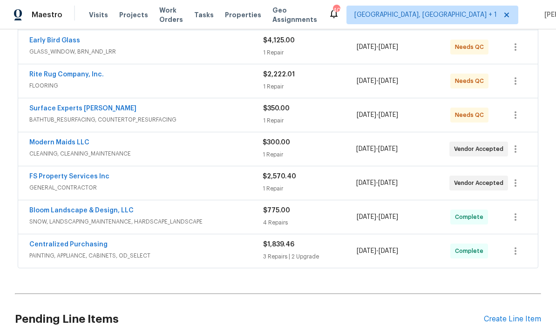
click at [508, 315] on div "Create Line Item" at bounding box center [512, 319] width 57 height 9
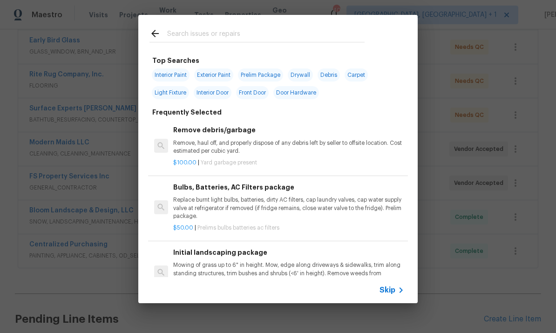
click at [473, 176] on div "Top Searches Interior Paint Exterior Paint Prelim Package Drywall Debris Carpet…" at bounding box center [278, 159] width 556 height 318
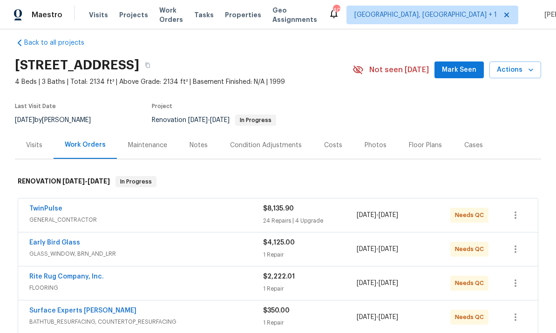
scroll to position [17, 0]
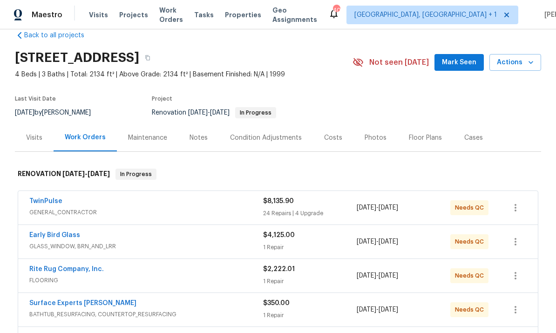
click at [466, 57] on span "Mark Seen" at bounding box center [459, 63] width 34 height 12
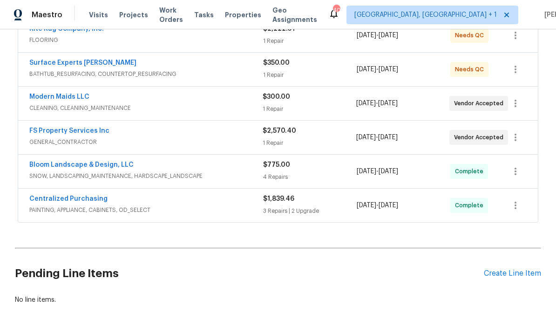
scroll to position [257, 0]
click at [514, 270] on div "Create Line Item" at bounding box center [512, 274] width 57 height 9
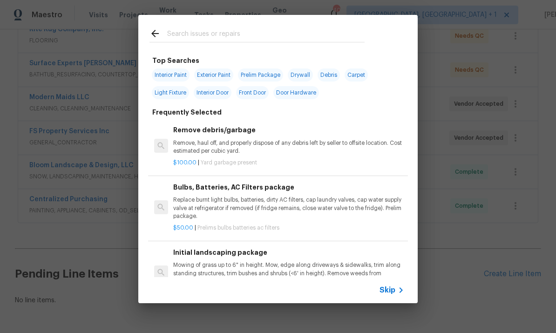
click at [196, 35] on input "text" at bounding box center [265, 35] width 197 height 14
type input "Hardwoods"
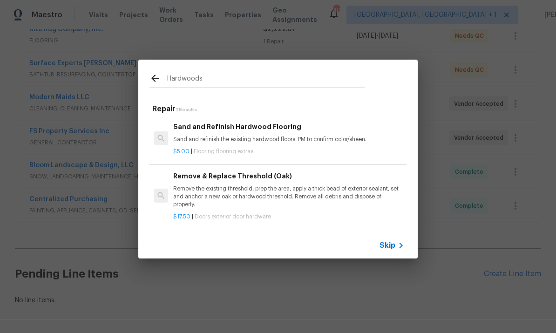
click at [261, 135] on div "Sand and Refinish Hardwood Flooring Sand and refinish the existing hardwood flo…" at bounding box center [288, 133] width 231 height 22
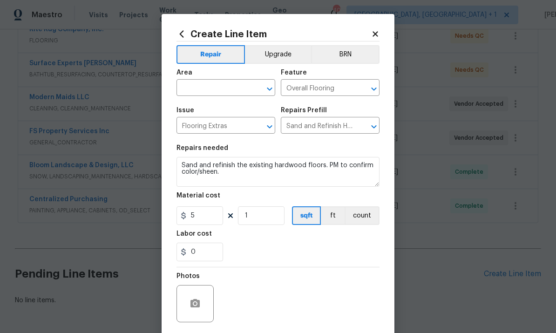
click at [213, 88] on input "text" at bounding box center [212, 88] width 73 height 14
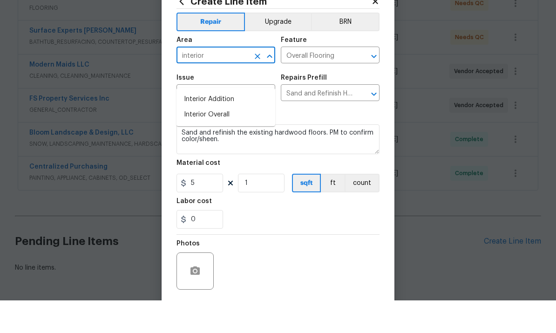
click at [217, 140] on li "Interior Overall" at bounding box center [225, 147] width 99 height 15
type input "Interior Overall"
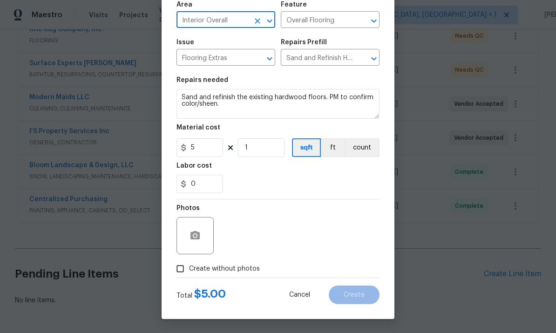
scroll to position [70, 0]
click at [181, 267] on input "Create without photos" at bounding box center [180, 269] width 18 height 18
checkbox input "true"
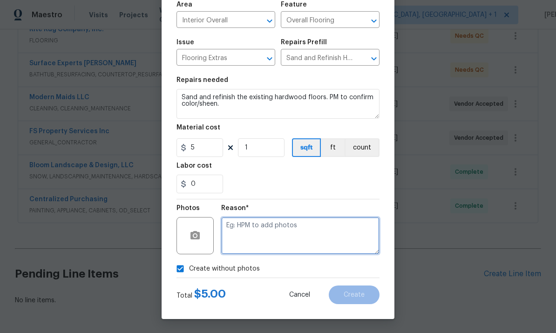
click at [263, 228] on textarea at bounding box center [300, 235] width 158 height 37
type textarea "To come."
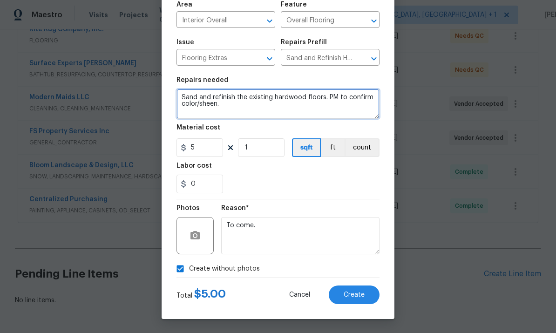
click at [235, 105] on textarea "Sand and refinish the existing hardwood floors. PM to confirm color/sheen." at bounding box center [277, 104] width 203 height 30
type textarea "Sand and refinish the existing hardwood floors. PM to confirm color/sheen. Incl…"
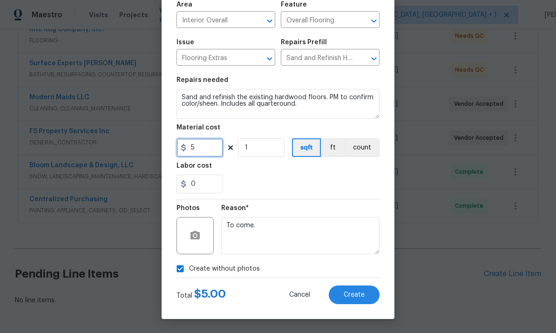
click at [208, 152] on input "5" at bounding box center [199, 147] width 47 height 19
type input "1920"
click at [286, 180] on div "0" at bounding box center [277, 184] width 203 height 19
click at [312, 112] on textarea "Sand and refinish the existing hardwood floors. PM to confirm color/sheen. Incl…" at bounding box center [277, 104] width 203 height 30
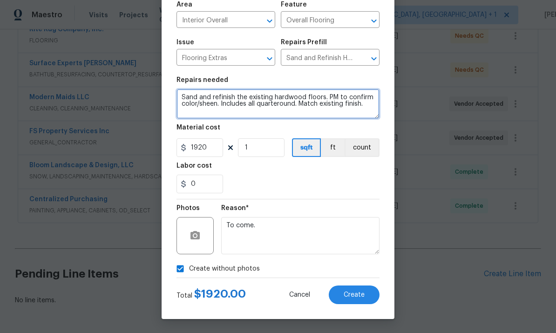
type textarea "Sand and refinish the existing hardwood floors. PM to confirm color/sheen. Incl…"
click at [356, 291] on span "Create" at bounding box center [354, 294] width 21 height 7
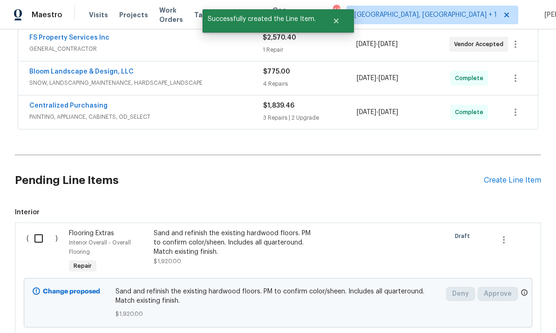
scroll to position [352, 0]
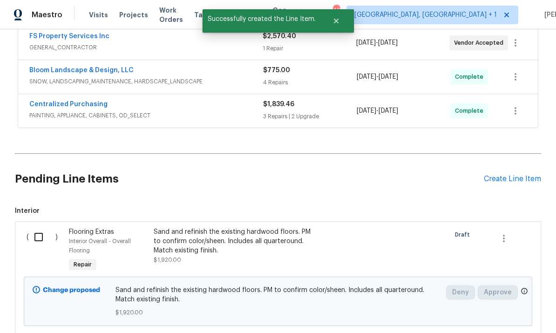
click at [43, 227] on input "checkbox" at bounding box center [42, 237] width 27 height 20
checkbox input "true"
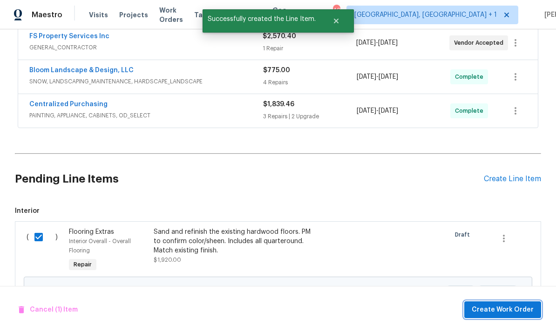
click at [503, 308] on span "Create Work Order" at bounding box center [503, 310] width 62 height 12
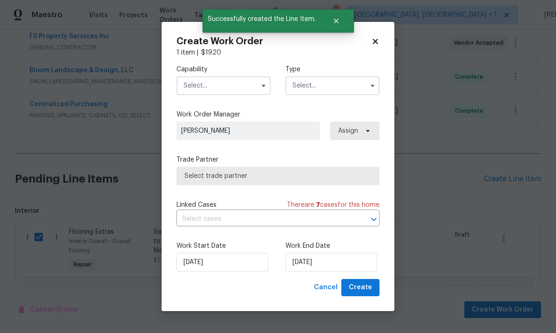
click at [240, 89] on input "text" at bounding box center [223, 85] width 94 height 19
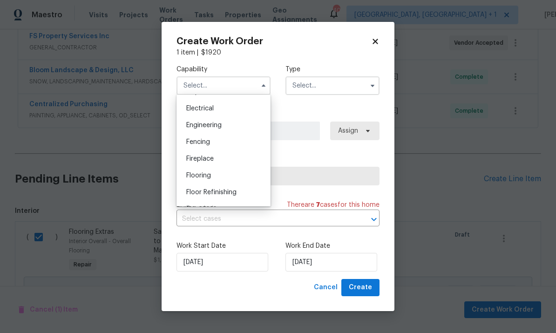
scroll to position [300, 0]
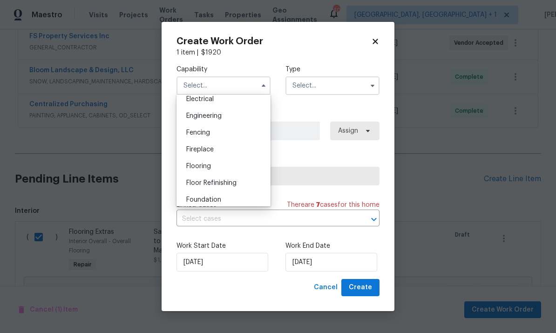
click at [224, 169] on div "Flooring" at bounding box center [223, 166] width 89 height 17
type input "Flooring"
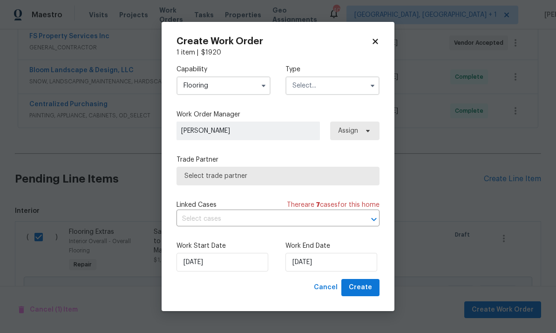
click at [261, 83] on icon "button" at bounding box center [263, 85] width 7 height 7
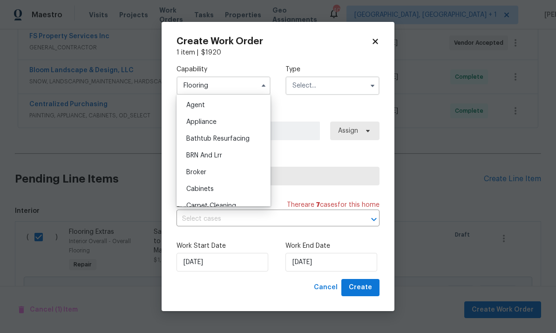
click at [369, 86] on icon "button" at bounding box center [372, 85] width 7 height 7
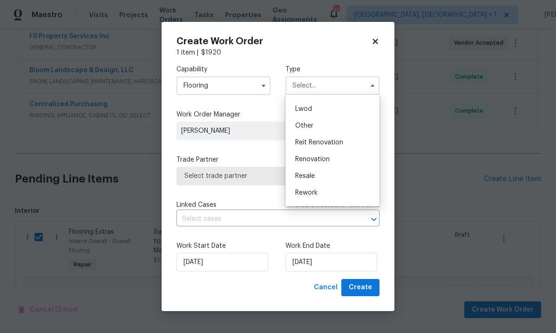
scroll to position [99, 0]
click at [344, 157] on div "Renovation" at bounding box center [332, 157] width 89 height 17
type input "Renovation"
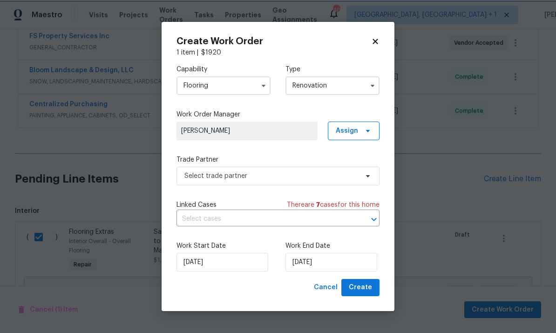
scroll to position [0, 0]
click at [372, 177] on span "Select trade partner" at bounding box center [277, 176] width 203 height 19
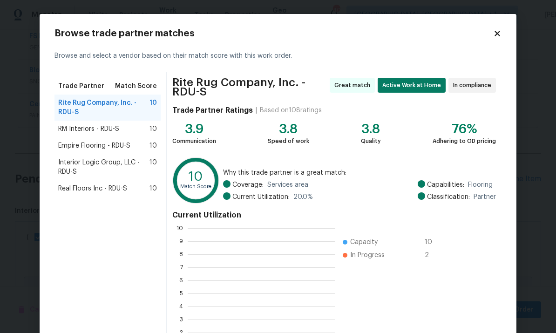
scroll to position [130, 148]
click at [138, 128] on div "RM Interiors - RDU-S 10" at bounding box center [107, 128] width 99 height 9
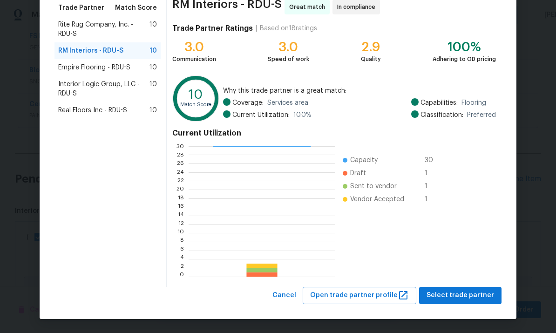
scroll to position [78, 0]
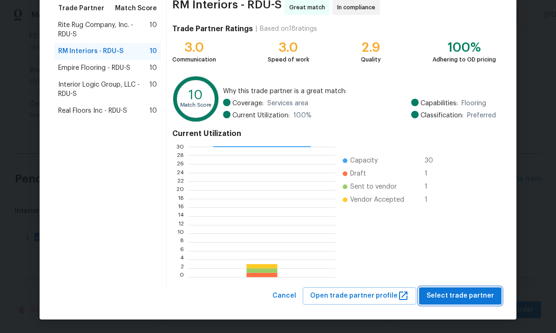
click at [468, 296] on span "Select trade partner" at bounding box center [460, 296] width 68 height 12
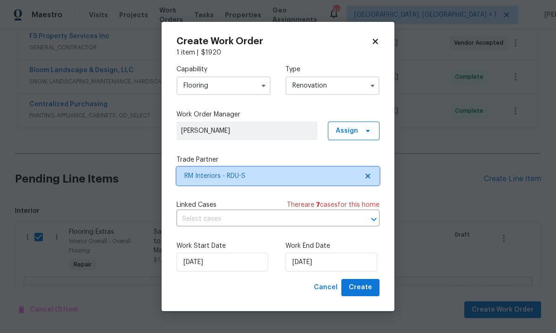
scroll to position [0, 0]
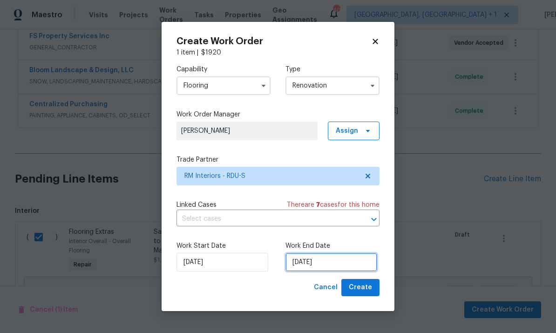
click at [358, 262] on input "[DATE]" at bounding box center [331, 262] width 92 height 19
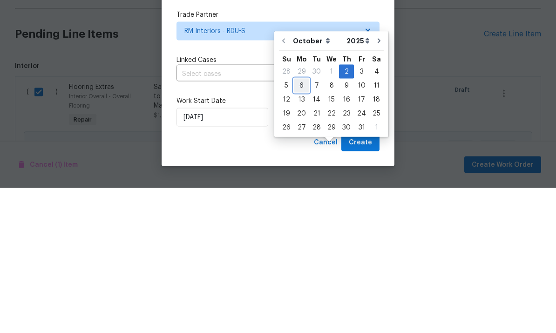
click at [299, 224] on div "6" at bounding box center [301, 230] width 15 height 13
type input "[DATE]"
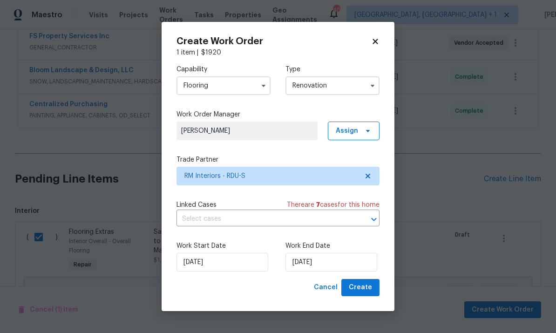
click at [369, 277] on div "Work Start Date 10/2/2025 Work End Date 10/6/2025" at bounding box center [277, 256] width 203 height 45
click at [363, 291] on span "Create" at bounding box center [360, 288] width 23 height 12
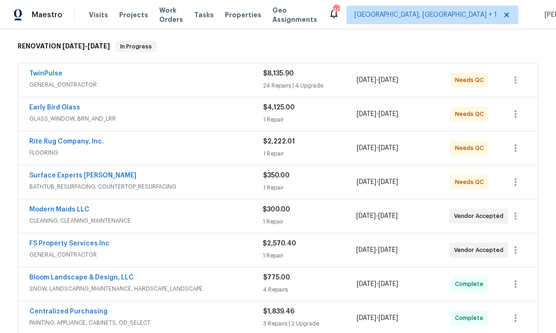
scroll to position [143, 0]
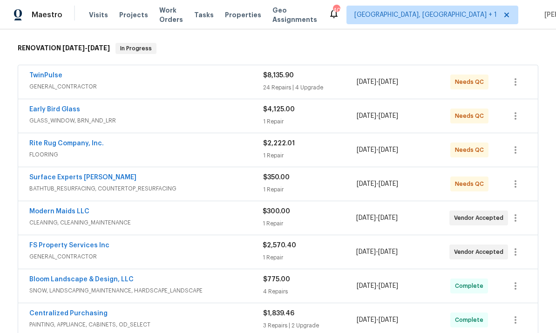
click at [75, 140] on link "Rite Rug Company, Inc." at bounding box center [66, 143] width 74 height 7
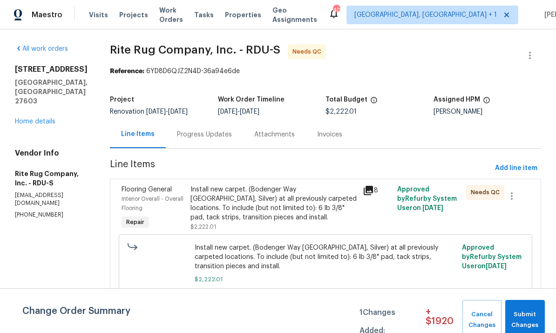
scroll to position [9, 0]
click at [532, 319] on span "Submit Changes" at bounding box center [525, 319] width 30 height 21
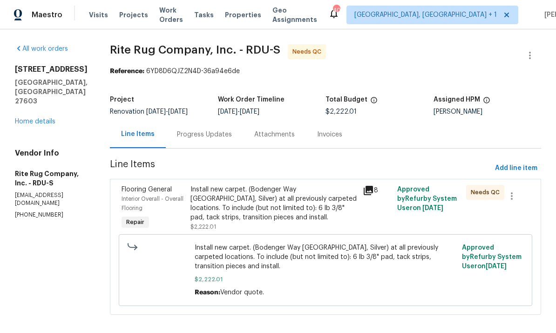
click at [212, 133] on div "Progress Updates" at bounding box center [204, 134] width 77 height 27
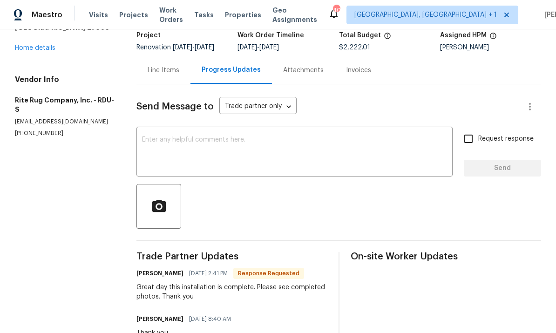
scroll to position [60, 0]
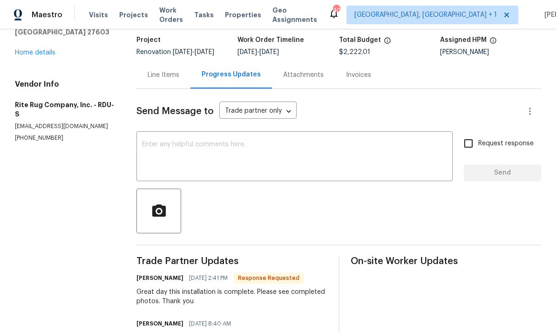
click at [165, 75] on div "Line Items" at bounding box center [164, 74] width 32 height 9
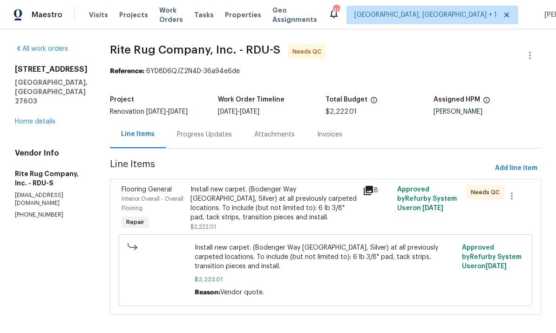
click at [277, 204] on div "Install new carpet. (Bodenger Way 945 Winter Ash, Silver) at all previously car…" at bounding box center [273, 203] width 167 height 37
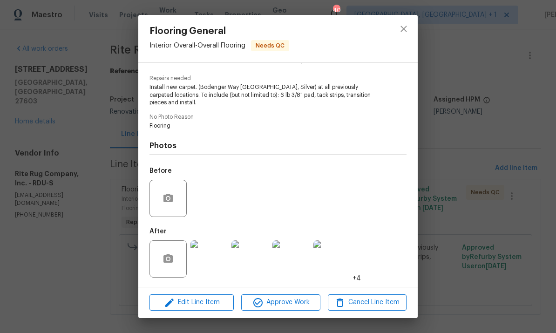
scroll to position [90, 0]
click at [289, 307] on span "Approve Work" at bounding box center [280, 303] width 73 height 12
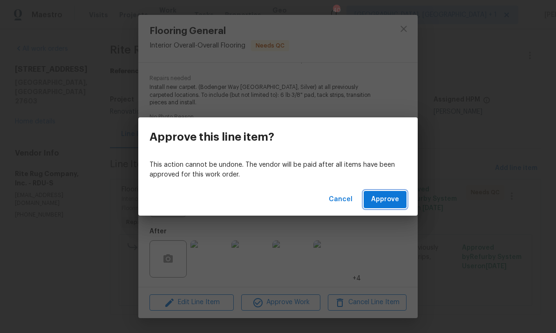
click at [382, 201] on span "Approve" at bounding box center [385, 200] width 28 height 12
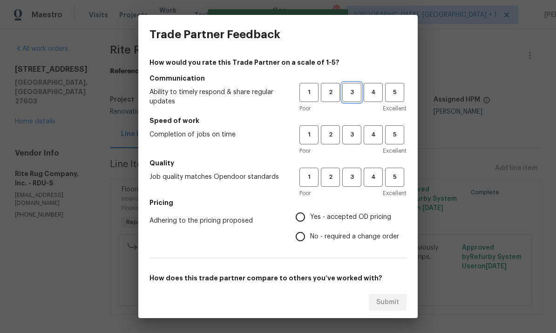
click at [345, 100] on button "3" at bounding box center [351, 92] width 19 height 19
click at [351, 139] on span "3" at bounding box center [351, 134] width 17 height 11
click at [353, 179] on span "3" at bounding box center [351, 177] width 17 height 11
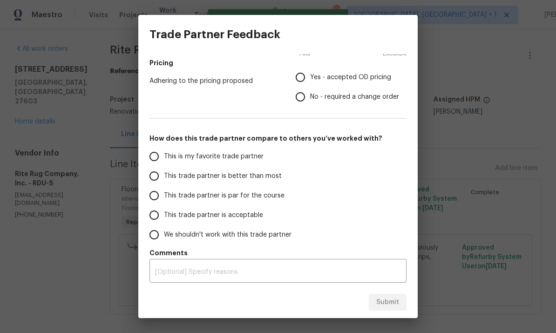
scroll to position [140, 0]
click at [161, 198] on input "This trade partner is par for the course" at bounding box center [154, 196] width 20 height 20
radio input "true"
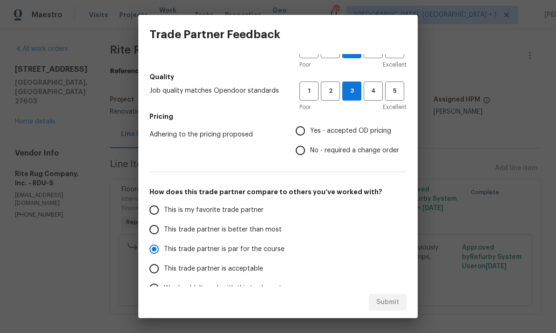
scroll to position [87, 0]
click at [306, 128] on input "Yes - accepted OD pricing" at bounding box center [301, 131] width 20 height 20
click at [391, 297] on span "Submit" at bounding box center [387, 303] width 23 height 12
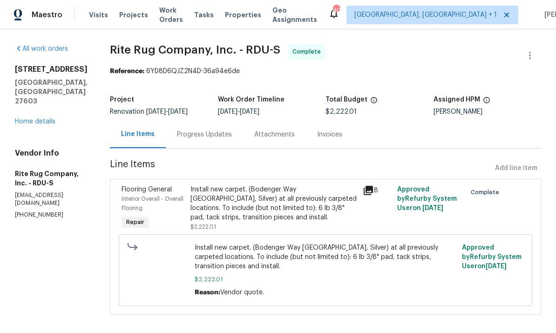
radio input "false"
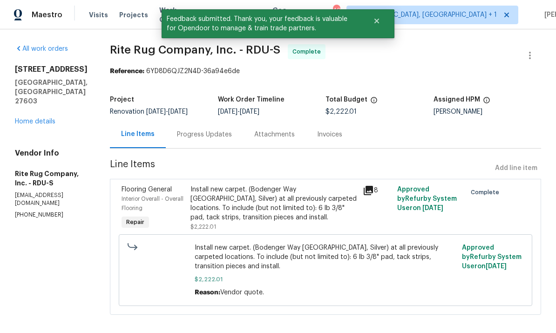
click at [45, 118] on link "Home details" at bounding box center [35, 121] width 41 height 7
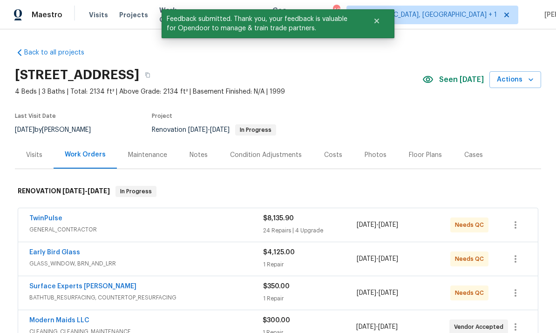
click at [74, 249] on link "Early Bird Glass" at bounding box center [54, 252] width 51 height 7
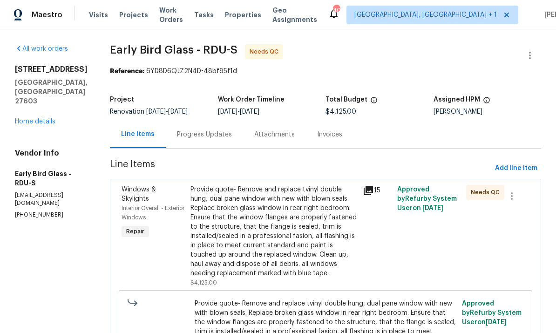
click at [198, 134] on div "Progress Updates" at bounding box center [204, 134] width 55 height 9
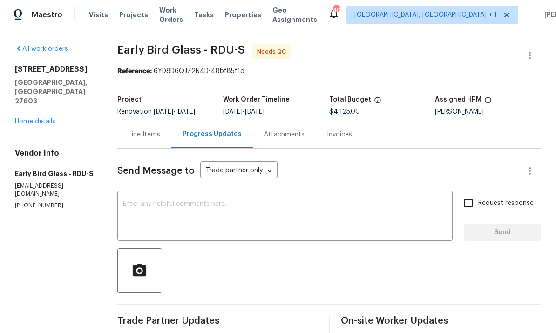
click at [137, 137] on div "Line Items" at bounding box center [144, 134] width 32 height 9
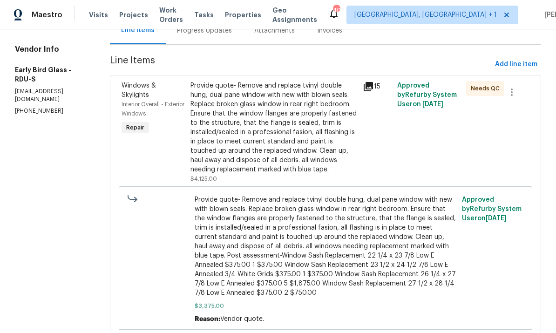
scroll to position [104, 0]
click at [277, 152] on div "Provide quote- Remove and replace tvinyl double hung, dual pane window with new…" at bounding box center [273, 127] width 167 height 93
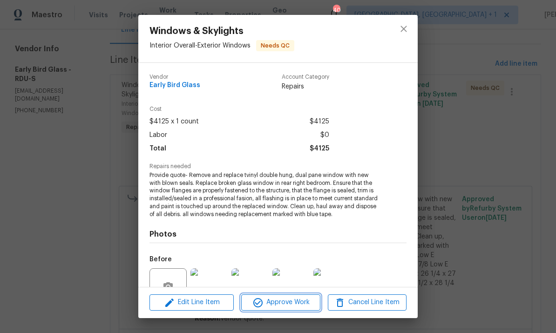
click at [292, 306] on span "Approve Work" at bounding box center [280, 303] width 73 height 12
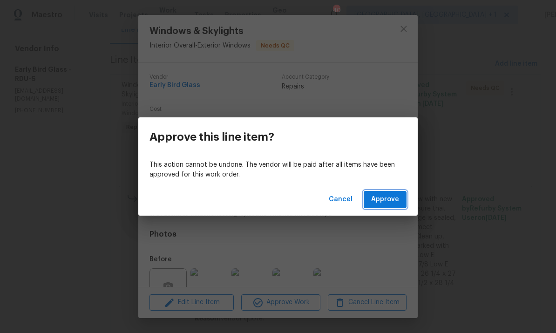
click at [386, 195] on span "Approve" at bounding box center [385, 200] width 28 height 12
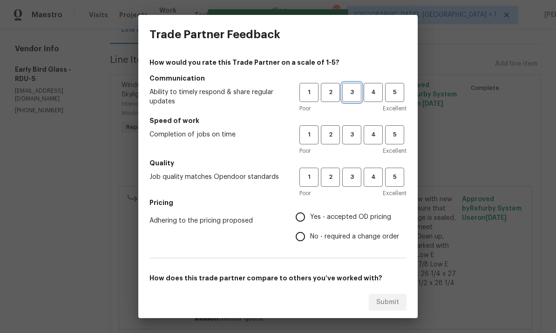
click at [353, 92] on span "3" at bounding box center [351, 92] width 17 height 11
click at [358, 134] on span "3" at bounding box center [351, 134] width 17 height 11
click at [353, 175] on span "3" at bounding box center [351, 177] width 17 height 11
click at [303, 220] on input "Yes - accepted OD pricing" at bounding box center [301, 217] width 20 height 20
radio input "true"
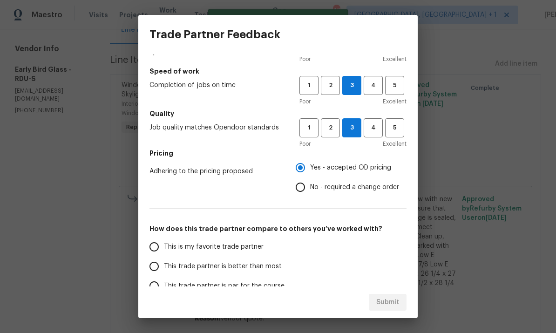
scroll to position [67, 0]
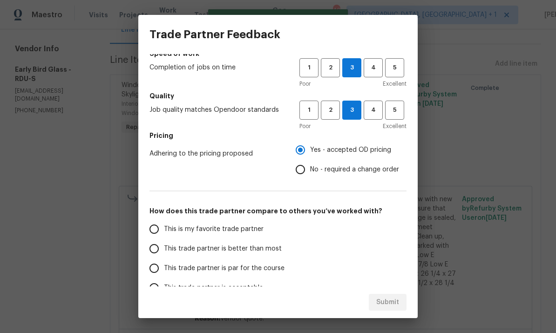
click at [163, 264] on input "This trade partner is par for the course" at bounding box center [154, 268] width 20 height 20
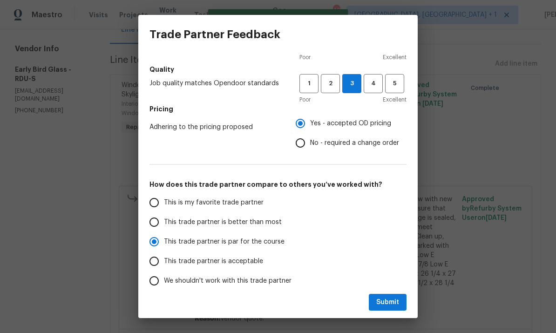
scroll to position [96, 0]
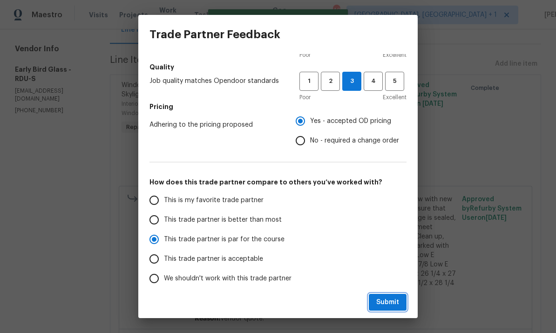
click at [392, 299] on span "Submit" at bounding box center [387, 303] width 23 height 12
radio input "true"
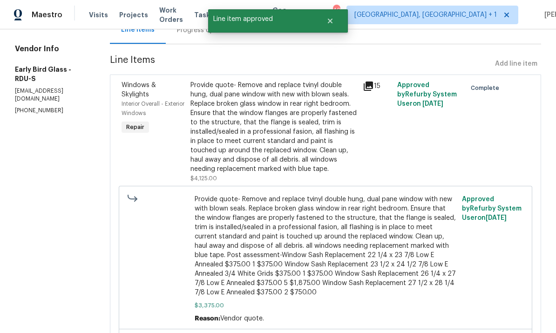
radio input "false"
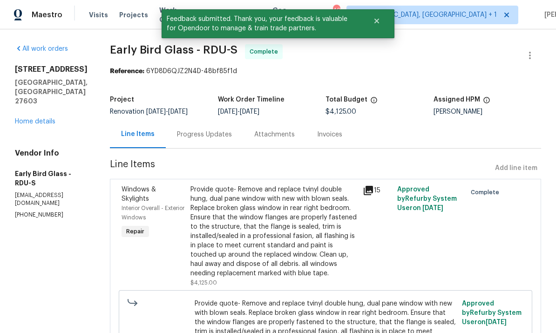
scroll to position [-2, 0]
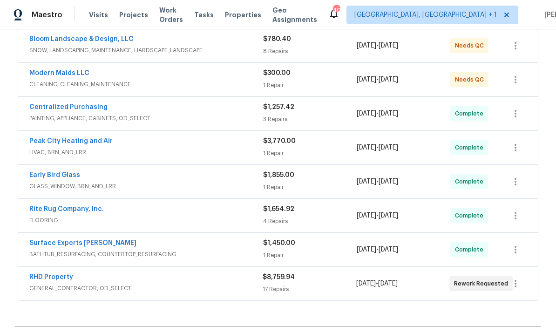
scroll to position [173, 0]
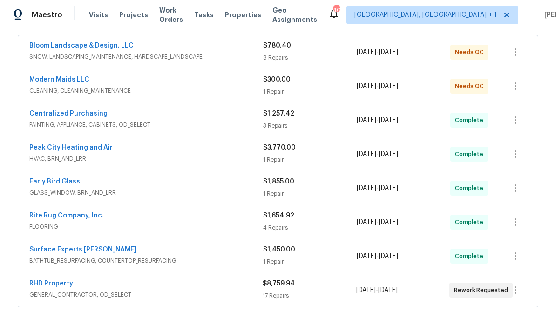
click at [100, 47] on link "Bloom Landscape & Design, LLC" at bounding box center [81, 45] width 104 height 7
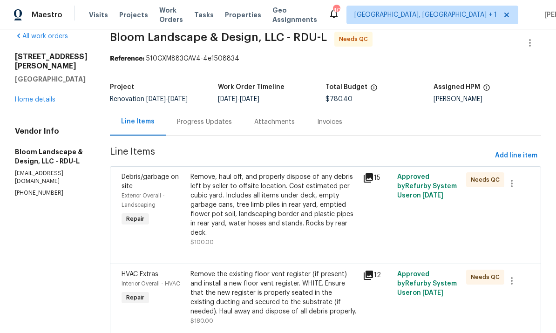
scroll to position [17, 0]
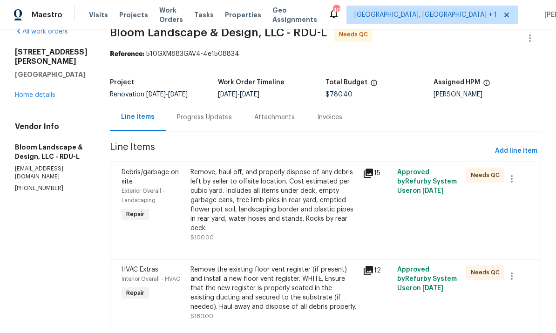
click at [301, 216] on div "Remove, haul off, and properly dispose of any debris left by seller to offsite …" at bounding box center [273, 200] width 167 height 65
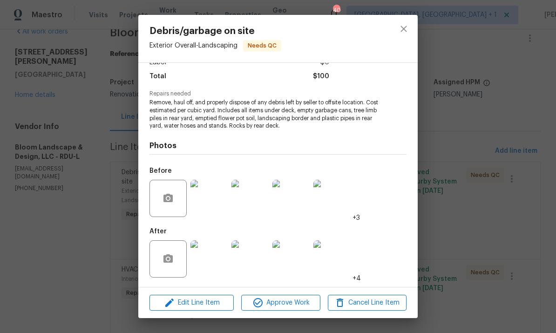
scroll to position [74, 0]
click at [226, 260] on img at bounding box center [208, 258] width 37 height 37
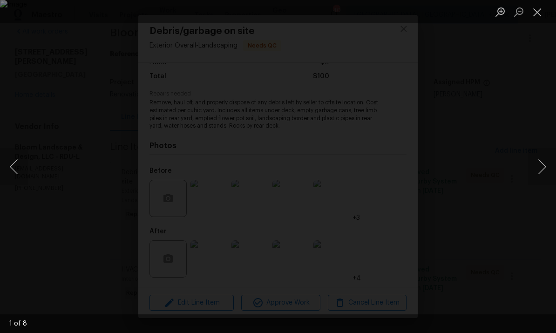
click at [543, 163] on button "Next image" at bounding box center [542, 166] width 28 height 37
click at [543, 165] on button "Next image" at bounding box center [542, 166] width 28 height 37
click at [542, 164] on button "Next image" at bounding box center [542, 166] width 28 height 37
click at [541, 164] on button "Next image" at bounding box center [542, 166] width 28 height 37
click at [542, 165] on button "Next image" at bounding box center [542, 166] width 28 height 37
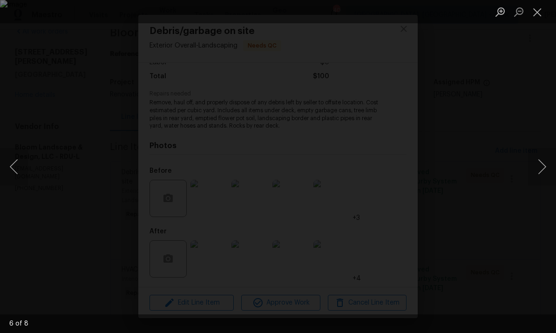
click at [544, 162] on button "Next image" at bounding box center [542, 166] width 28 height 37
click at [547, 142] on div "Lightbox" at bounding box center [278, 166] width 556 height 333
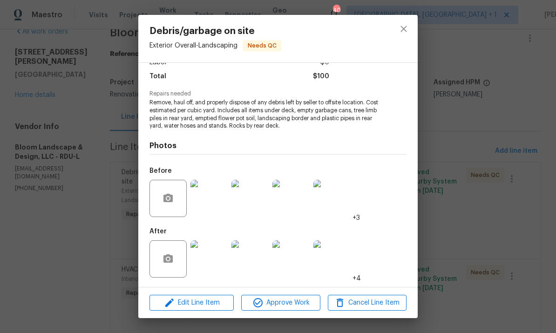
click at [452, 225] on div "Debris/garbage on site Exterior Overall - Landscaping Needs QC Vendor Bloom Lan…" at bounding box center [278, 166] width 556 height 333
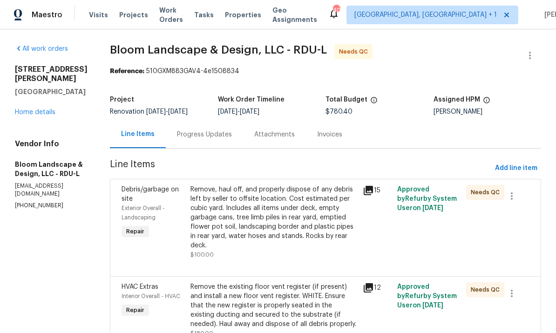
scroll to position [0, 0]
click at [41, 109] on link "Home details" at bounding box center [35, 112] width 41 height 7
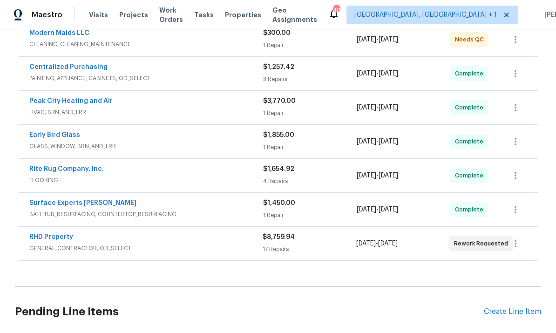
scroll to position [237, 0]
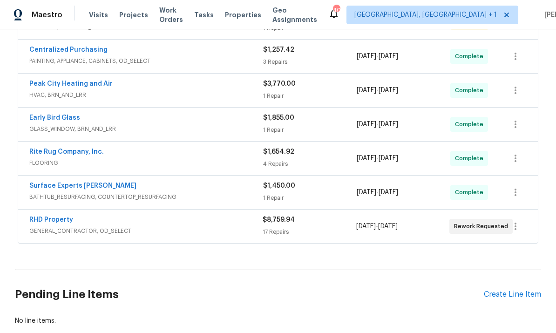
click at [55, 222] on link "RHD Property" at bounding box center [51, 219] width 44 height 7
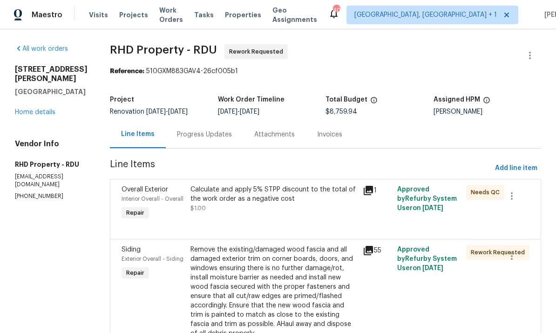
click at [53, 109] on link "Home details" at bounding box center [35, 112] width 41 height 7
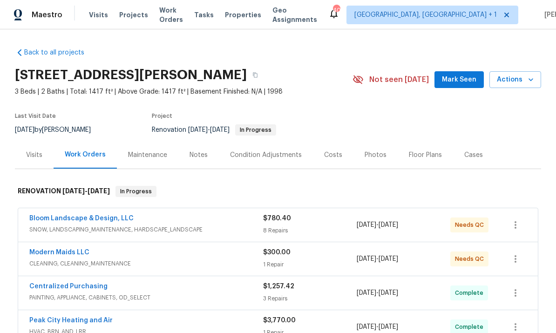
click at [198, 156] on div "Notes" at bounding box center [198, 154] width 18 height 9
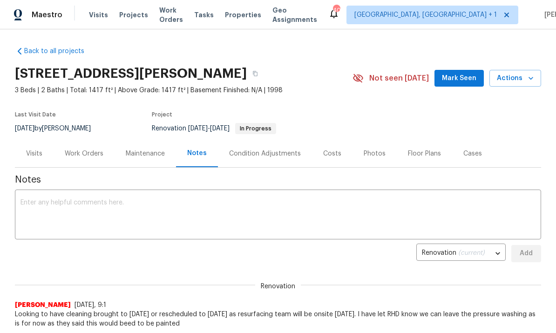
scroll to position [0, 0]
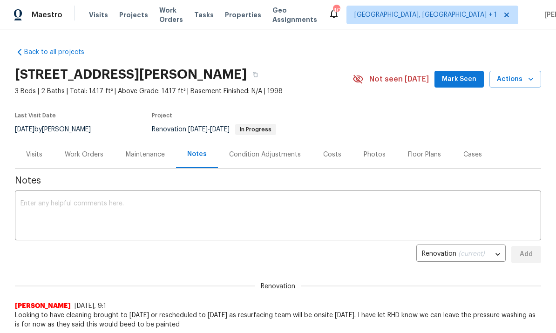
click at [73, 221] on textarea at bounding box center [277, 216] width 515 height 33
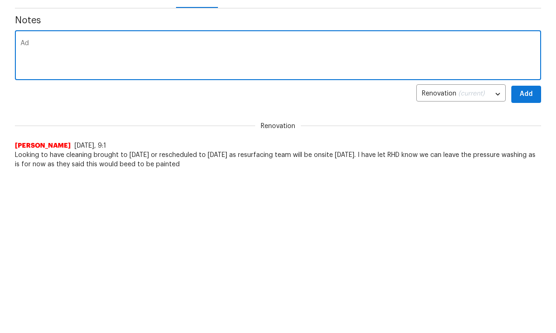
type textarea "A"
type textarea "Waiting on RHD to complete reworks."
click at [525, 249] on span "Add" at bounding box center [526, 255] width 15 height 12
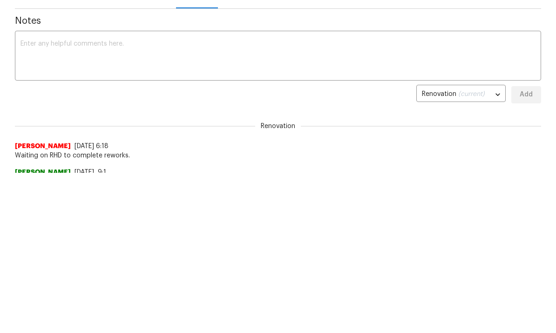
scroll to position [0, 0]
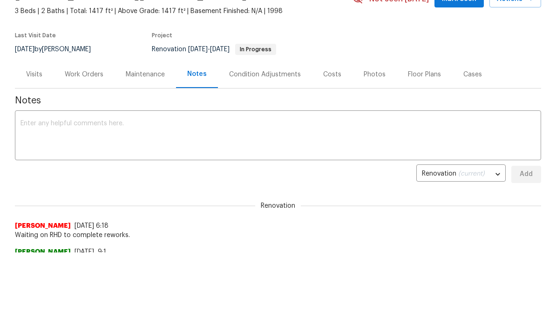
click at [91, 70] on div "Work Orders" at bounding box center [84, 74] width 39 height 9
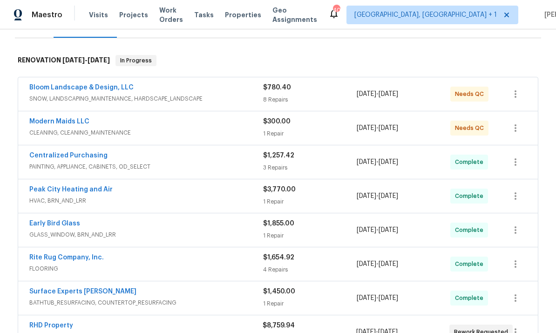
scroll to position [132, 0]
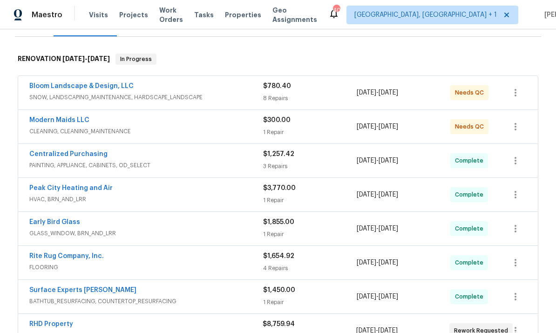
click at [66, 321] on link "RHD Property" at bounding box center [51, 324] width 44 height 7
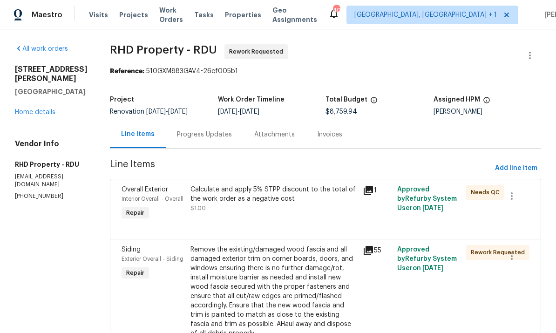
click at [219, 137] on div "Progress Updates" at bounding box center [204, 134] width 55 height 9
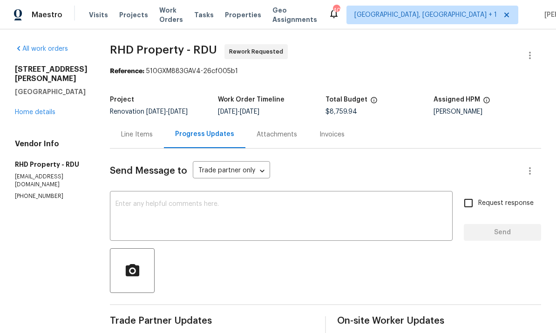
click at [46, 109] on link "Home details" at bounding box center [35, 112] width 41 height 7
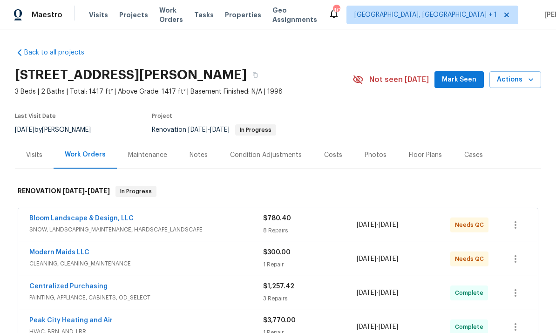
click at [202, 154] on div "Notes" at bounding box center [198, 154] width 18 height 9
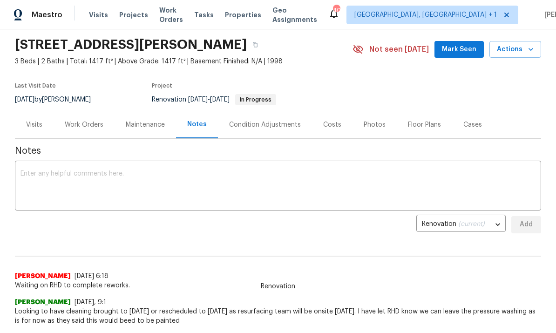
scroll to position [31, 0]
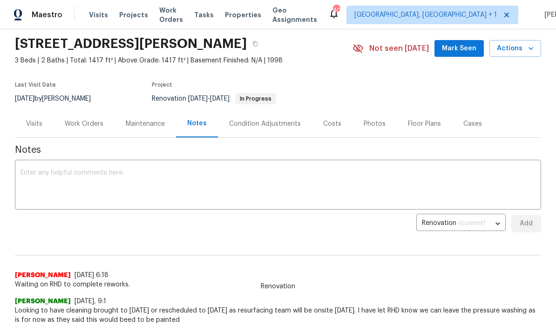
click at [91, 126] on div "Work Orders" at bounding box center [84, 123] width 39 height 9
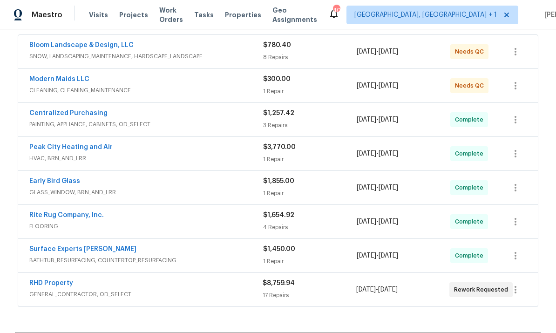
scroll to position [173, 0]
click at [61, 286] on link "RHD Property" at bounding box center [51, 283] width 44 height 7
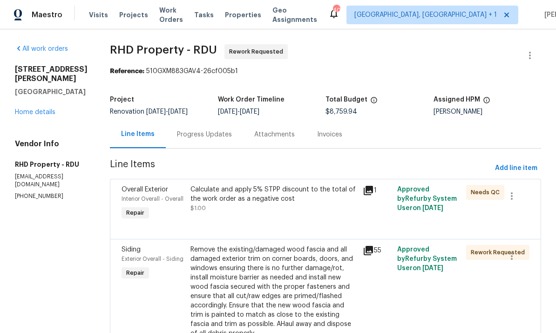
click at [216, 138] on div "Progress Updates" at bounding box center [204, 134] width 55 height 9
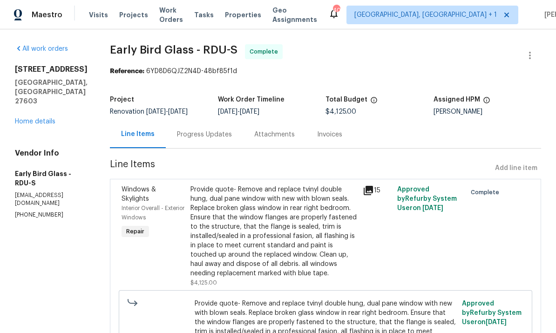
click at [45, 118] on link "Home details" at bounding box center [35, 121] width 41 height 7
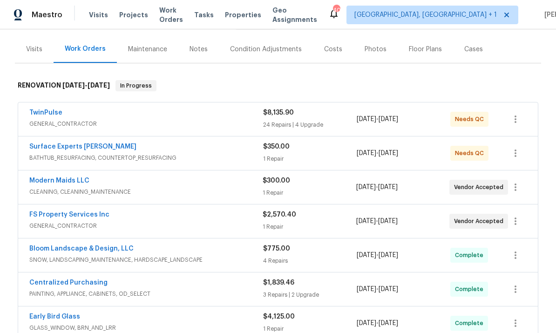
scroll to position [108, 0]
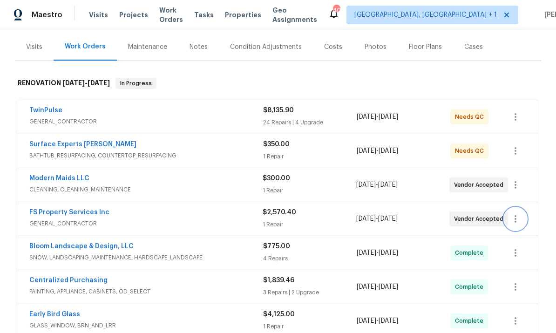
click at [518, 219] on icon "button" at bounding box center [515, 218] width 11 height 11
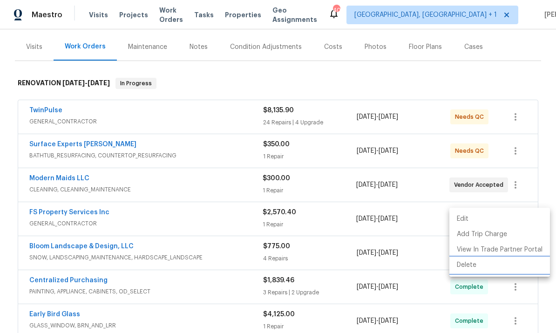
click at [471, 266] on li "Delete" at bounding box center [499, 264] width 101 height 15
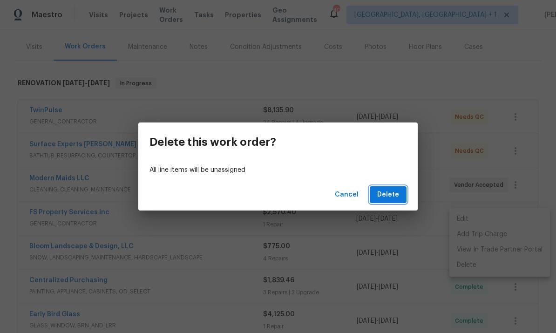
click at [392, 198] on span "Delete" at bounding box center [388, 195] width 22 height 12
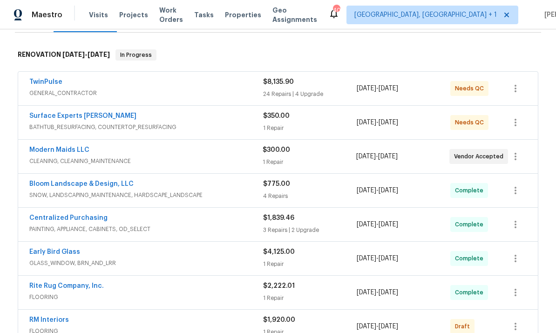
scroll to position [203, 0]
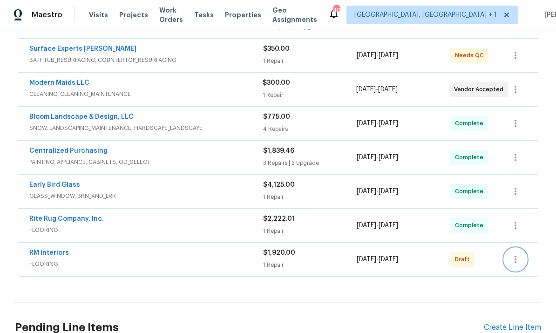
click at [515, 262] on icon "button" at bounding box center [515, 259] width 2 height 7
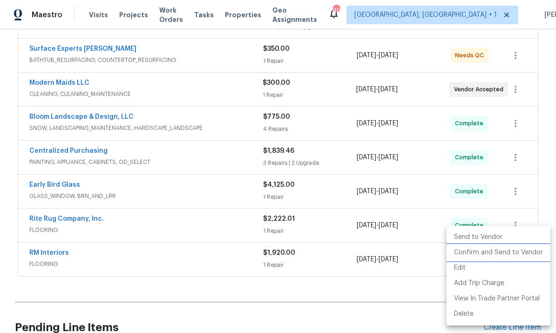
click at [479, 256] on li "Confirm and Send to Vendor" at bounding box center [498, 252] width 104 height 15
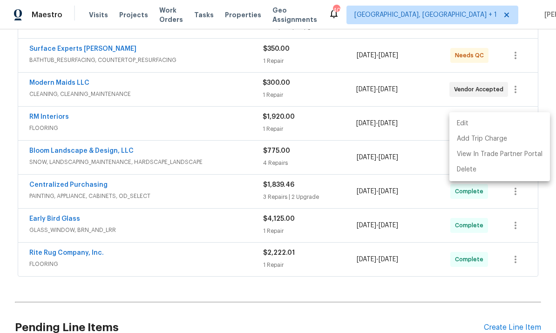
click at [377, 294] on div at bounding box center [278, 166] width 556 height 333
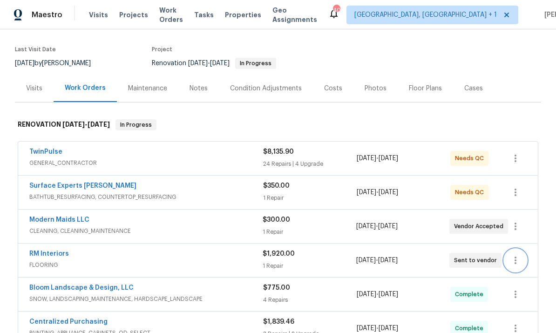
scroll to position [53, 0]
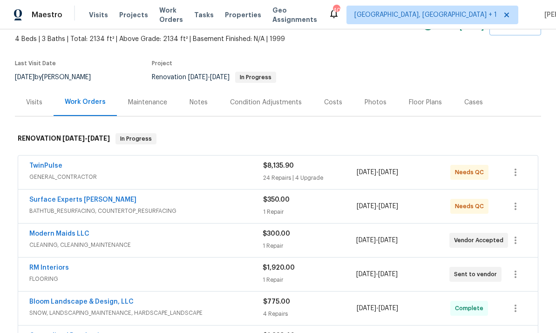
click at [198, 110] on div "Notes" at bounding box center [198, 101] width 41 height 27
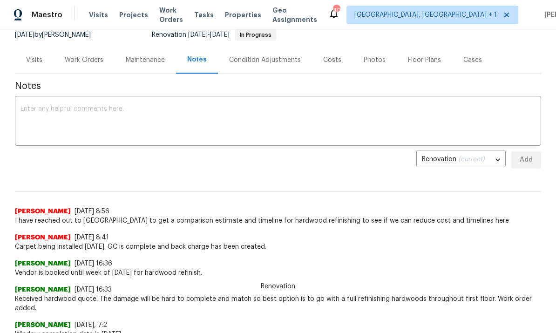
scroll to position [95, 0]
click at [66, 120] on textarea at bounding box center [277, 121] width 515 height 33
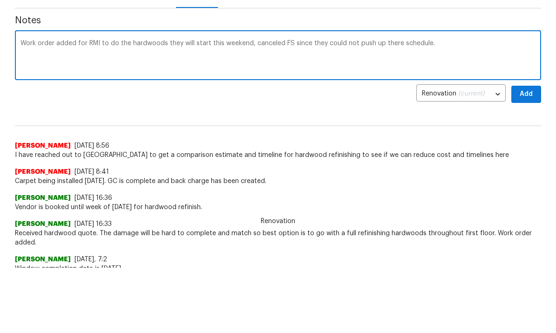
type textarea "Work order added for RMI to do the hardwoods they will start this weekend, canc…"
click at [530, 154] on span "Add" at bounding box center [526, 160] width 15 height 12
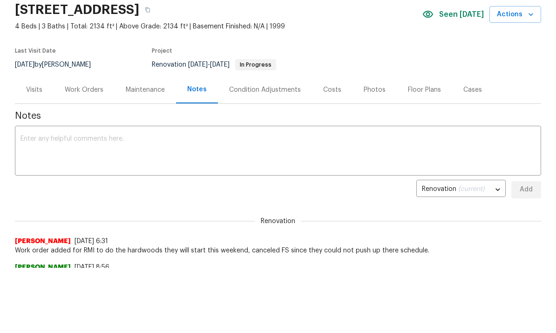
scroll to position [0, 0]
click at [92, 90] on div "Work Orders" at bounding box center [84, 89] width 39 height 9
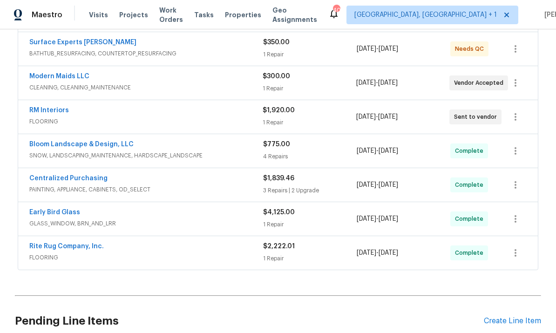
scroll to position [210, 0]
click at [56, 107] on link "RM Interiors" at bounding box center [49, 110] width 40 height 7
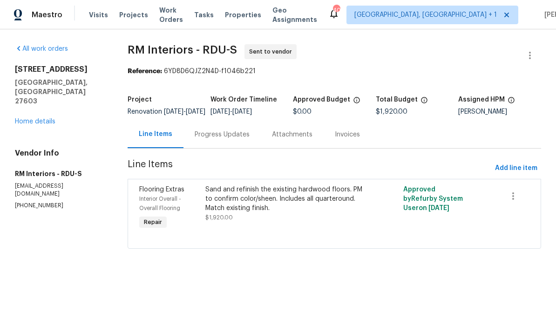
click at [225, 139] on div "Progress Updates" at bounding box center [222, 134] width 55 height 9
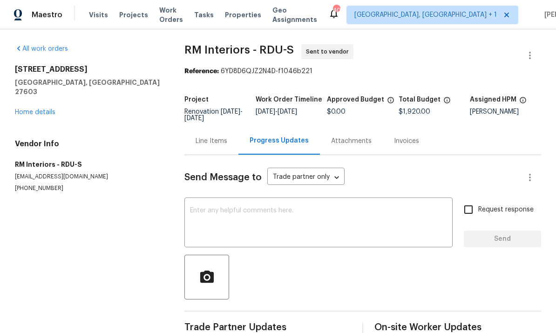
click at [230, 216] on textarea at bounding box center [318, 223] width 257 height 33
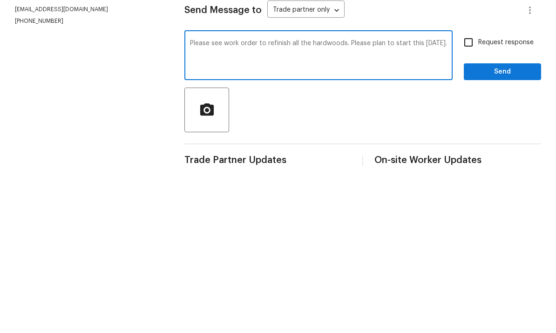
type textarea "Please see work order to refinish all the hardwoods. Please plan to start this …"
click at [471, 200] on input "Request response" at bounding box center [469, 210] width 20 height 20
checkbox input "true"
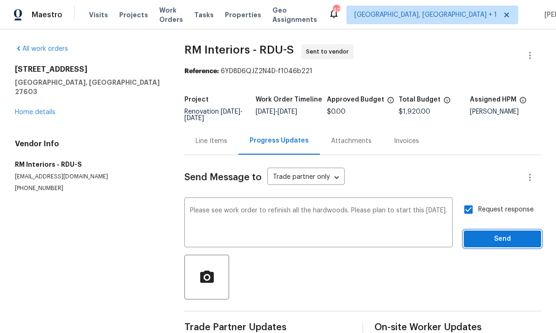
click at [508, 233] on span "Send" at bounding box center [502, 239] width 62 height 12
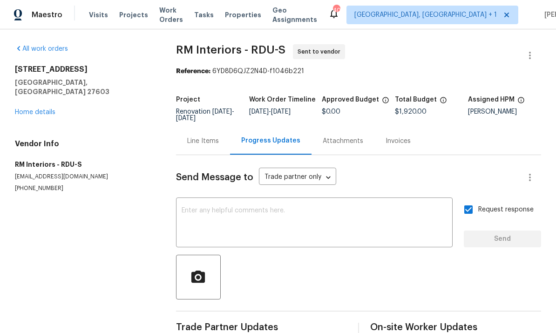
click at [47, 109] on link "Home details" at bounding box center [35, 112] width 41 height 7
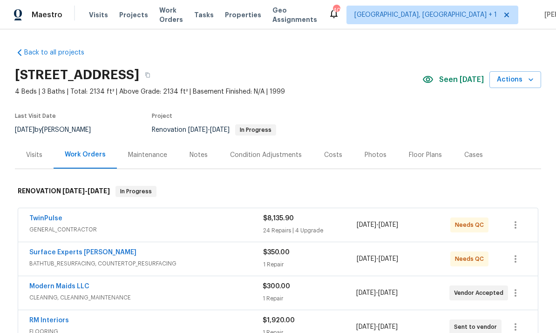
click at [49, 215] on link "TwinPulse" at bounding box center [45, 218] width 33 height 7
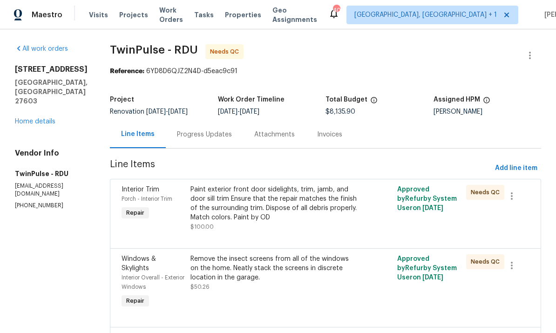
click at [201, 138] on div "Progress Updates" at bounding box center [204, 134] width 55 height 9
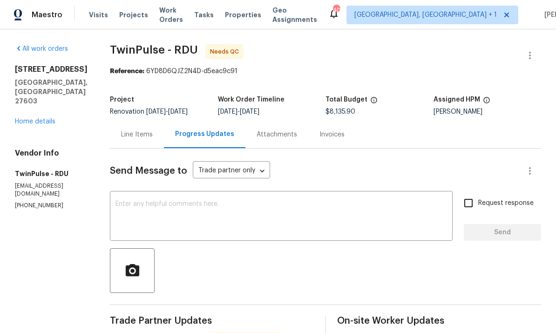
click at [229, 215] on textarea at bounding box center [280, 217] width 331 height 33
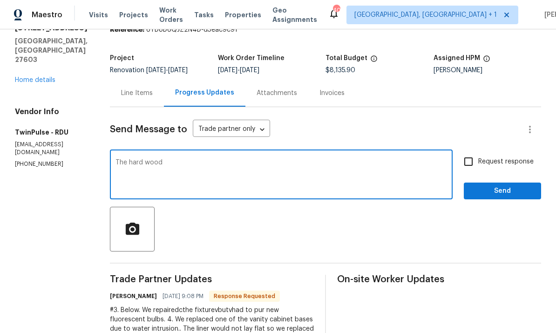
scroll to position [41, 0]
click at [169, 160] on textarea "The hard wood" at bounding box center [280, 176] width 331 height 33
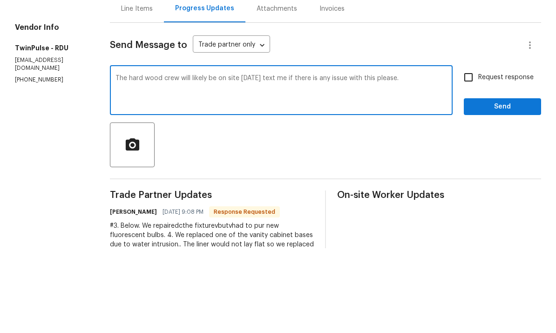
type textarea "The hard wood crew will likely be on site [DATE] text me if there is any issue …"
click at [468, 152] on input "Request response" at bounding box center [469, 162] width 20 height 20
checkbox input "true"
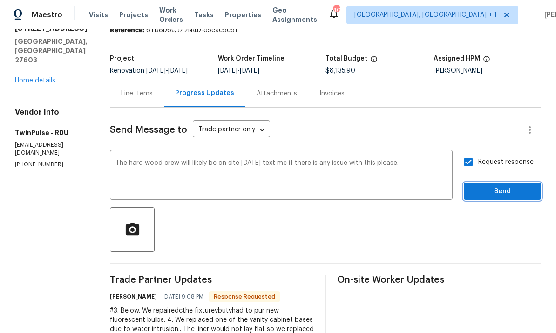
click at [505, 186] on span "Send" at bounding box center [502, 192] width 62 height 12
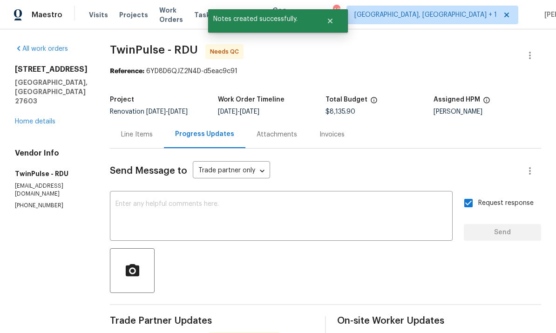
click at [53, 118] on link "Home details" at bounding box center [35, 121] width 41 height 7
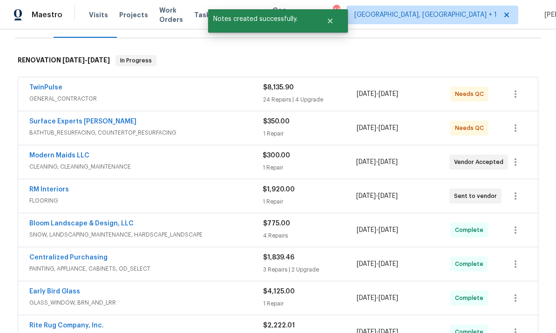
scroll to position [132, 0]
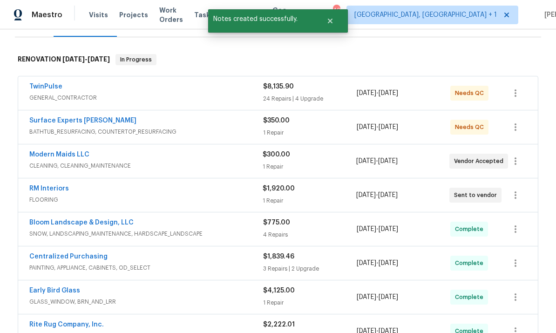
click at [52, 185] on link "RM Interiors" at bounding box center [49, 188] width 40 height 7
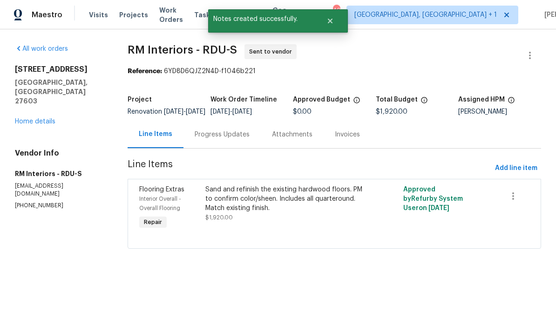
click at [225, 139] on div "Progress Updates" at bounding box center [222, 134] width 55 height 9
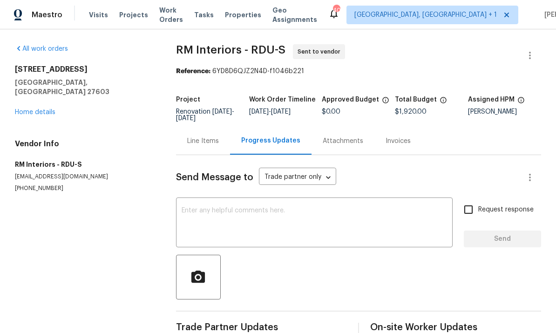
click at [37, 109] on link "Home details" at bounding box center [35, 112] width 41 height 7
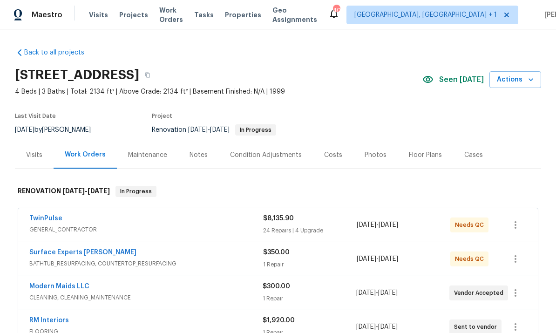
click at [204, 156] on div "Notes" at bounding box center [198, 154] width 18 height 9
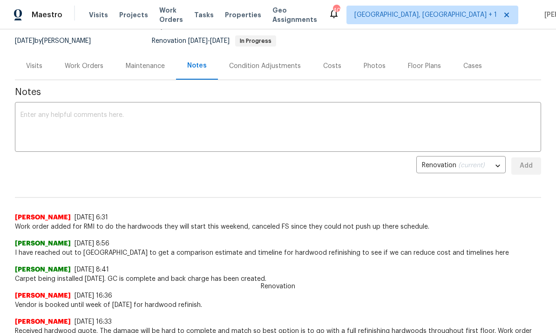
scroll to position [56, 0]
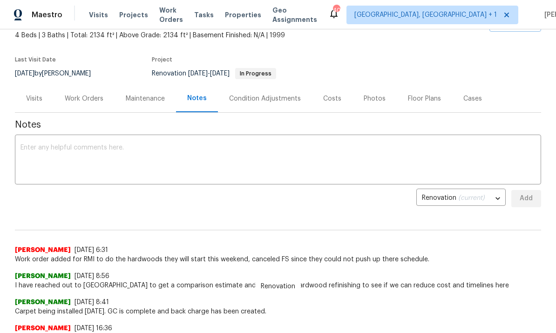
click at [88, 100] on div "Work Orders" at bounding box center [84, 98] width 39 height 9
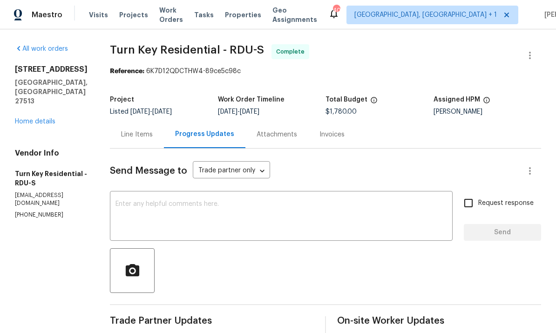
click at [42, 118] on link "Home details" at bounding box center [35, 121] width 41 height 7
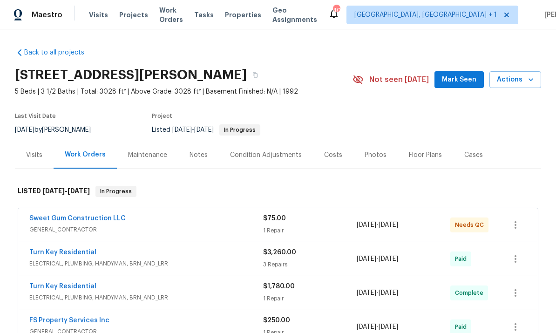
click at [88, 217] on link "Sweet Gum Construction LLC" at bounding box center [77, 218] width 96 height 7
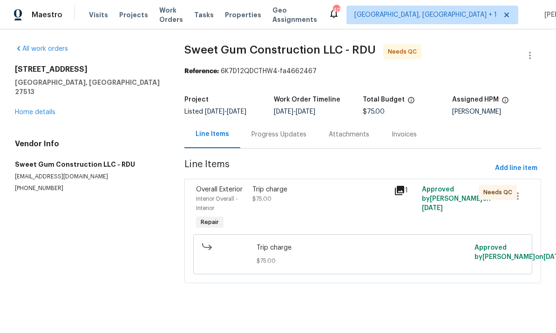
click at [267, 136] on div "Progress Updates" at bounding box center [278, 134] width 55 height 9
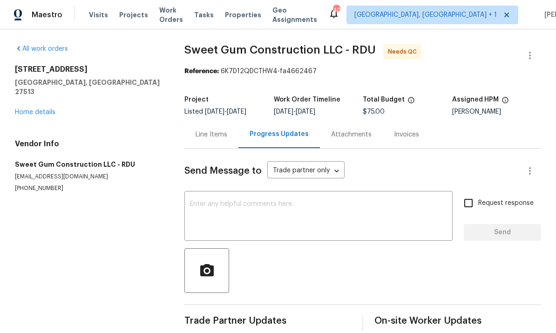
scroll to position [14, 0]
click at [47, 109] on link "Home details" at bounding box center [35, 112] width 41 height 7
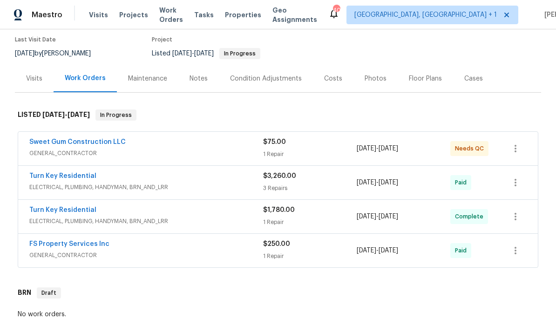
scroll to position [76, 0]
click at [100, 139] on link "Sweet Gum Construction LLC" at bounding box center [77, 142] width 96 height 7
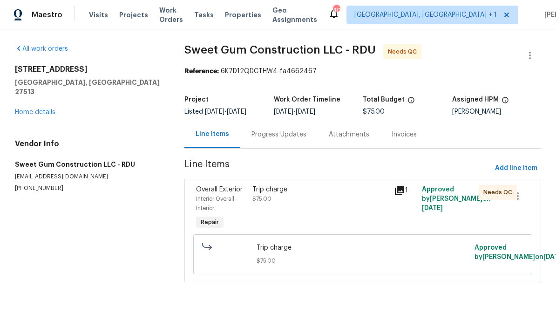
click at [270, 198] on span "$75.00" at bounding box center [261, 199] width 19 height 6
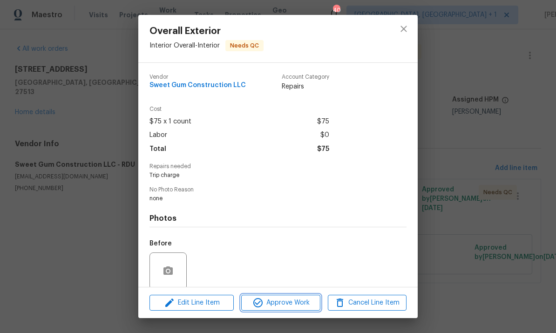
click at [293, 301] on span "Approve Work" at bounding box center [280, 303] width 73 height 12
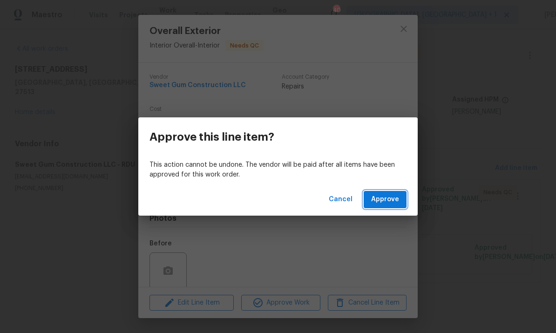
click at [383, 199] on span "Approve" at bounding box center [385, 200] width 28 height 12
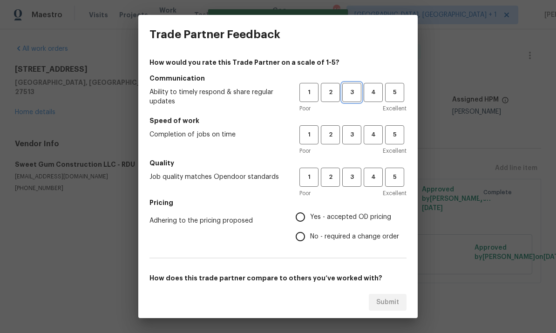
click at [354, 97] on span "3" at bounding box center [351, 92] width 17 height 11
click at [357, 135] on span "3" at bounding box center [351, 134] width 17 height 11
click at [358, 175] on span "3" at bounding box center [351, 177] width 17 height 11
click at [304, 219] on input "Yes - accepted OD pricing" at bounding box center [301, 217] width 20 height 20
radio input "true"
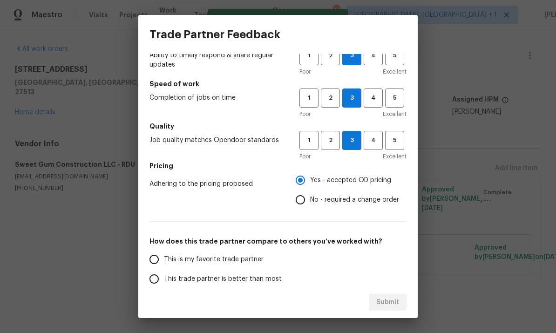
scroll to position [78, 0]
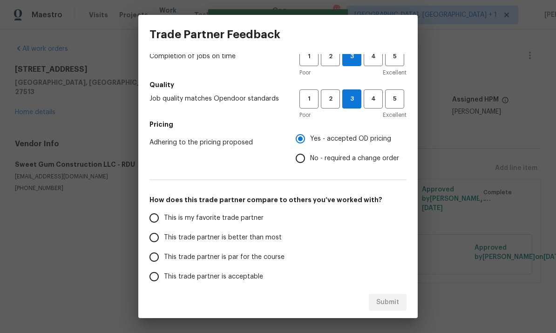
click at [159, 259] on input "This trade partner is par for the course" at bounding box center [154, 257] width 20 height 20
click at [385, 294] on button "Submit" at bounding box center [388, 302] width 38 height 17
radio input "true"
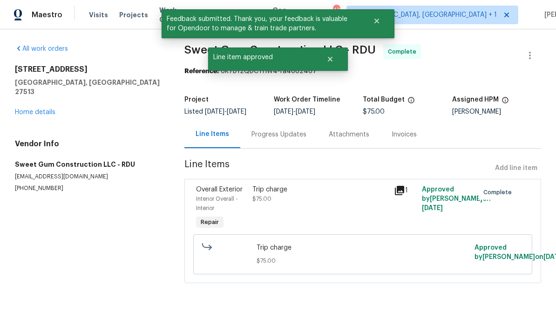
radio input "false"
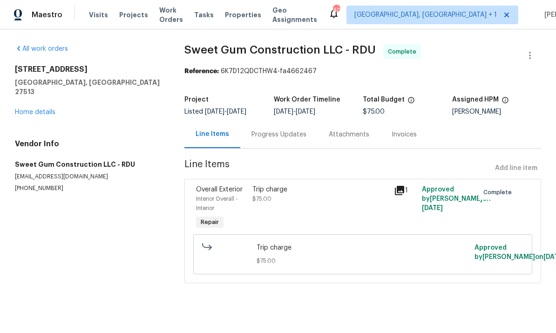
click at [41, 109] on link "Home details" at bounding box center [35, 112] width 41 height 7
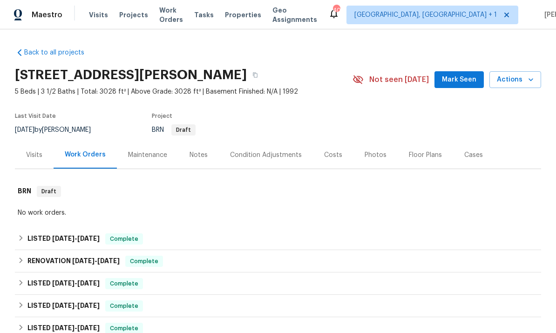
click at [464, 75] on span "Mark Seen" at bounding box center [459, 80] width 34 height 12
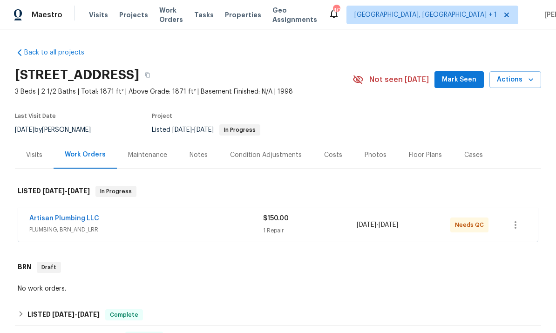
click at [84, 221] on link "Artisan Plumbing LLC" at bounding box center [64, 218] width 70 height 7
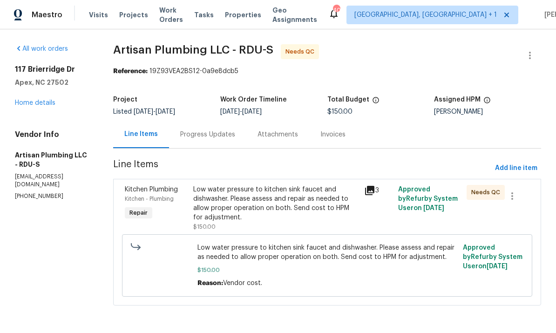
click at [225, 133] on div "Progress Updates" at bounding box center [207, 134] width 55 height 9
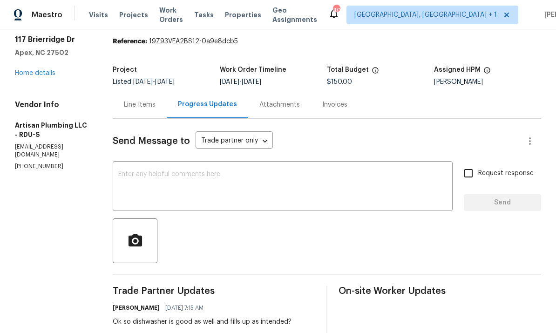
scroll to position [14, 0]
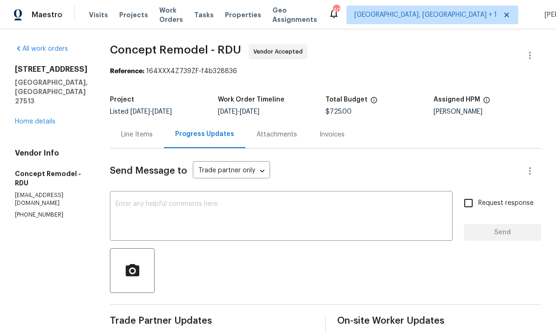
click at [43, 118] on link "Home details" at bounding box center [35, 121] width 41 height 7
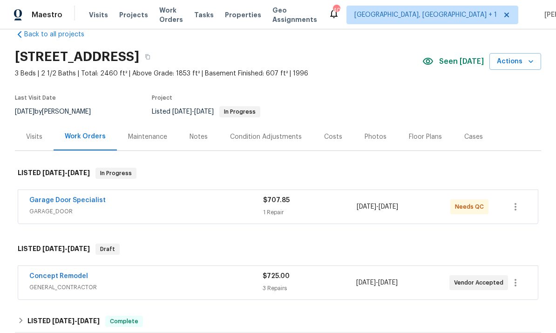
scroll to position [37, 0]
